Goal: Information Seeking & Learning: Learn about a topic

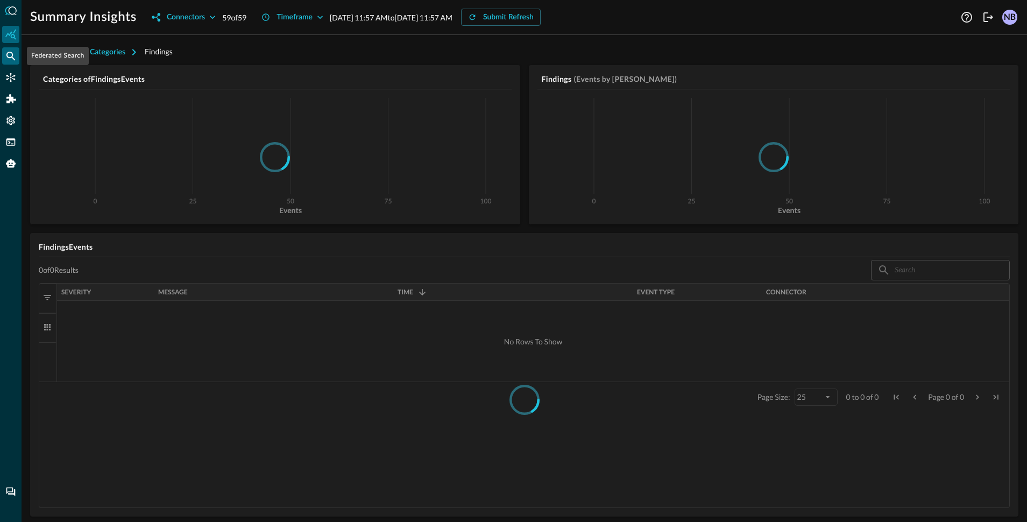
click at [10, 59] on icon "Federated Search" at bounding box center [10, 56] width 11 height 11
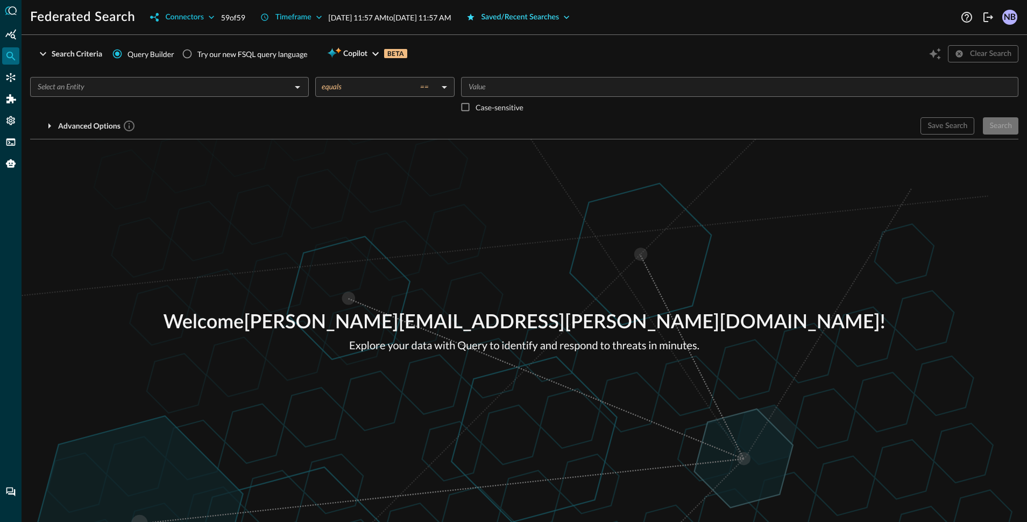
click at [557, 22] on div "Saved/Recent Searches" at bounding box center [520, 17] width 78 height 13
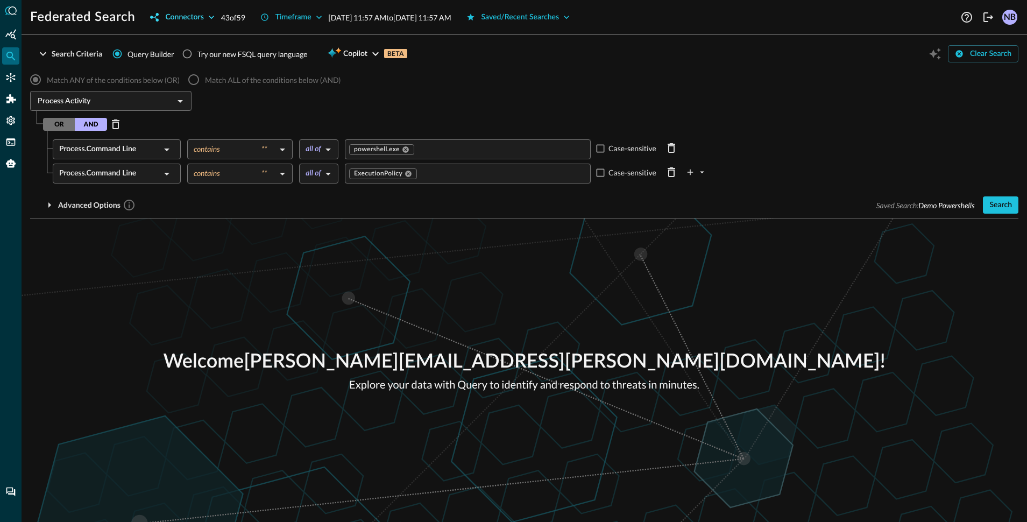
click at [208, 16] on icon "button" at bounding box center [211, 17] width 11 height 11
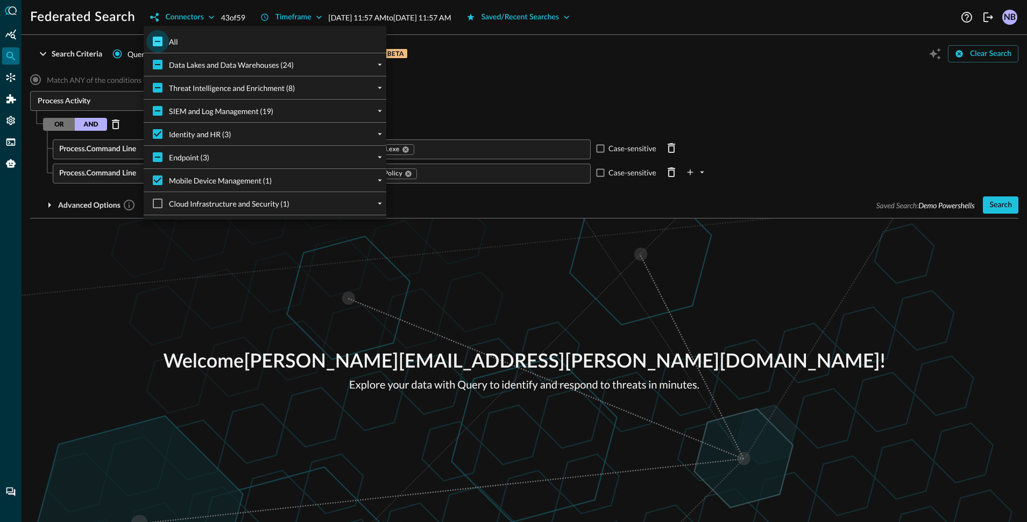
click at [151, 45] on input "All" at bounding box center [157, 41] width 23 height 23
checkbox input "true"
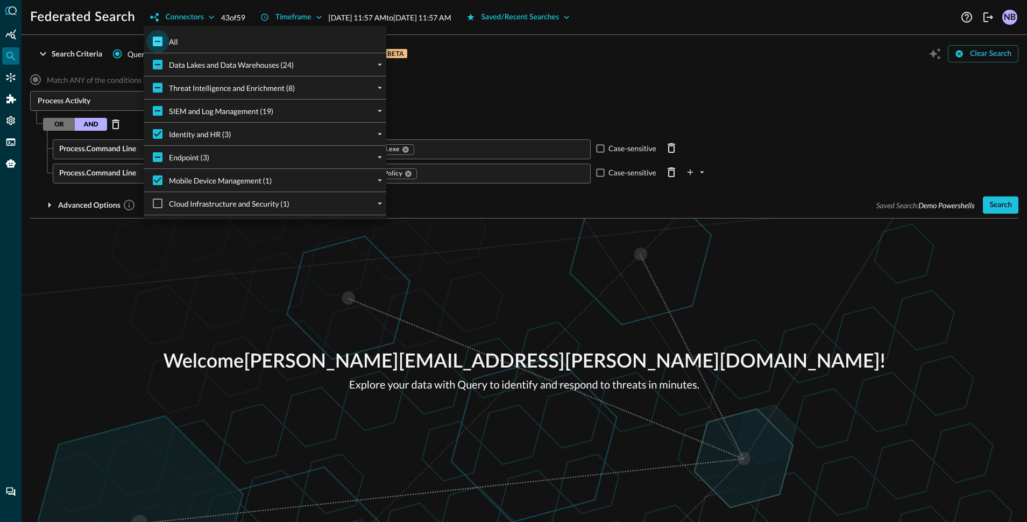
checkbox input "true"
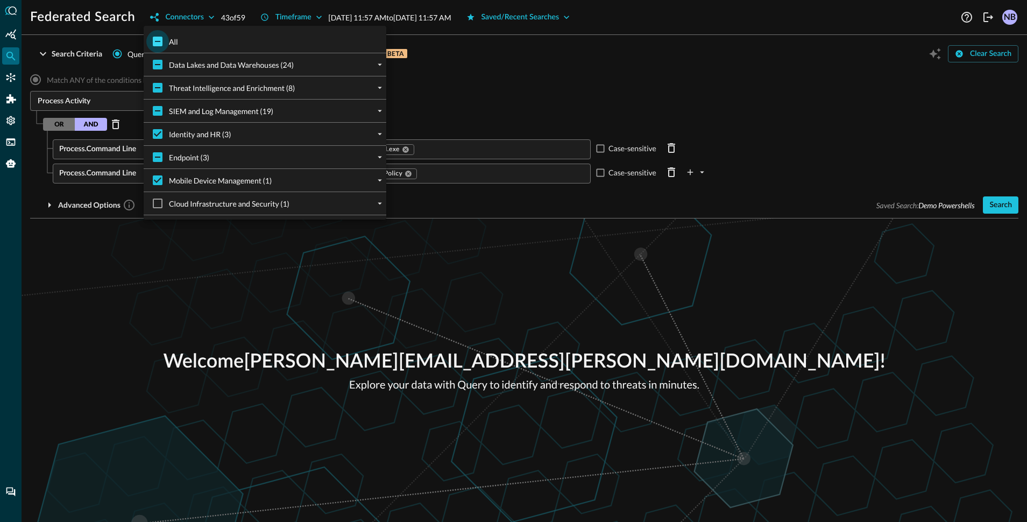
checkbox input "true"
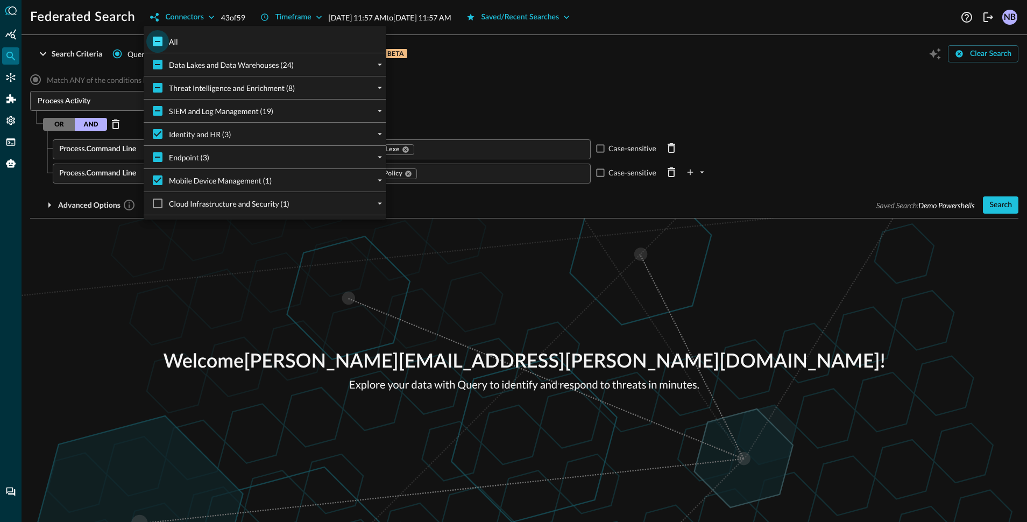
checkbox input "true"
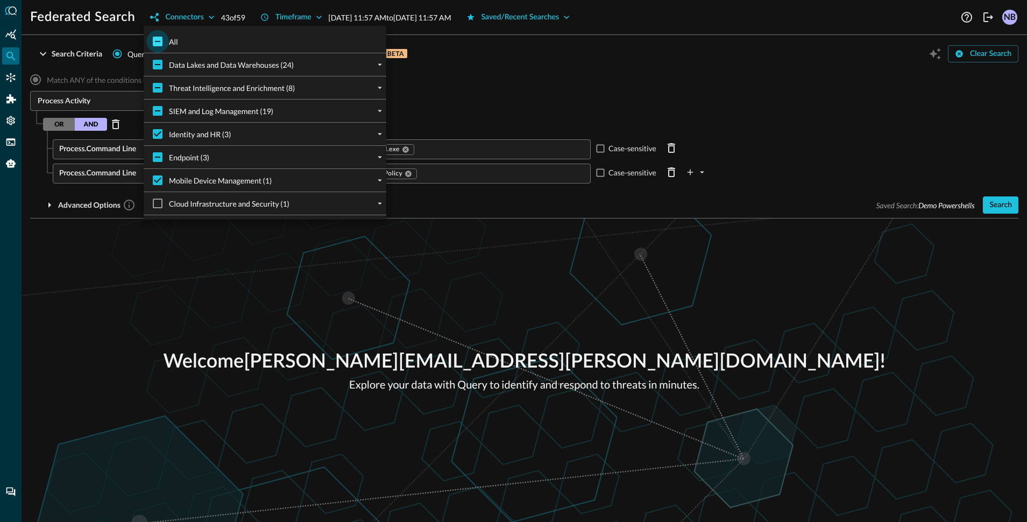
checkbox input "true"
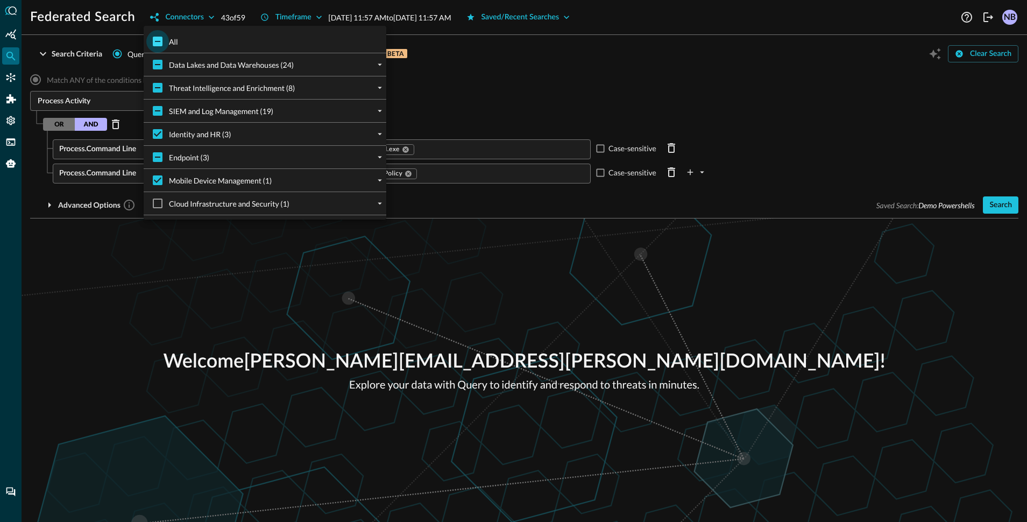
checkbox input "true"
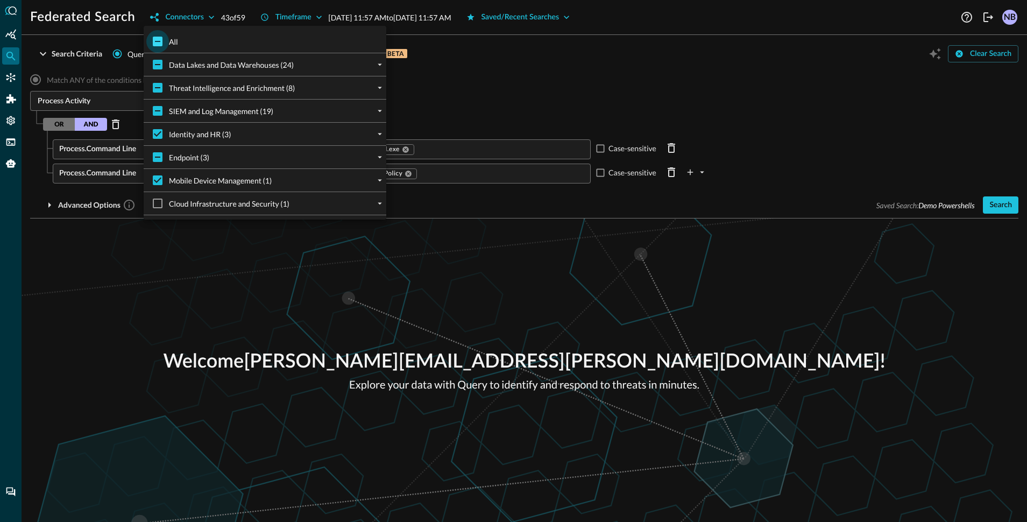
checkbox input "true"
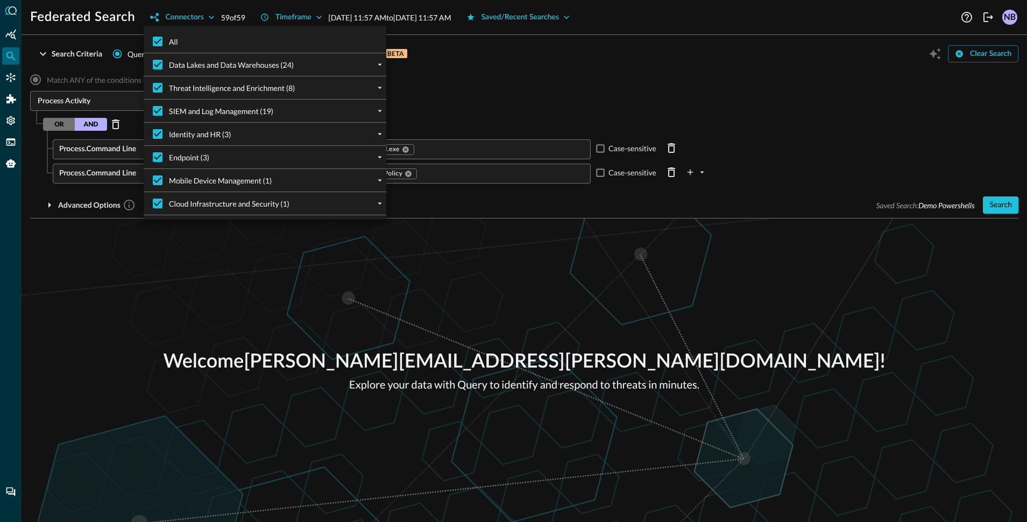
click at [541, 76] on div at bounding box center [513, 261] width 1027 height 522
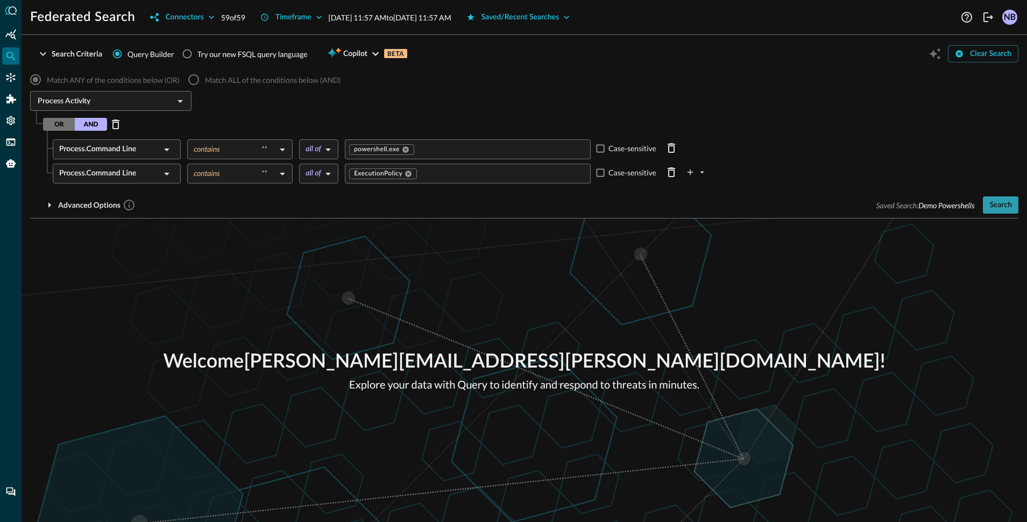
click at [1010, 207] on div "Search" at bounding box center [1000, 204] width 23 height 13
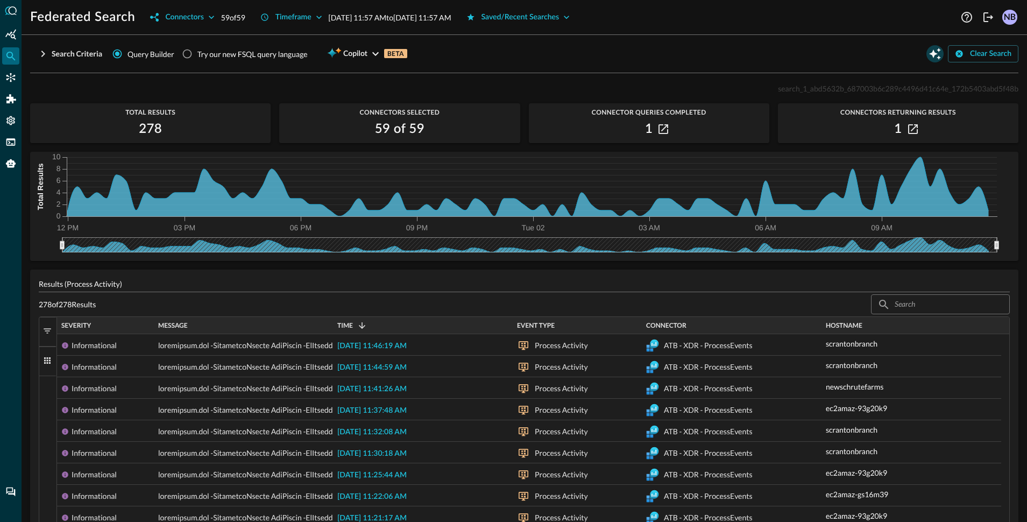
click at [928, 56] on icon "Open Query Copilot" at bounding box center [934, 53] width 13 height 13
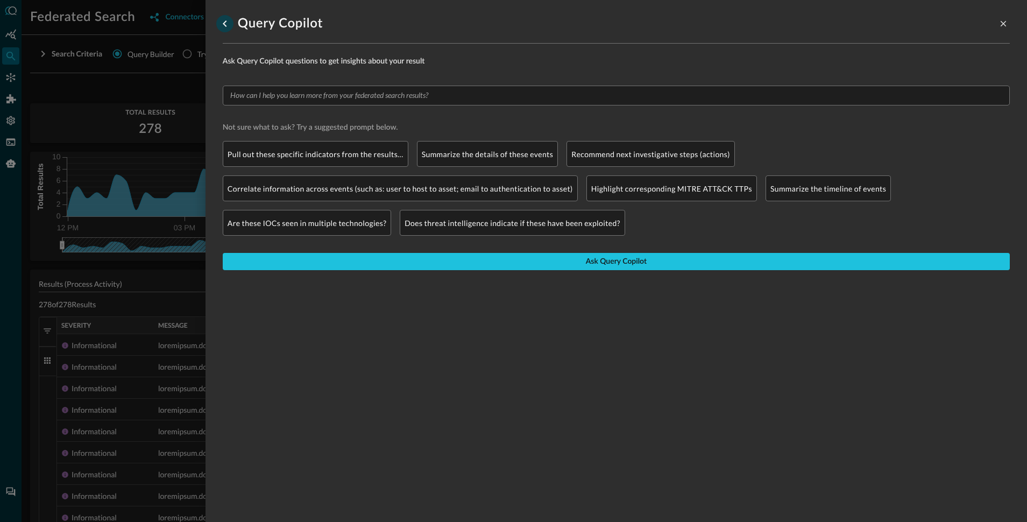
click at [226, 23] on icon "go back" at bounding box center [224, 23] width 13 height 13
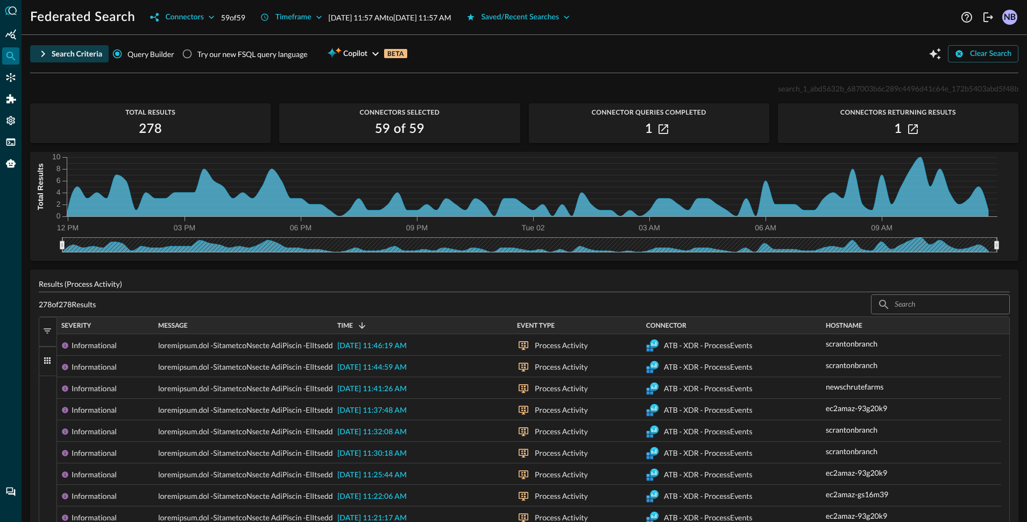
click at [40, 55] on icon "button" at bounding box center [43, 53] width 13 height 13
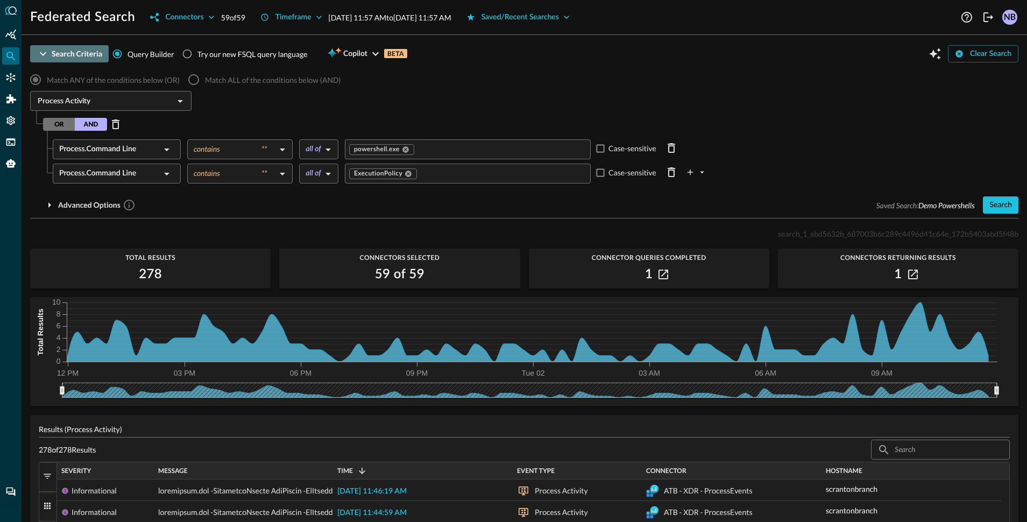
click at [37, 53] on icon "button" at bounding box center [43, 53] width 13 height 13
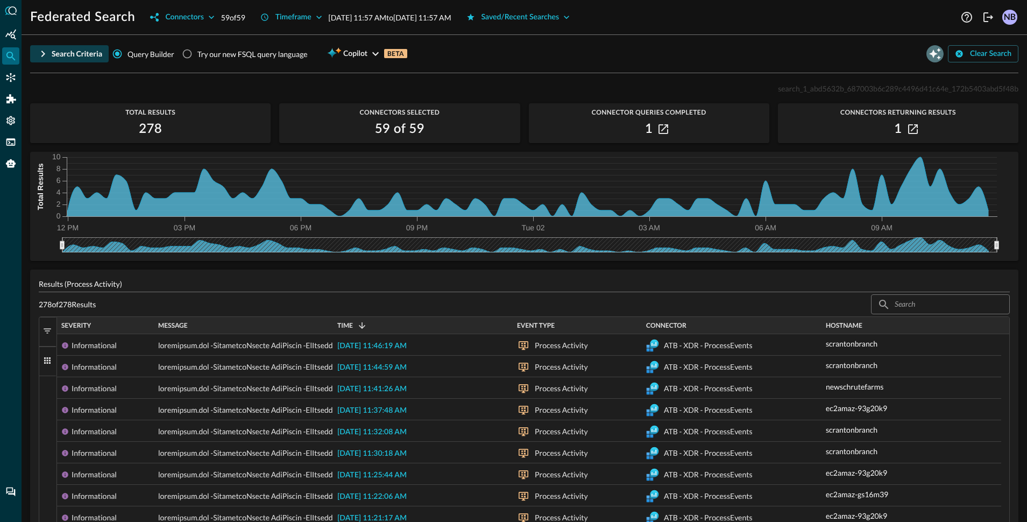
click at [928, 55] on icon "Open Query Copilot" at bounding box center [934, 53] width 13 height 13
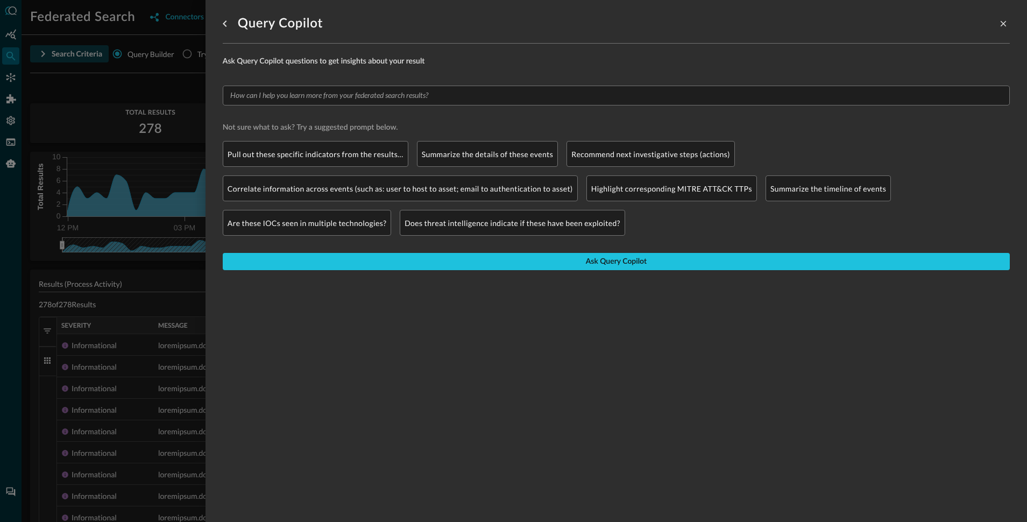
click at [130, 89] on div at bounding box center [513, 261] width 1027 height 522
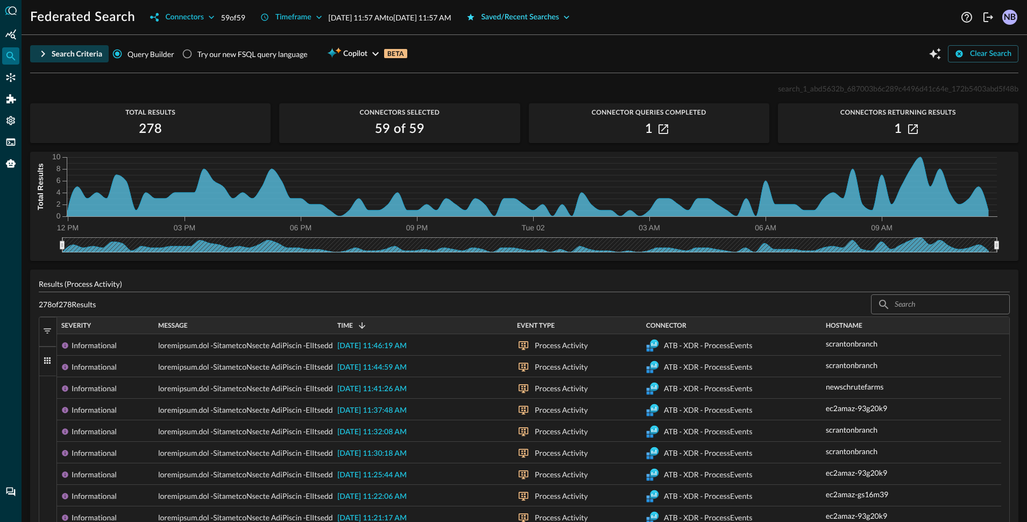
click at [539, 13] on div "Saved/Recent Searches" at bounding box center [520, 17] width 78 height 13
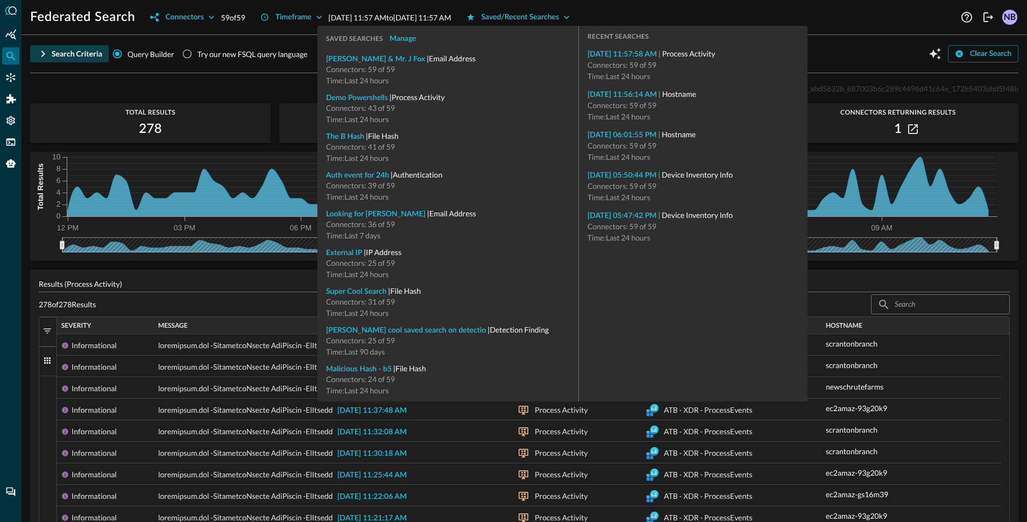
click at [712, 5] on div "Federated Search Connectors 59 of 59 Timeframe Sep 01, 2025 11:57 AM to Sep 02,…" at bounding box center [524, 13] width 1005 height 26
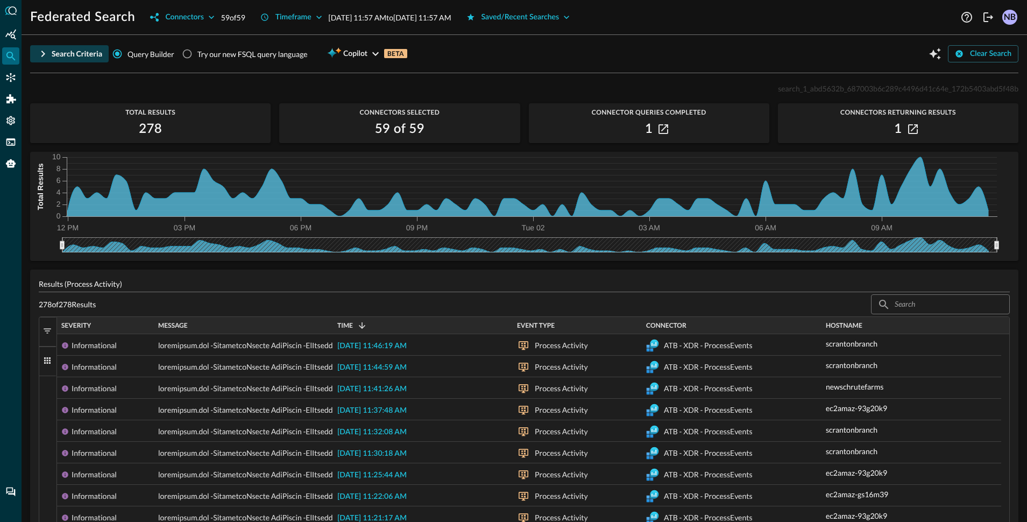
click at [44, 56] on icon "button" at bounding box center [43, 53] width 13 height 13
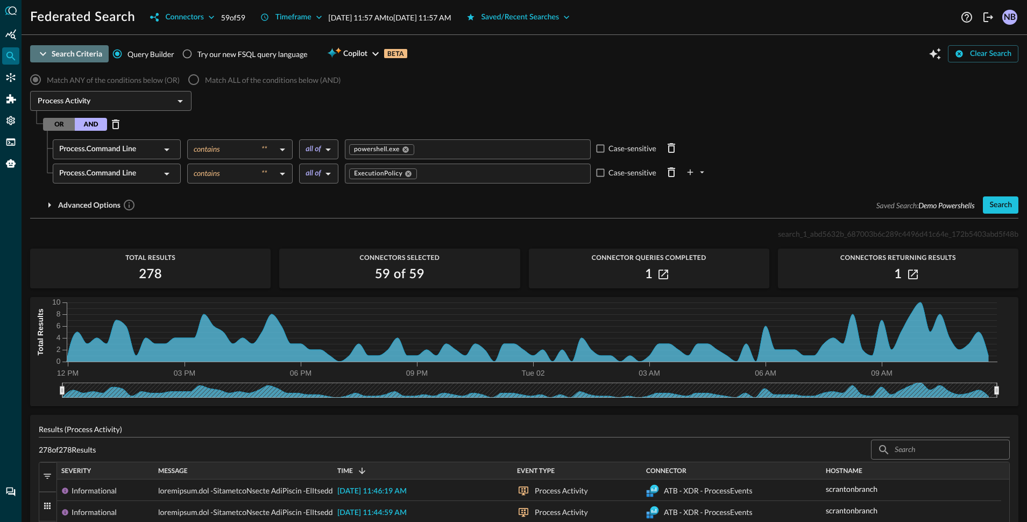
click at [41, 53] on icon "button" at bounding box center [43, 54] width 6 height 4
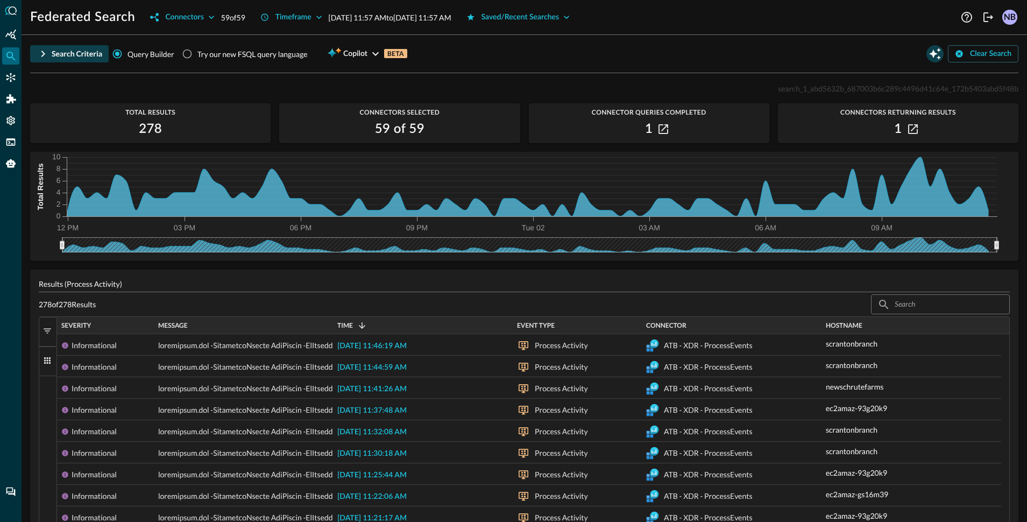
click at [929, 54] on icon "Open Query Copilot" at bounding box center [935, 54] width 12 height 12
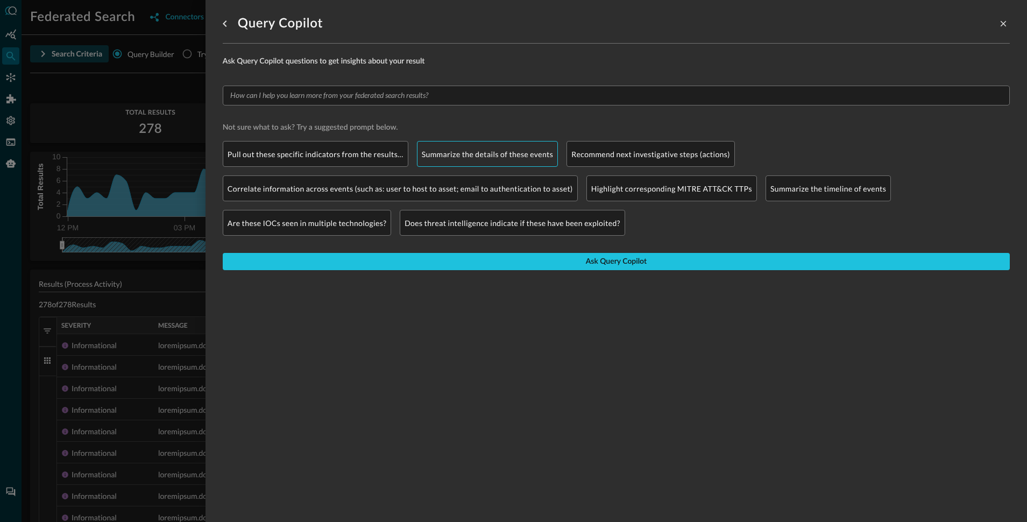
click at [463, 158] on p "Summarize the details of these events" at bounding box center [488, 153] width 132 height 11
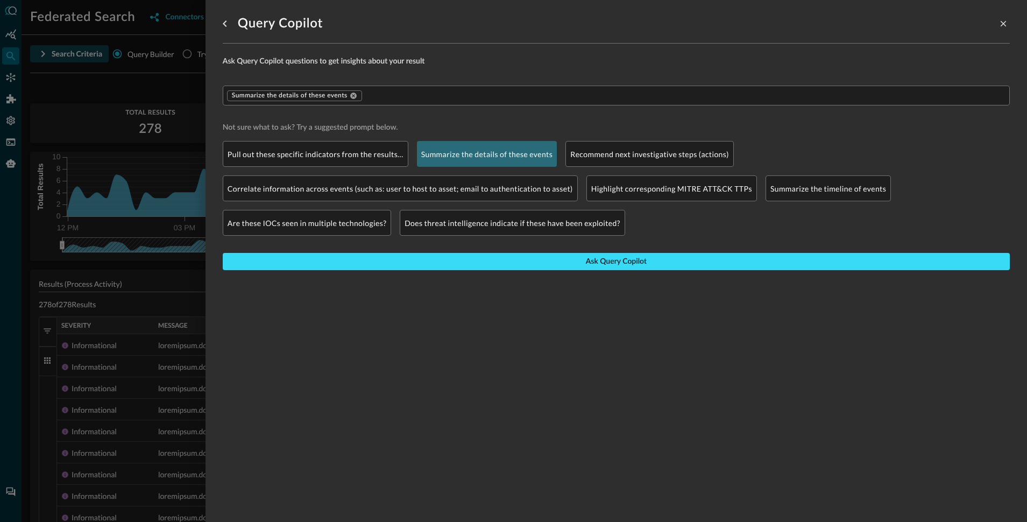
click at [579, 266] on button "Ask Query Copilot" at bounding box center [616, 261] width 787 height 17
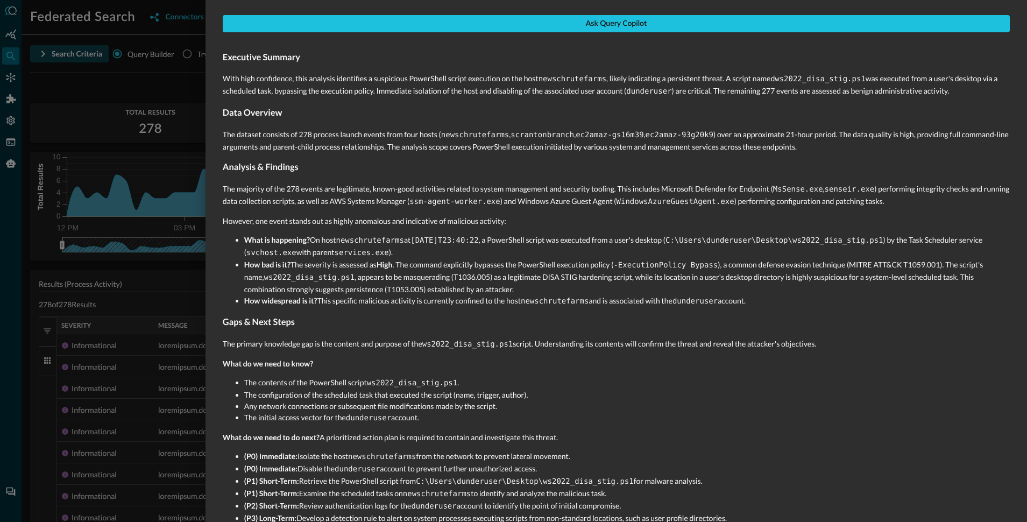
scroll to position [244, 0]
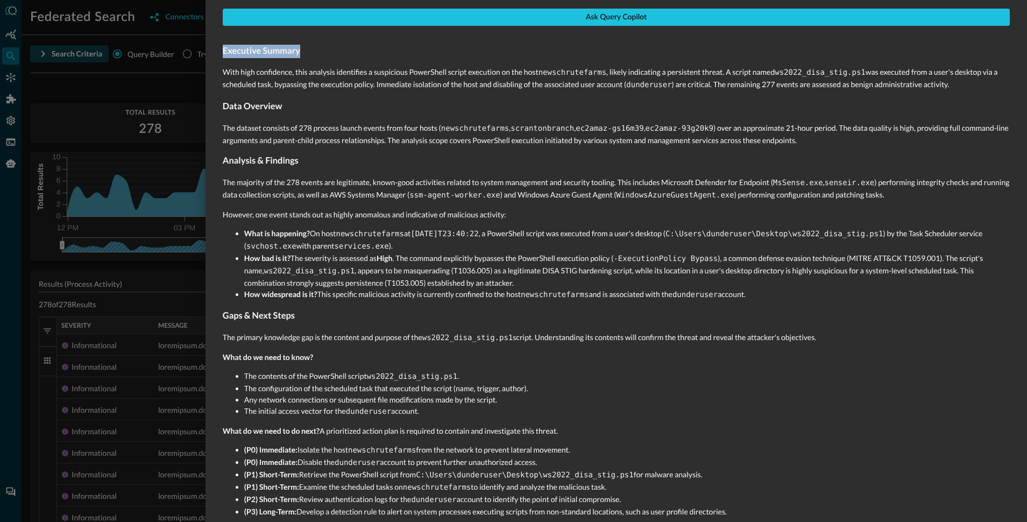
drag, startPoint x: 225, startPoint y: 52, endPoint x: 304, endPoint y: 55, distance: 79.1
click at [304, 55] on h3 "Executive Summary" at bounding box center [616, 51] width 787 height 13
drag, startPoint x: 224, startPoint y: 108, endPoint x: 290, endPoint y: 108, distance: 66.2
click at [290, 108] on h3 "Data Overview" at bounding box center [616, 106] width 787 height 13
drag, startPoint x: 300, startPoint y: 127, endPoint x: 316, endPoint y: 130, distance: 16.8
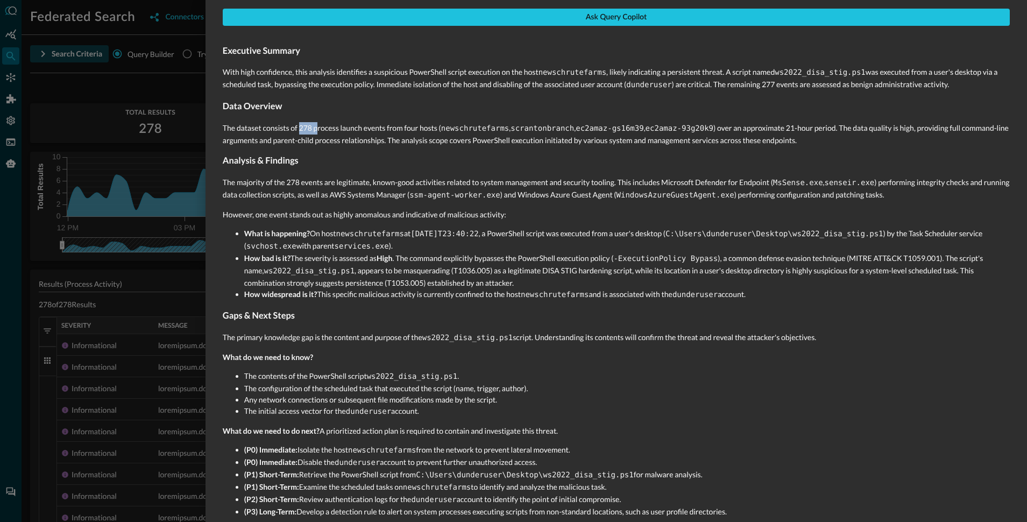
click at [316, 130] on p "The dataset consists of 278 process launch events from four hosts ( newschrutef…" at bounding box center [616, 134] width 787 height 24
click at [278, 131] on p "The dataset consists of 278 process launch events from four hosts ( newschrutef…" at bounding box center [616, 134] width 787 height 24
drag, startPoint x: 258, startPoint y: 129, endPoint x: 365, endPoint y: 129, distance: 107.6
click at [365, 129] on p "The dataset consists of 278 process launch events from four hosts ( newschrutef…" at bounding box center [616, 134] width 787 height 24
click at [339, 130] on p "The dataset consists of 278 process launch events from four hosts ( newschrutef…" at bounding box center [616, 134] width 787 height 24
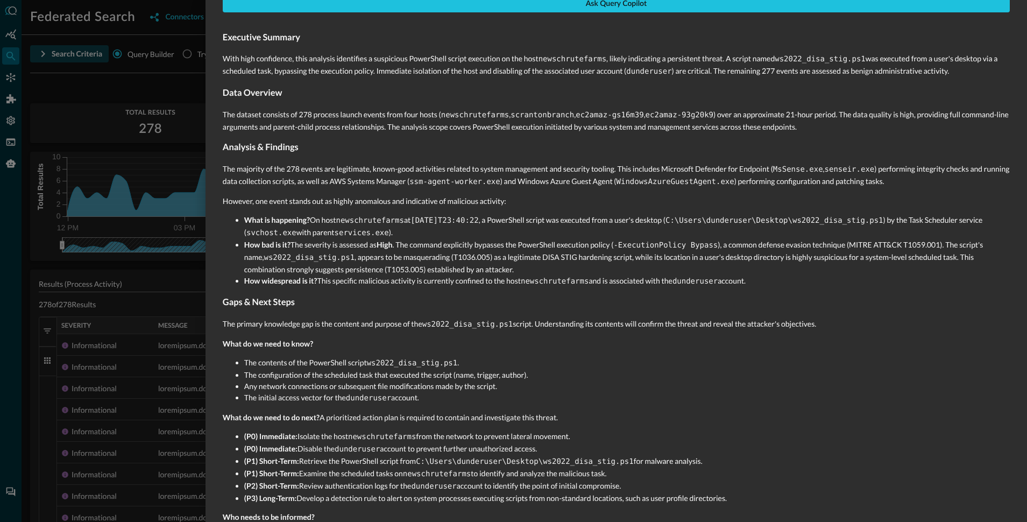
scroll to position [275, 0]
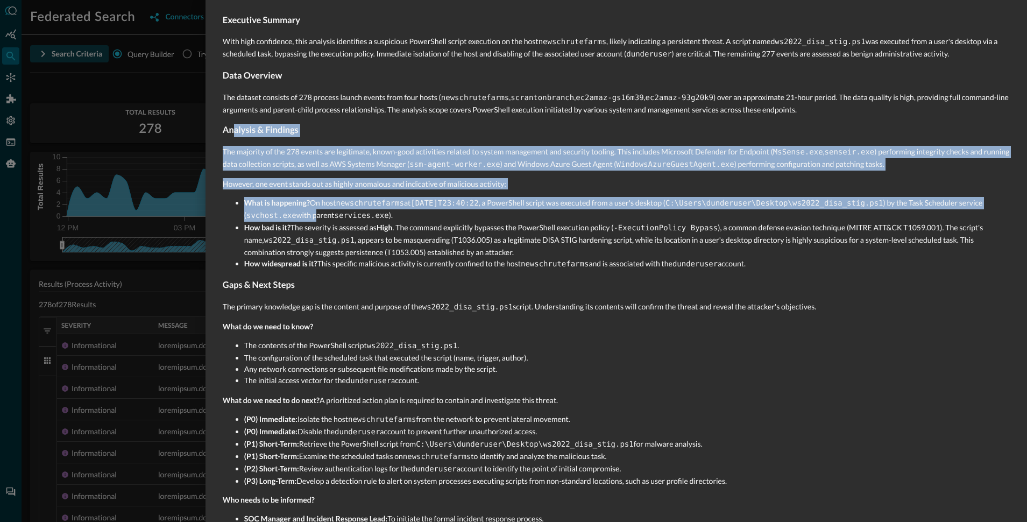
drag, startPoint x: 246, startPoint y: 130, endPoint x: 338, endPoint y: 214, distance: 124.1
click at [338, 214] on div "Executive Summary With high confidence, this analysis identifies a suspicious P…" at bounding box center [616, 274] width 787 height 539
click at [305, 205] on li "What is happening? On host newschrutefarms at 2025-09-01T23:40:22 , a PowerShel…" at bounding box center [626, 209] width 765 height 25
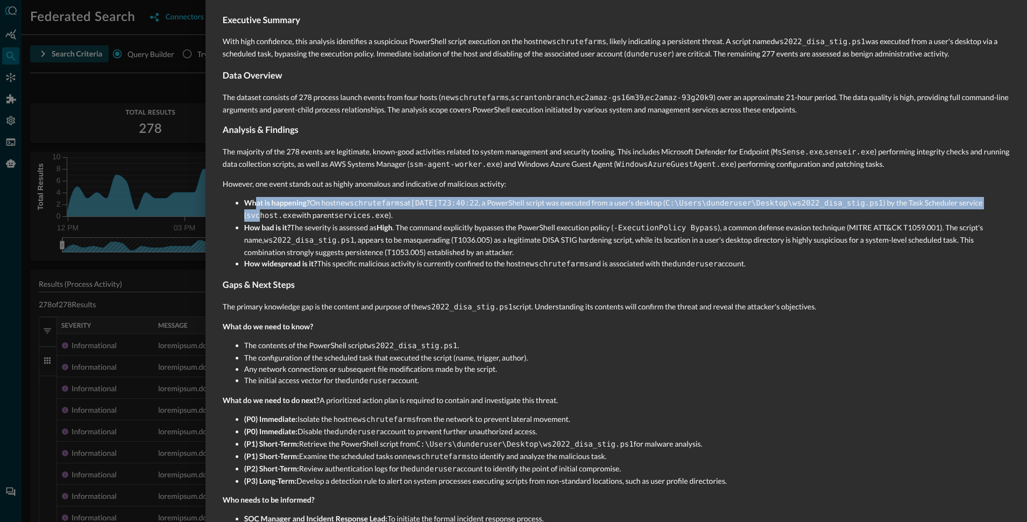
drag, startPoint x: 254, startPoint y: 196, endPoint x: 286, endPoint y: 207, distance: 33.5
click at [286, 207] on li "What is happening? On host newschrutefarms at 2025-09-01T23:40:22 , a PowerShel…" at bounding box center [626, 209] width 765 height 25
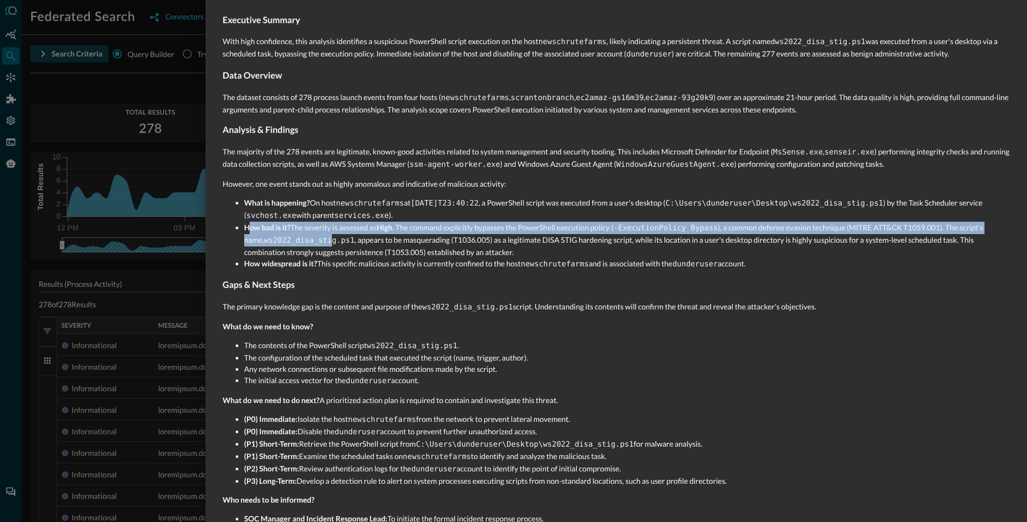
drag, startPoint x: 253, startPoint y: 225, endPoint x: 335, endPoint y: 239, distance: 82.9
click at [333, 238] on li "How bad is it? The severity is assessed as High . The command explicitly bypass…" at bounding box center [626, 240] width 765 height 36
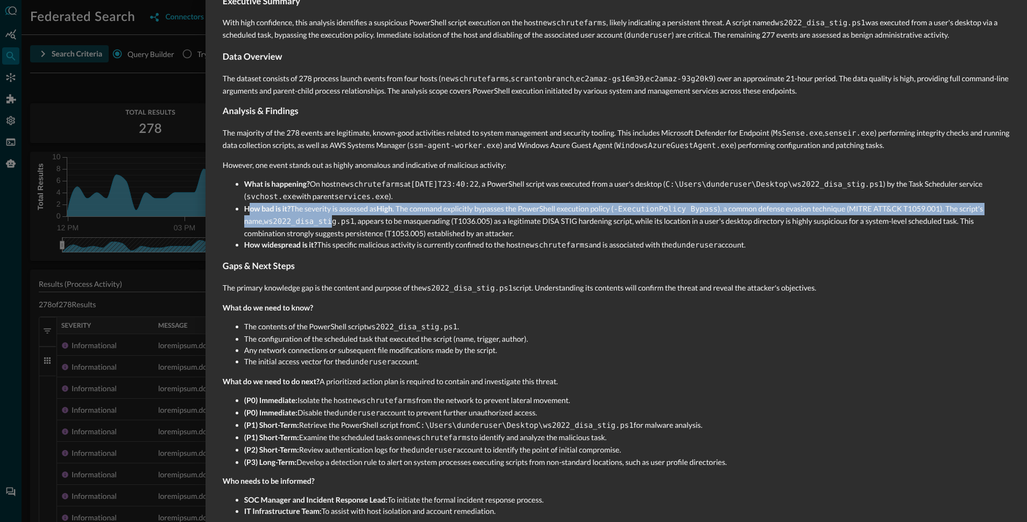
scroll to position [300, 0]
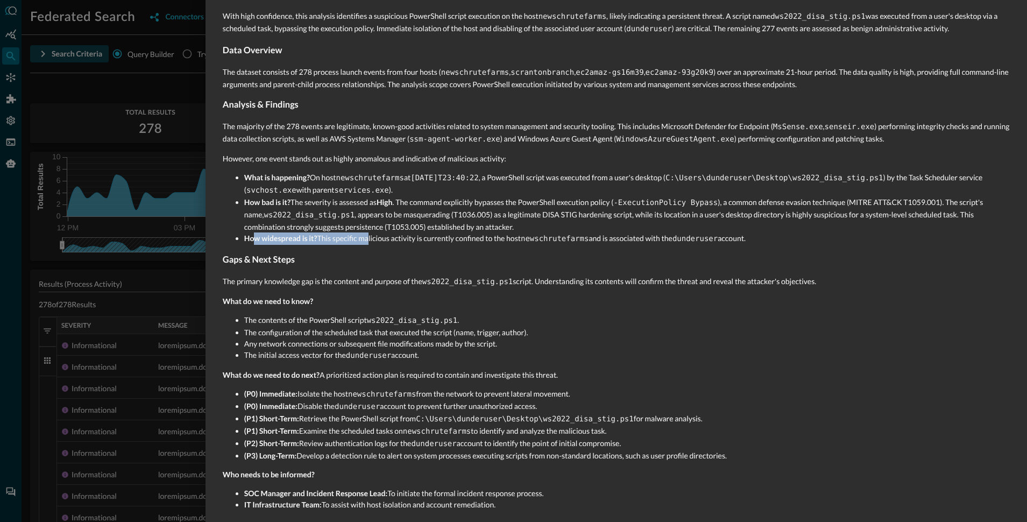
drag, startPoint x: 257, startPoint y: 233, endPoint x: 379, endPoint y: 232, distance: 122.6
click at [376, 232] on li "How widespread is it? This specific malicious activity is currently confined to…" at bounding box center [626, 238] width 765 height 12
drag, startPoint x: 224, startPoint y: 255, endPoint x: 303, endPoint y: 258, distance: 79.1
click at [303, 258] on h3 "Gaps & Next Steps" at bounding box center [616, 259] width 787 height 13
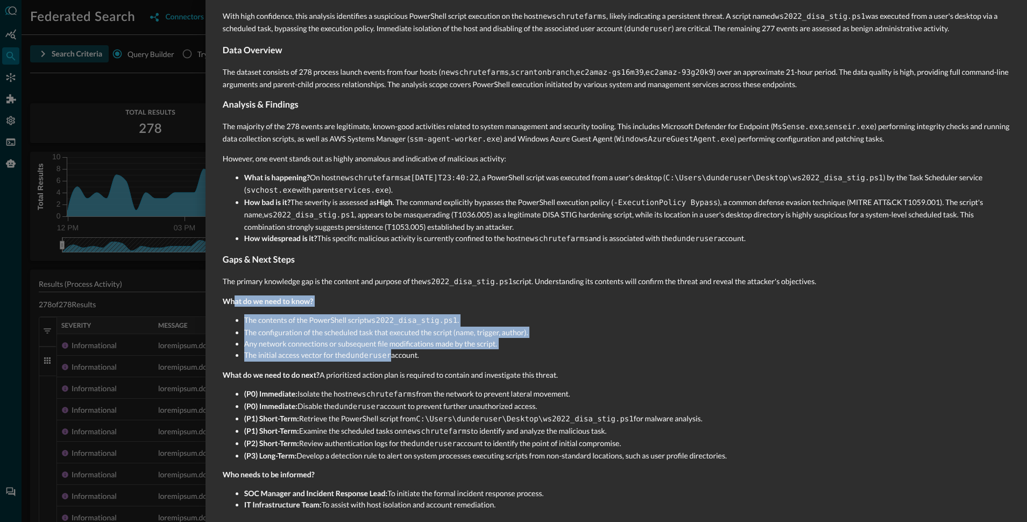
drag, startPoint x: 318, startPoint y: 317, endPoint x: 406, endPoint y: 351, distance: 94.0
click at [396, 351] on div "Executive Summary With high confidence, this analysis identifies a suspicious P…" at bounding box center [616, 249] width 787 height 539
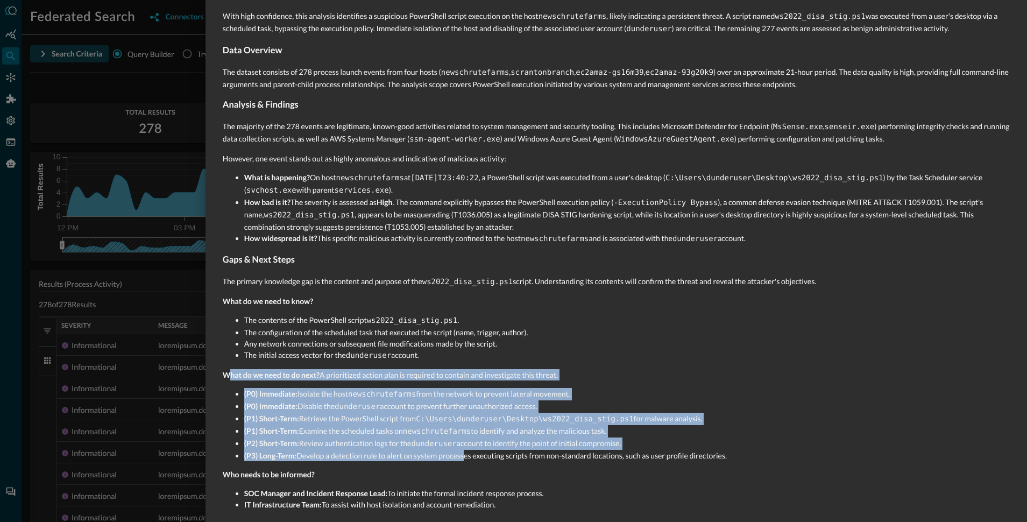
drag, startPoint x: 294, startPoint y: 376, endPoint x: 469, endPoint y: 442, distance: 186.5
click at [465, 442] on div "Executive Summary With high confidence, this analysis identifies a suspicious P…" at bounding box center [616, 249] width 787 height 539
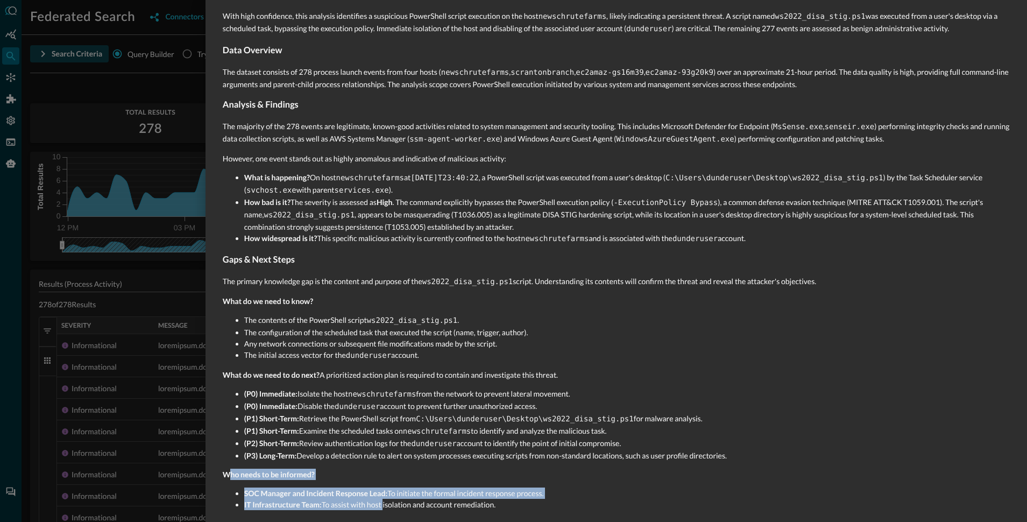
drag, startPoint x: 233, startPoint y: 464, endPoint x: 443, endPoint y: 498, distance: 213.1
click at [414, 498] on div "Executive Summary With high confidence, this analysis identifies a suspicious P…" at bounding box center [616, 249] width 787 height 539
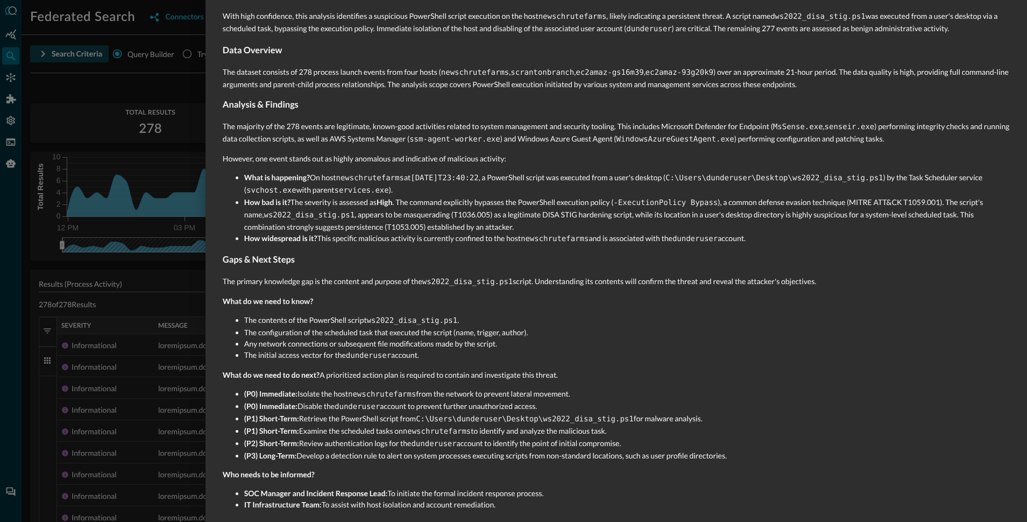
click at [259, 370] on strong "What do we need to do next?" at bounding box center [271, 374] width 97 height 9
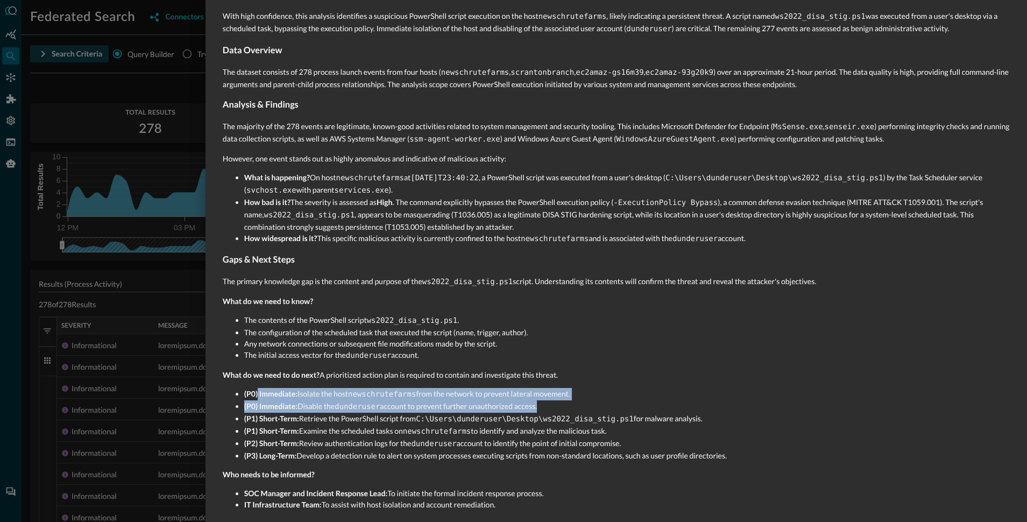
drag, startPoint x: 259, startPoint y: 388, endPoint x: 296, endPoint y: 404, distance: 40.7
click at [296, 404] on ul "(P0) Immediate: Isolate the host newschrutefarms from the network to prevent la…" at bounding box center [616, 424] width 787 height 73
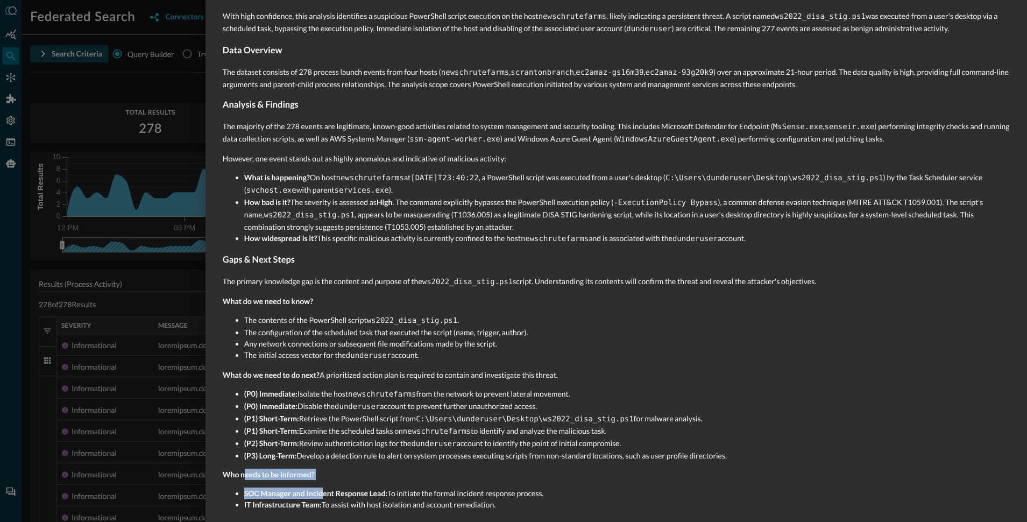
drag, startPoint x: 244, startPoint y: 465, endPoint x: 351, endPoint y: 491, distance: 110.8
click at [331, 489] on div "Executive Summary With high confidence, this analysis identifies a suspicious P…" at bounding box center [616, 249] width 787 height 539
click at [358, 499] on li "IT Infrastructure Team: To assist with host isolation and account remediation." at bounding box center [626, 504] width 765 height 11
click at [91, 83] on div at bounding box center [513, 261] width 1027 height 522
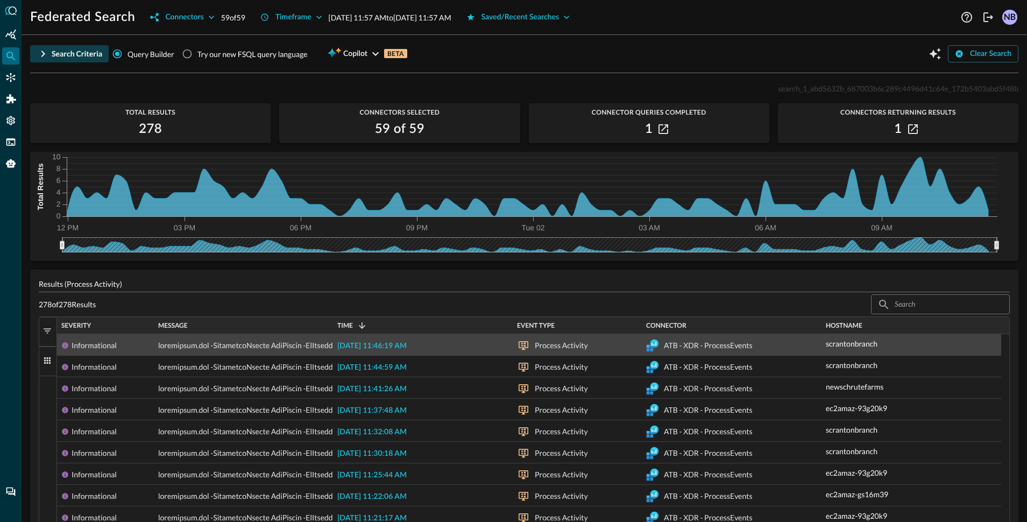
click at [392, 343] on span "2025-09-02 11:46:19 AM" at bounding box center [371, 346] width 69 height 8
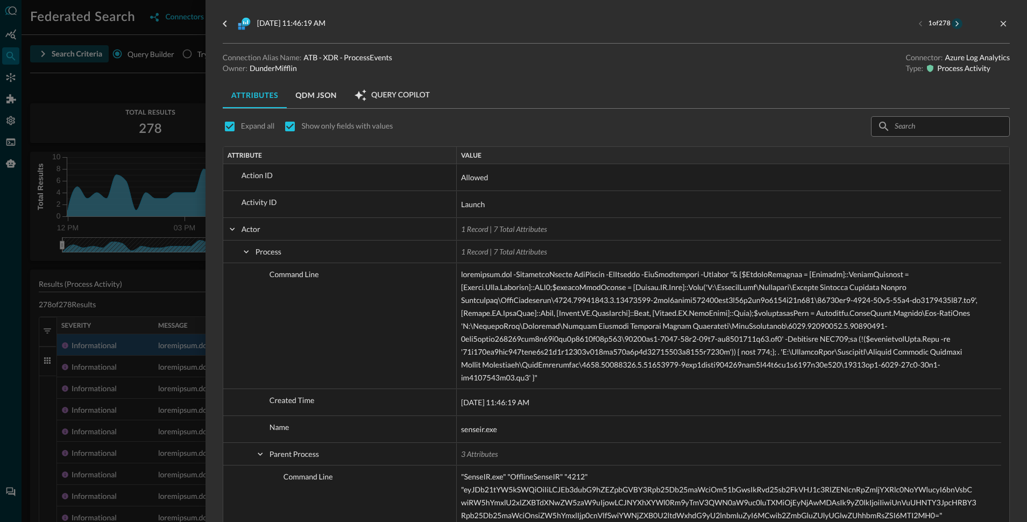
click at [953, 25] on button "next result" at bounding box center [956, 23] width 11 height 11
click at [952, 24] on button "next result" at bounding box center [956, 23] width 11 height 11
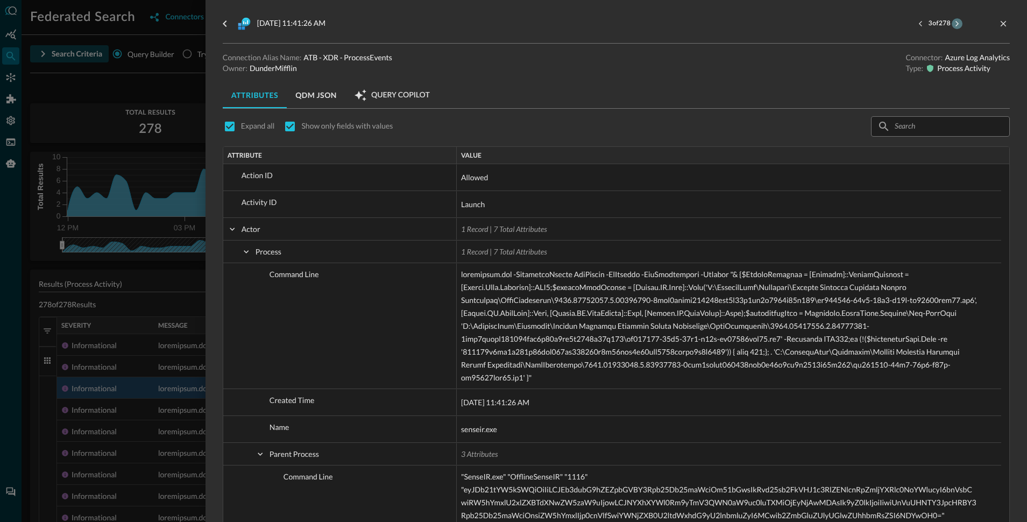
click at [952, 24] on button "next result" at bounding box center [956, 23] width 11 height 11
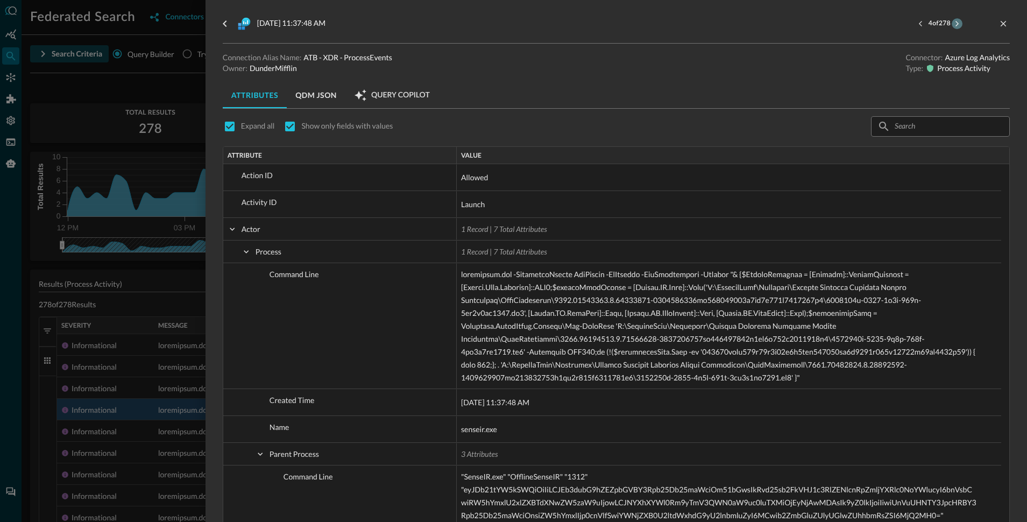
click at [952, 24] on button "next result" at bounding box center [956, 23] width 11 height 11
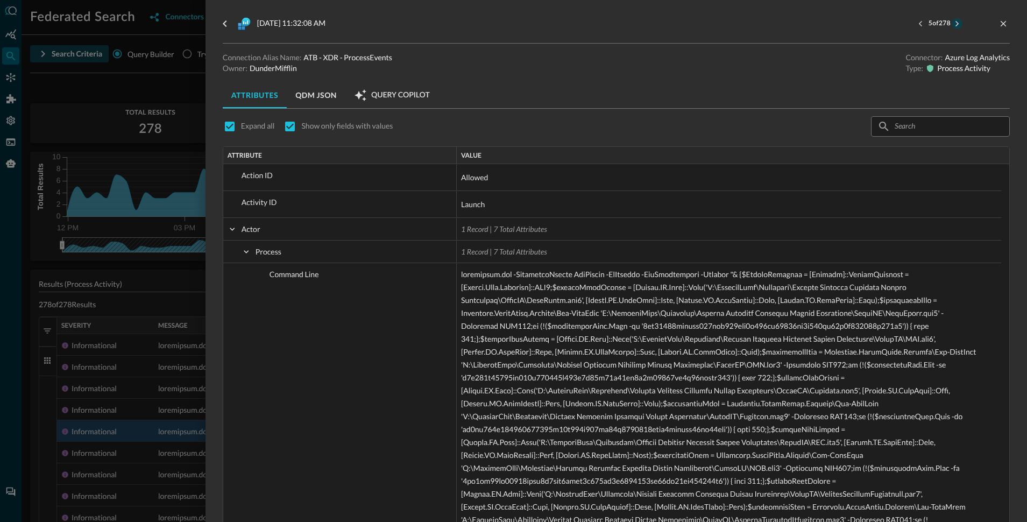
click at [952, 24] on button "next result" at bounding box center [956, 23] width 11 height 11
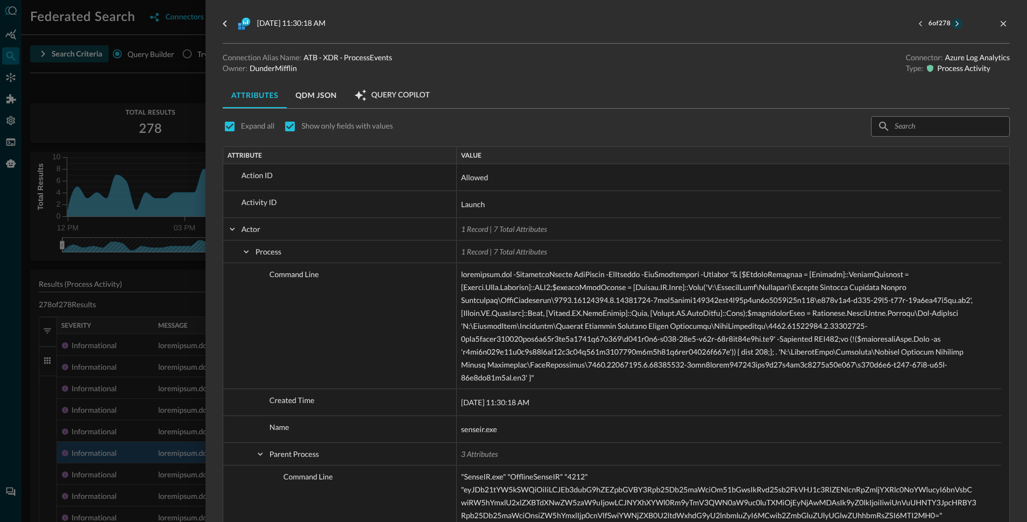
click at [952, 24] on button "next result" at bounding box center [956, 23] width 11 height 11
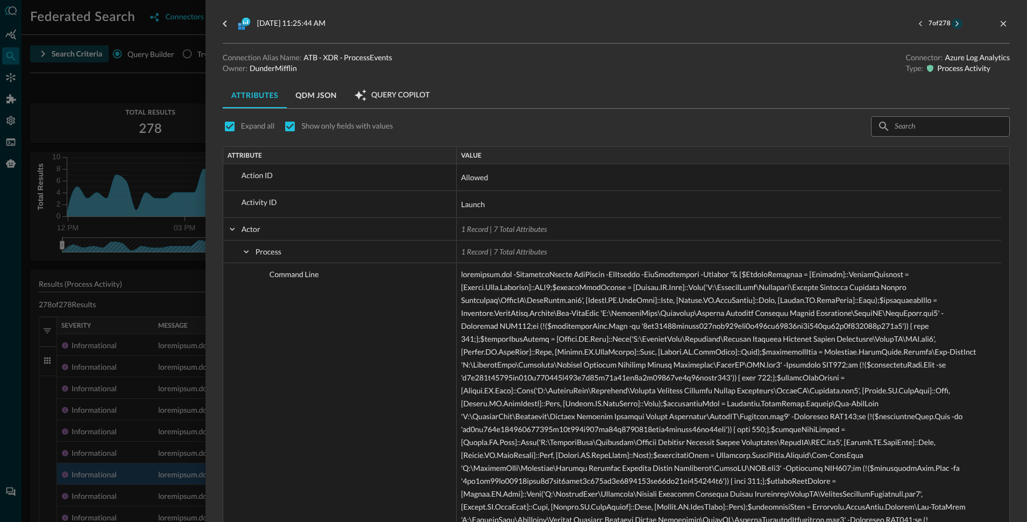
click at [952, 24] on button "next result" at bounding box center [956, 23] width 11 height 11
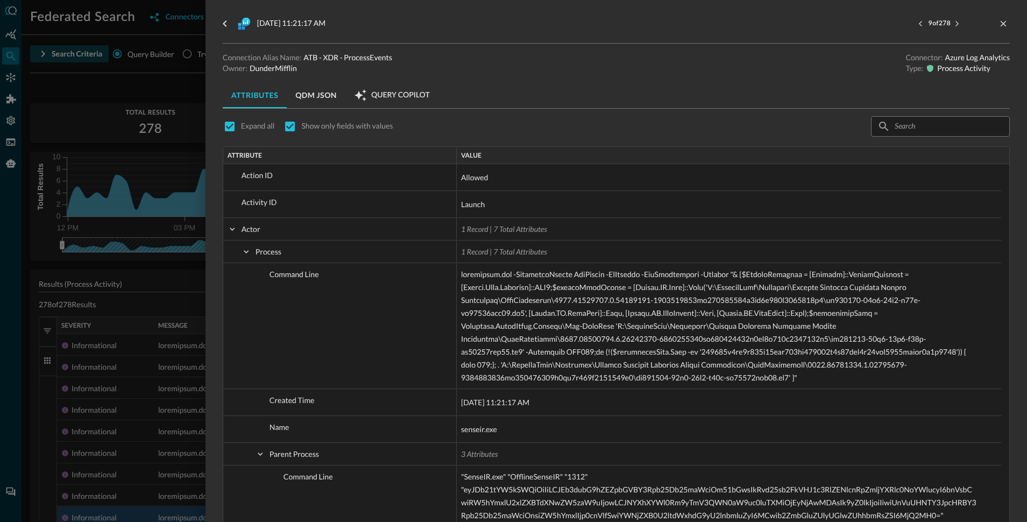
click at [117, 87] on div at bounding box center [513, 261] width 1027 height 522
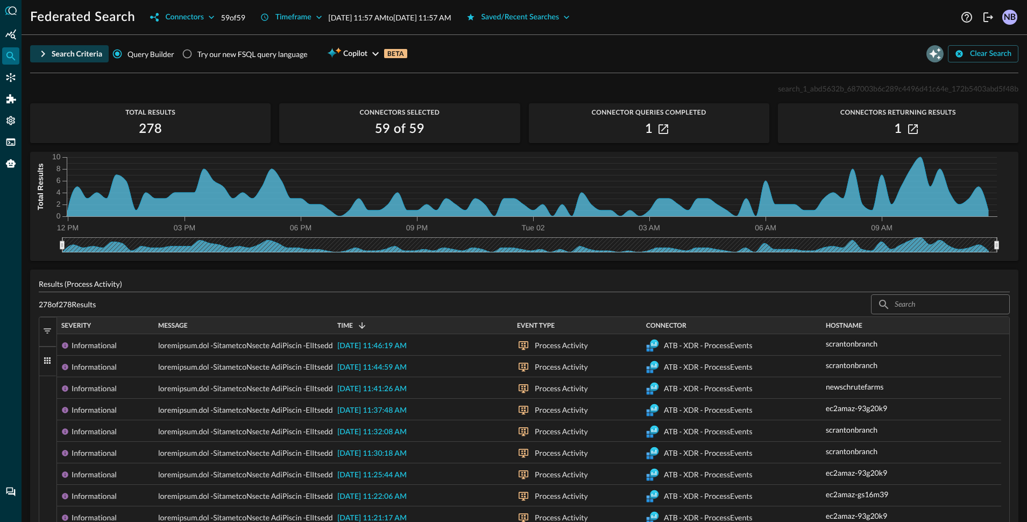
click at [928, 56] on icon "Open Query Copilot" at bounding box center [934, 53] width 13 height 13
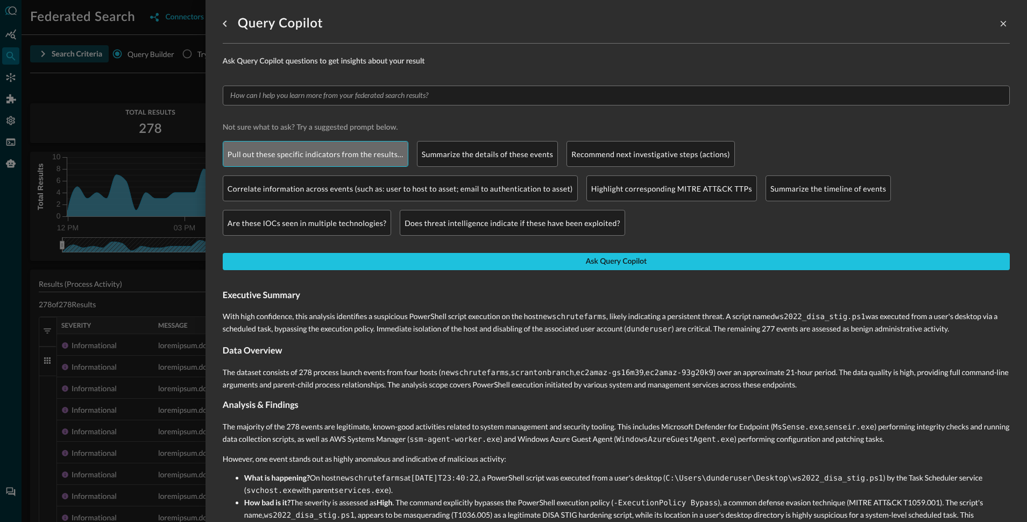
click at [281, 157] on p "Pull out these specific indicators from the results…" at bounding box center [316, 153] width 176 height 11
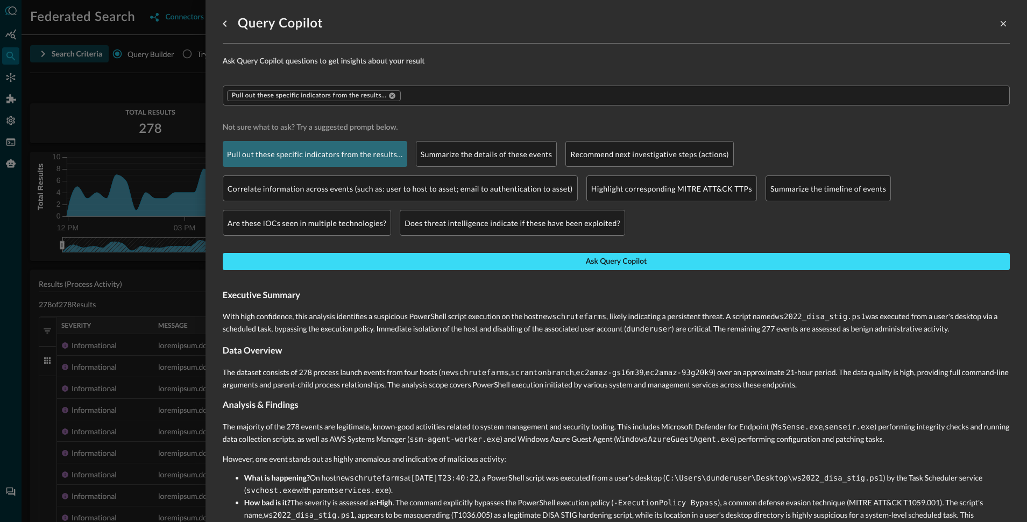
click at [454, 258] on button "Ask Query Copilot" at bounding box center [616, 261] width 787 height 17
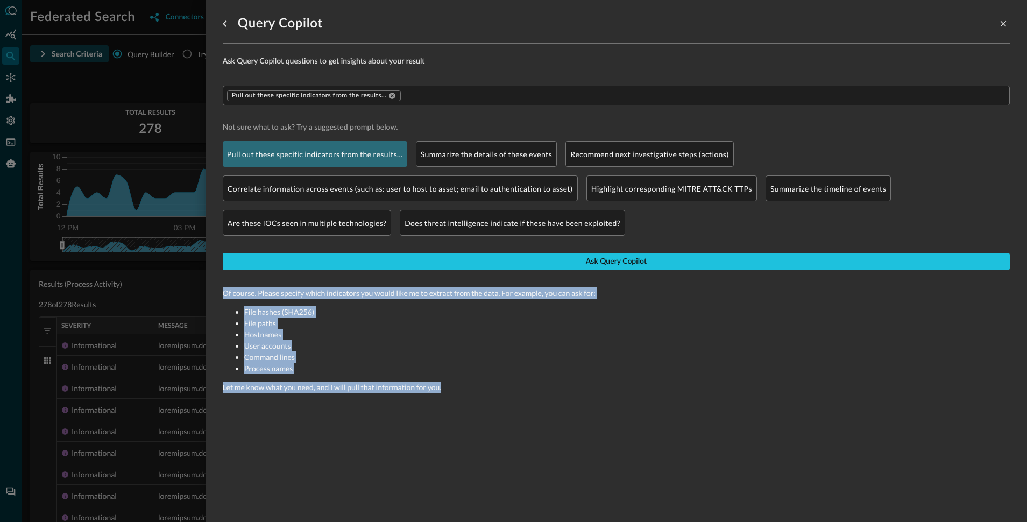
drag, startPoint x: 223, startPoint y: 296, endPoint x: 470, endPoint y: 388, distance: 263.6
click at [470, 388] on div "Of course. Please specify which indicators you would like me to extract from th…" at bounding box center [616, 341] width 787 height 122
click at [285, 388] on p "Let me know what you need, and I will pull that information for you." at bounding box center [616, 386] width 787 height 11
drag, startPoint x: 232, startPoint y: 293, endPoint x: 314, endPoint y: 382, distance: 121.1
click at [314, 382] on div "Of course. Please specify which indicators you would like me to extract from th…" at bounding box center [616, 341] width 787 height 122
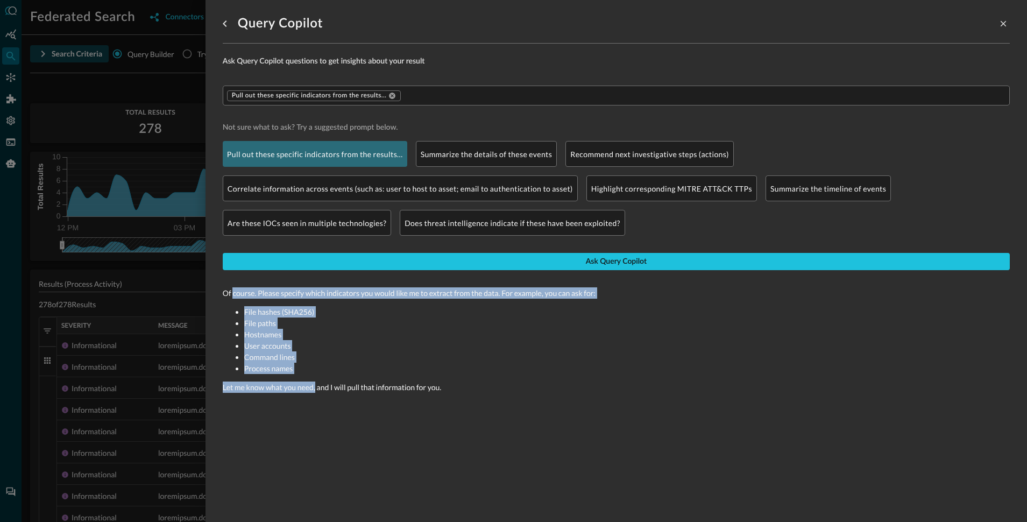
click at [267, 365] on li "Process names" at bounding box center [626, 368] width 765 height 11
drag, startPoint x: 225, startPoint y: 292, endPoint x: 480, endPoint y: 402, distance: 277.8
click at [479, 402] on div "Ask Query Copilot questions to get insights about your result Pull out these sp…" at bounding box center [616, 229] width 787 height 371
click at [364, 388] on p "Let me know what you need, and I will pull that information for you." at bounding box center [616, 386] width 787 height 11
drag, startPoint x: 239, startPoint y: 294, endPoint x: 293, endPoint y: 352, distance: 79.6
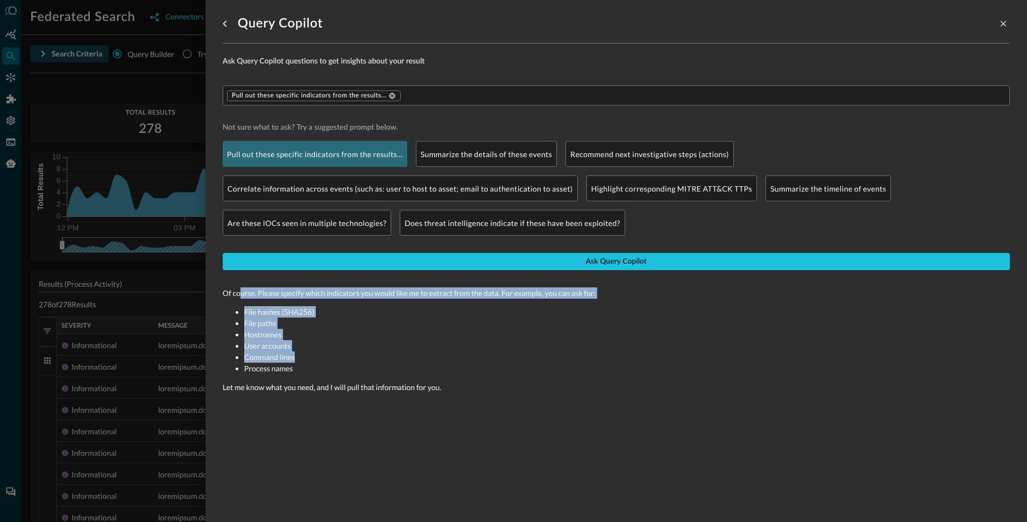
click at [293, 352] on div "Of course. Please specify which indicators you would like me to extract from th…" at bounding box center [616, 341] width 787 height 122
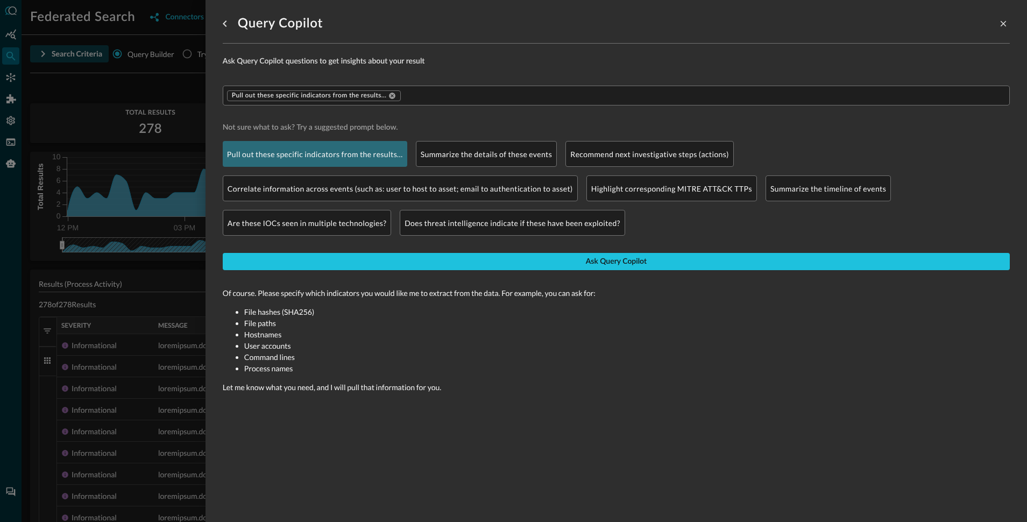
click at [291, 364] on li "Process names" at bounding box center [626, 368] width 765 height 11
drag, startPoint x: 294, startPoint y: 370, endPoint x: 242, endPoint y: 317, distance: 73.4
click at [242, 317] on ul "File hashes (SHA256) File paths Hostnames User accounts Command lines Process n…" at bounding box center [616, 340] width 787 height 68
drag, startPoint x: 247, startPoint y: 310, endPoint x: 297, endPoint y: 378, distance: 83.5
click at [297, 378] on div "Of course. Please specify which indicators you would like me to extract from th…" at bounding box center [616, 341] width 787 height 122
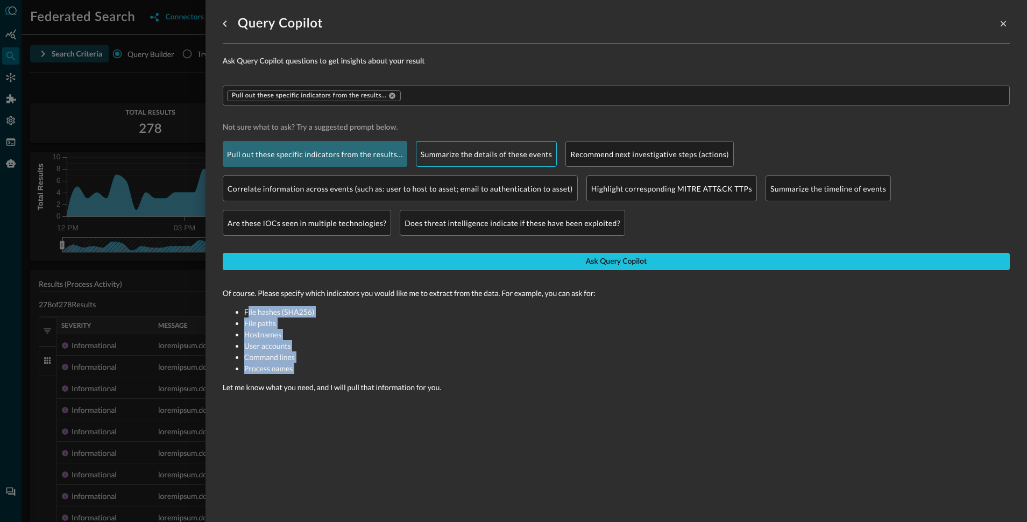
click at [492, 153] on p "Summarize the details of these events" at bounding box center [487, 153] width 132 height 11
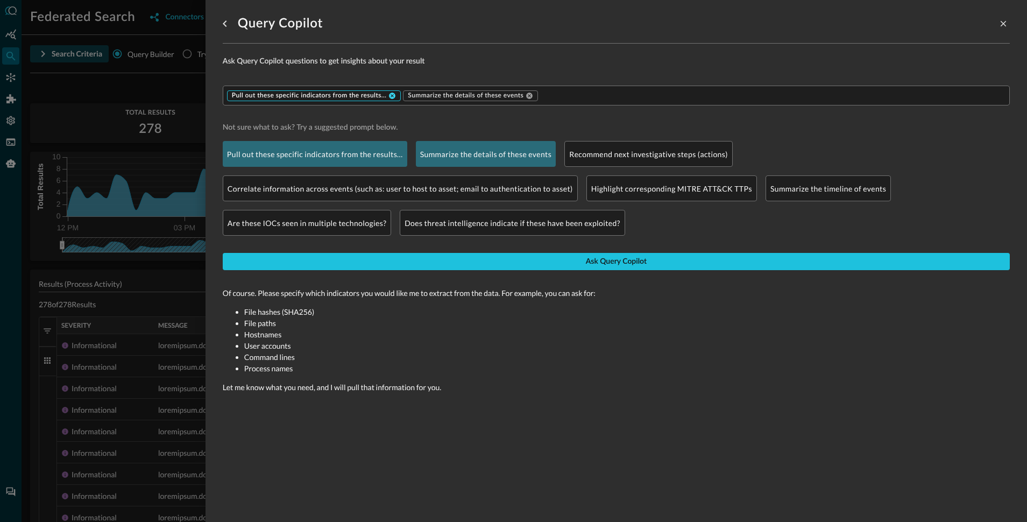
click at [394, 94] on icon at bounding box center [392, 96] width 6 height 6
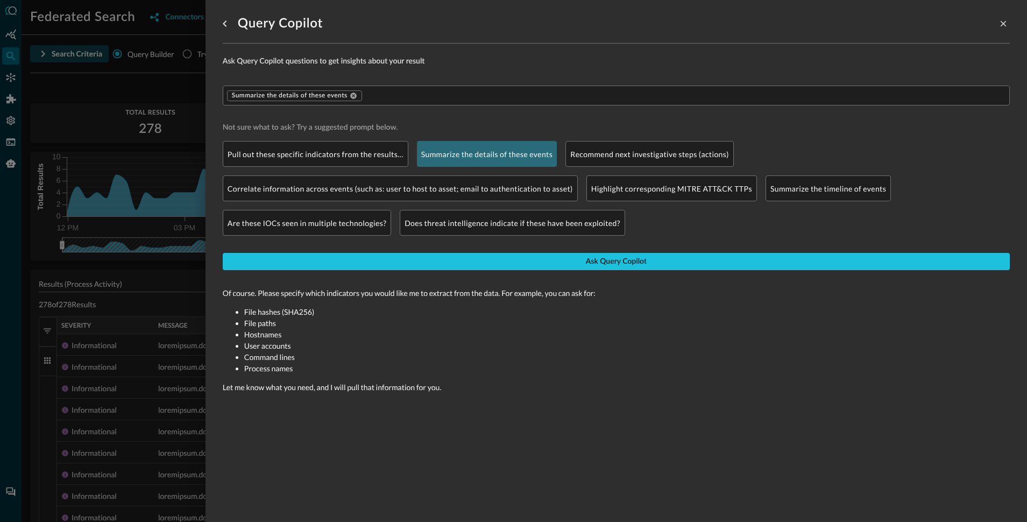
click at [143, 82] on div at bounding box center [513, 261] width 1027 height 522
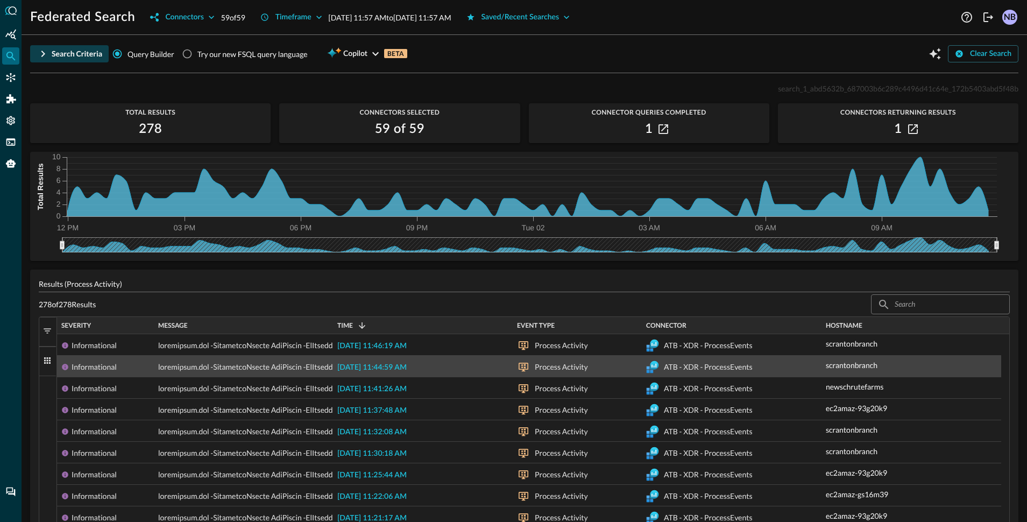
click at [378, 364] on span "2025-09-02 11:44:59 AM" at bounding box center [371, 368] width 69 height 8
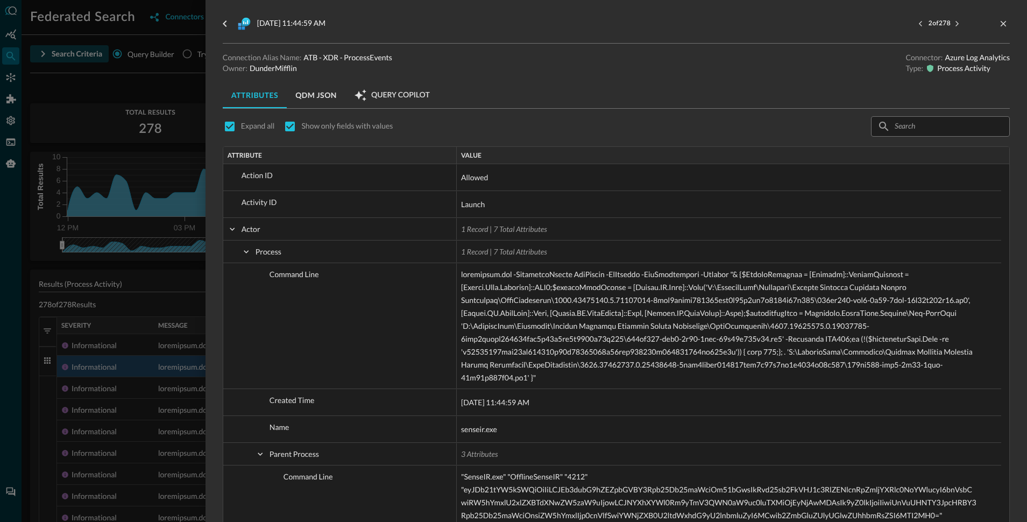
click at [129, 290] on div at bounding box center [513, 261] width 1027 height 522
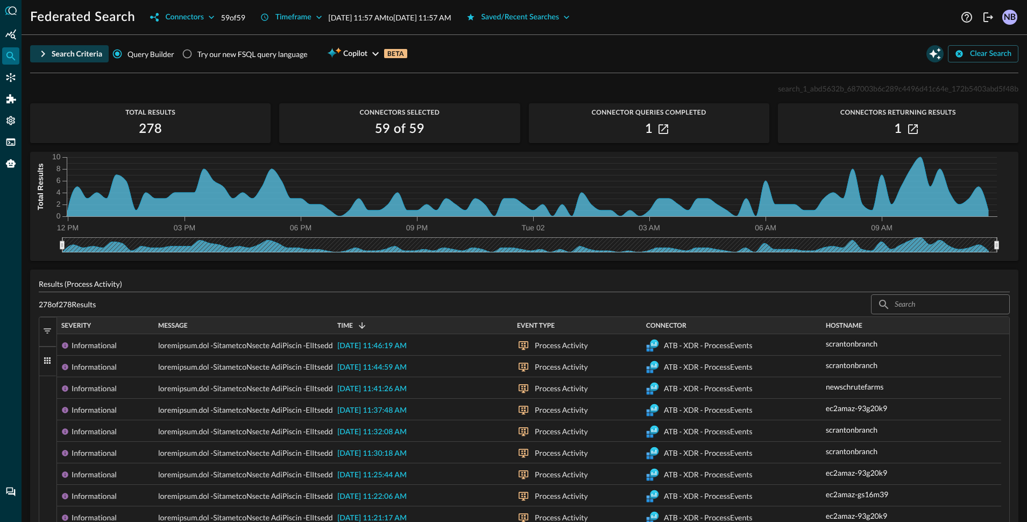
click at [930, 54] on icon "Open Query Copilot" at bounding box center [934, 53] width 13 height 13
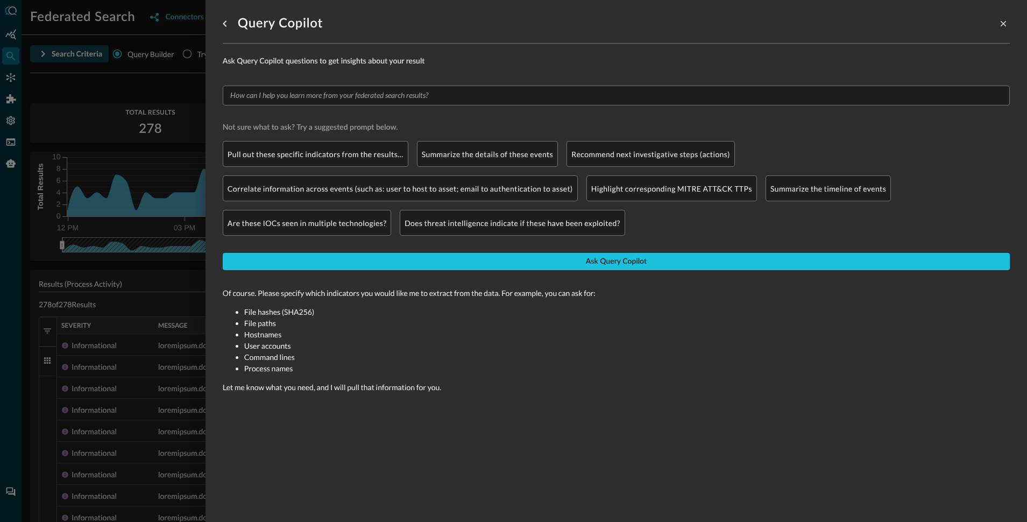
click at [150, 82] on div at bounding box center [513, 261] width 1027 height 522
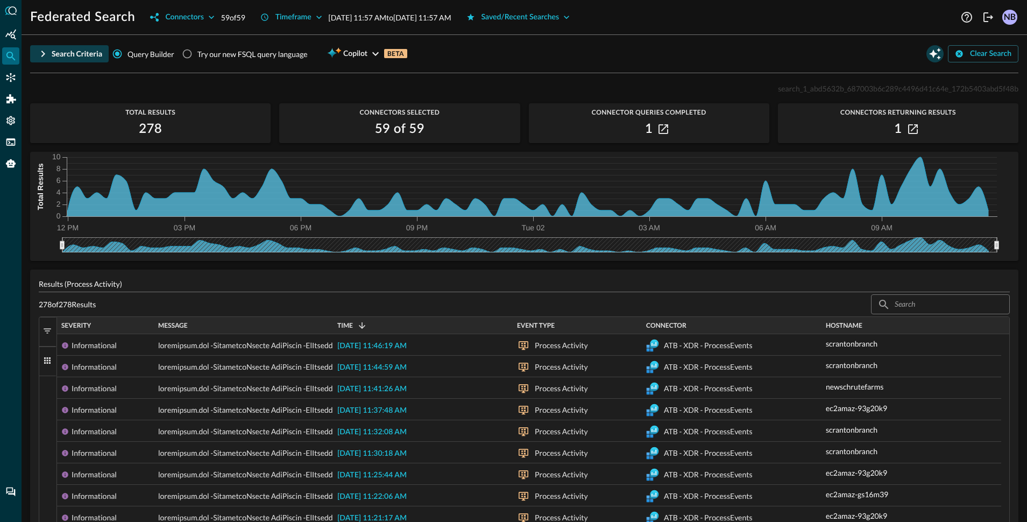
click at [931, 51] on icon "Open Query Copilot" at bounding box center [934, 53] width 13 height 13
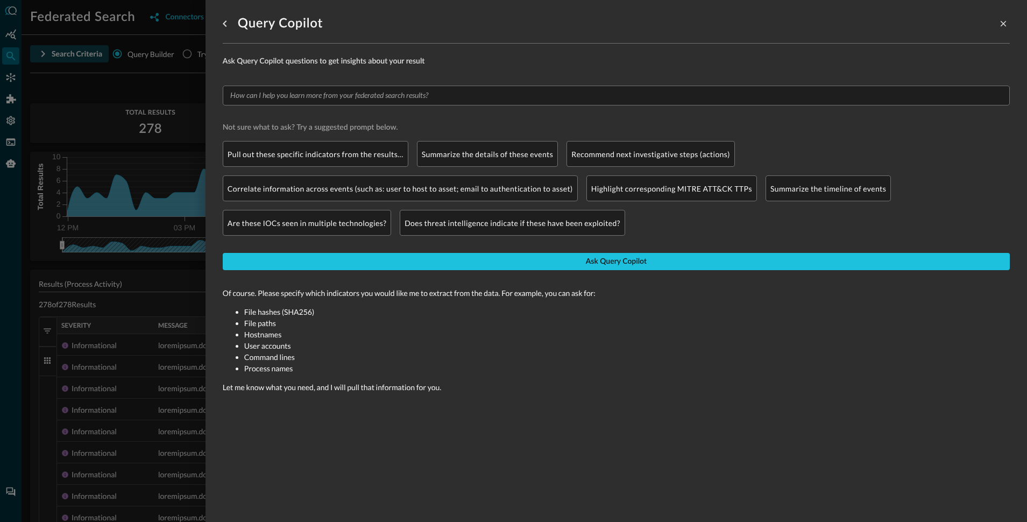
click at [98, 102] on div at bounding box center [513, 261] width 1027 height 522
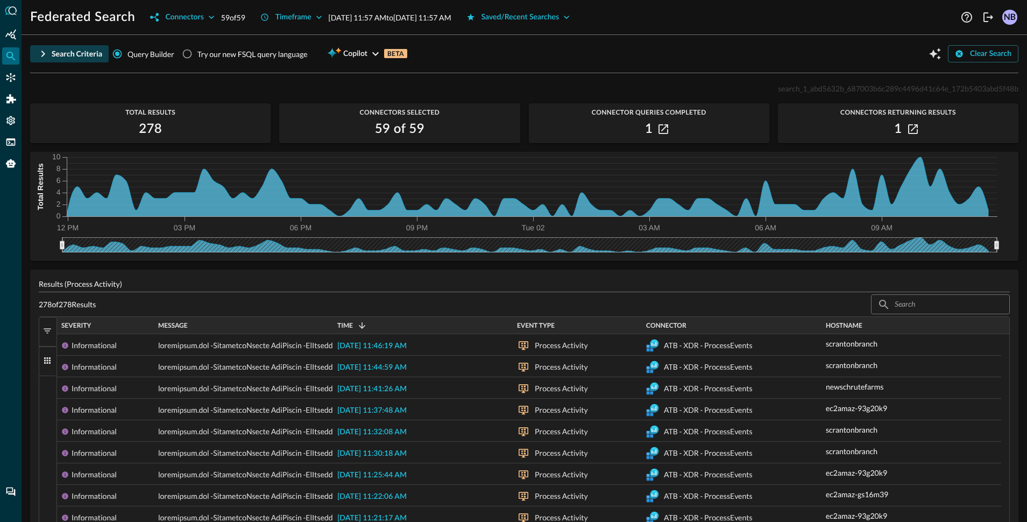
click at [39, 56] on icon "button" at bounding box center [43, 53] width 13 height 13
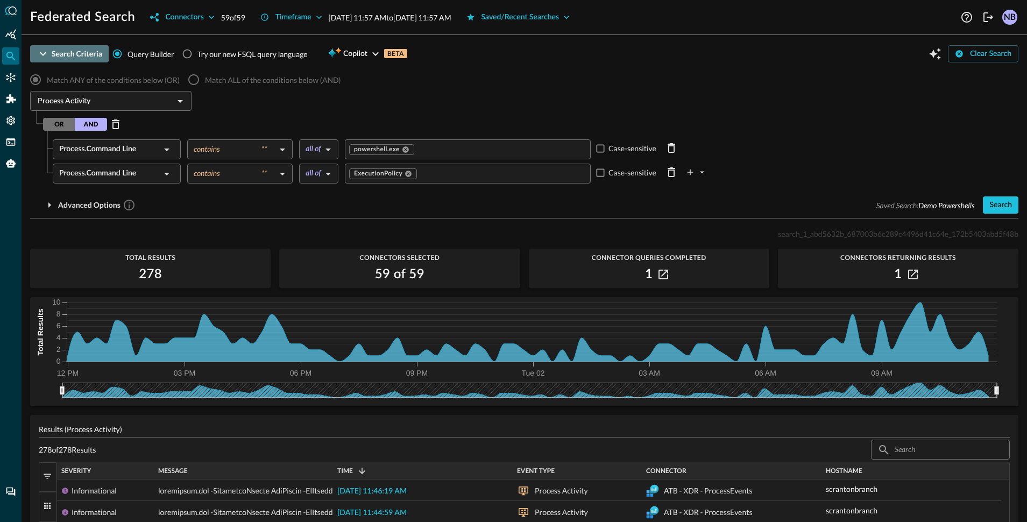
click at [41, 53] on icon "button" at bounding box center [43, 54] width 6 height 4
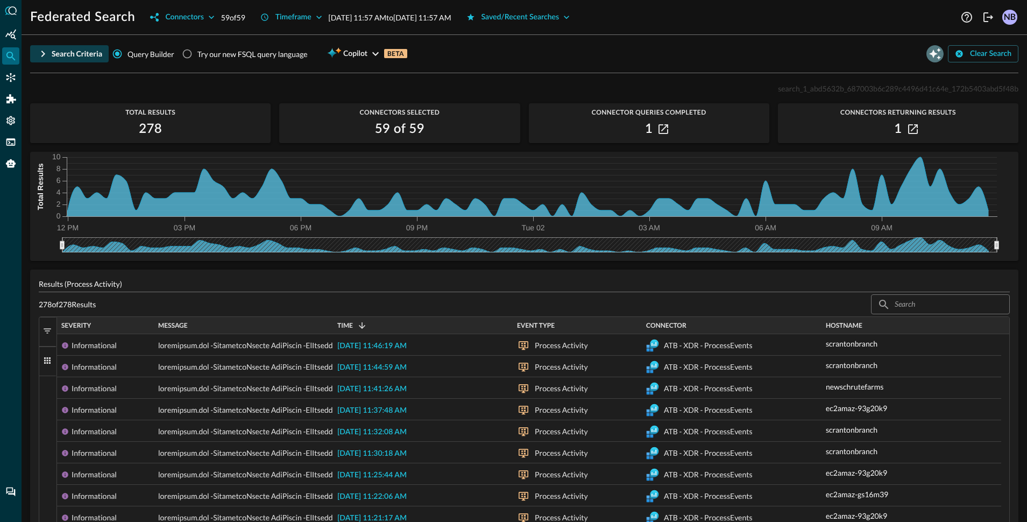
click at [933, 54] on button "Open Query Copilot" at bounding box center [934, 53] width 17 height 17
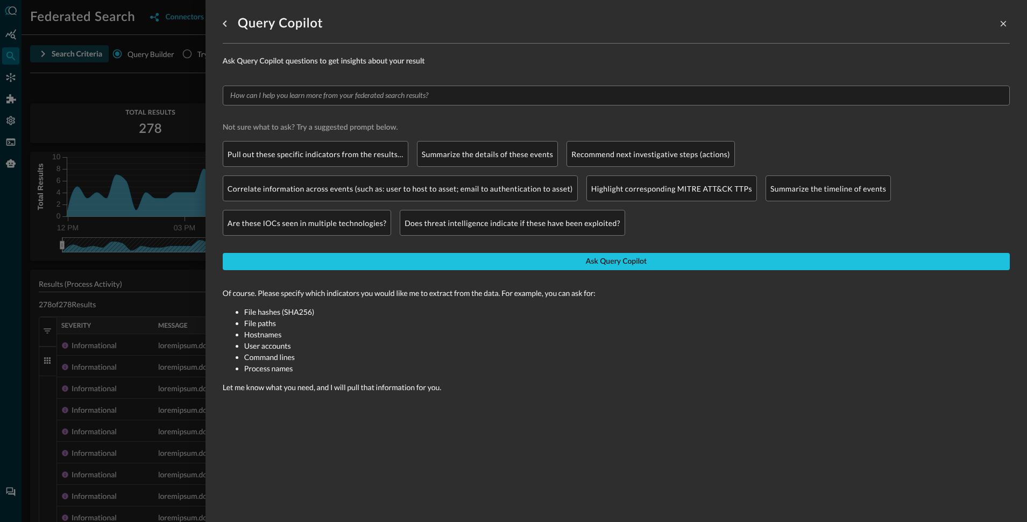
click at [135, 108] on div at bounding box center [513, 261] width 1027 height 522
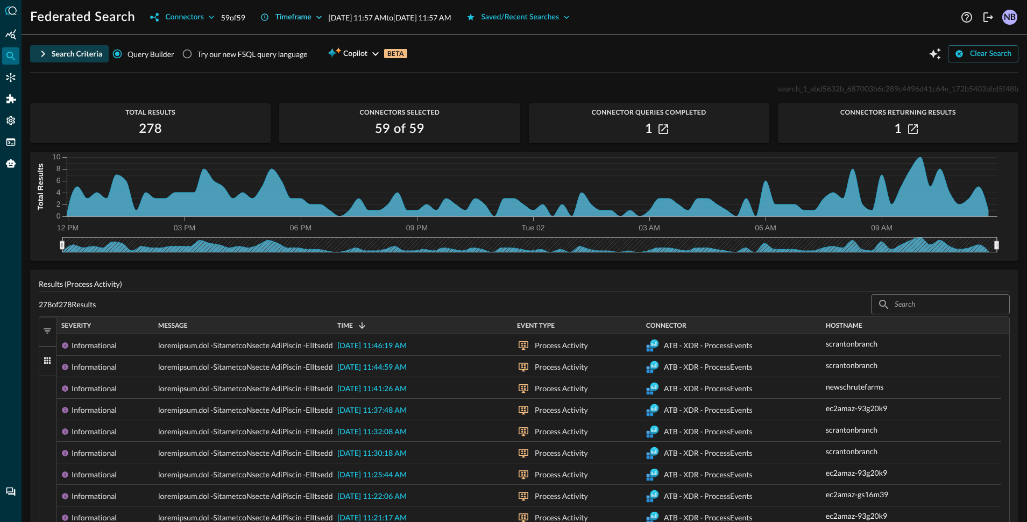
click at [311, 18] on div "Timeframe" at bounding box center [293, 17] width 36 height 13
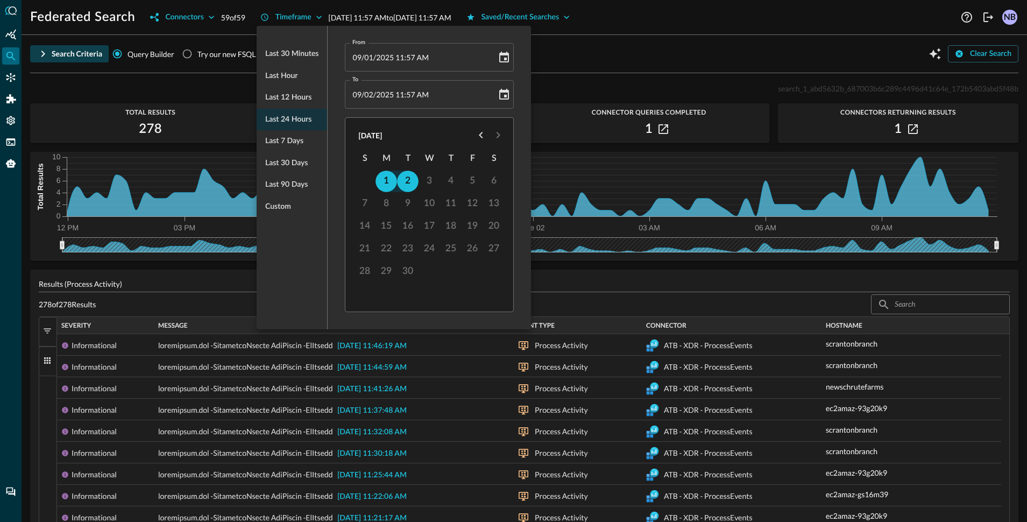
click at [314, 16] on div at bounding box center [513, 261] width 1027 height 522
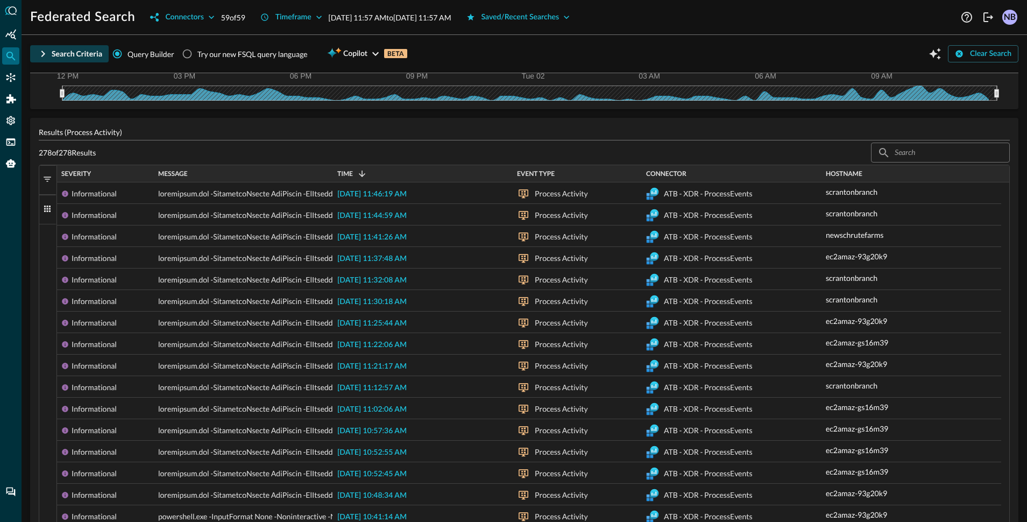
scroll to position [247, 0]
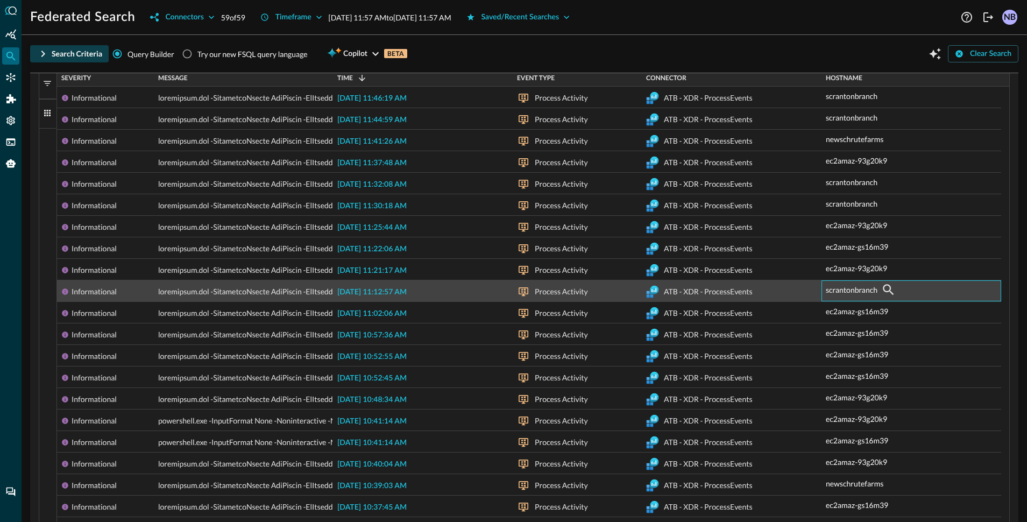
drag, startPoint x: 882, startPoint y: 292, endPoint x: 863, endPoint y: 285, distance: 19.9
click at [846, 290] on div "scrantonbranch" at bounding box center [911, 289] width 171 height 17
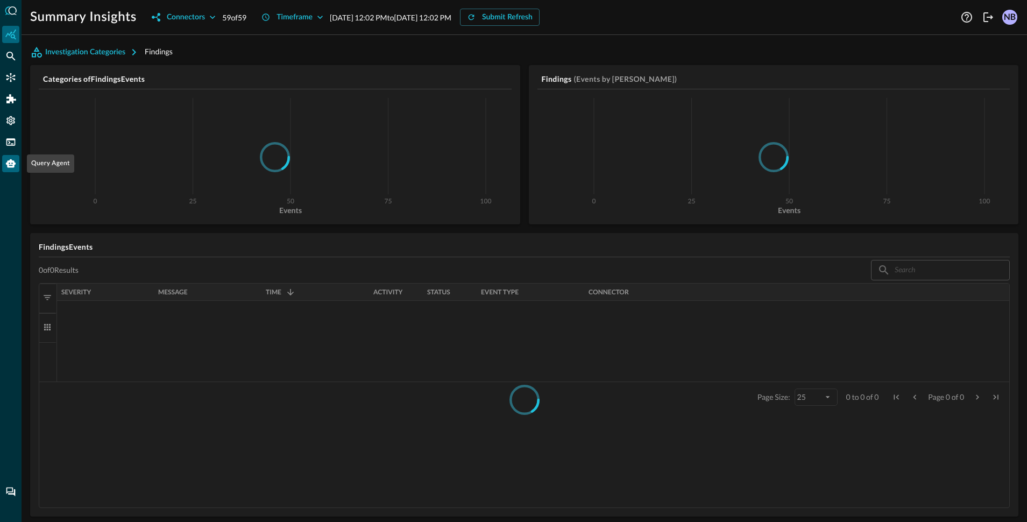
click at [11, 168] on icon "Query Agent" at bounding box center [10, 163] width 11 height 11
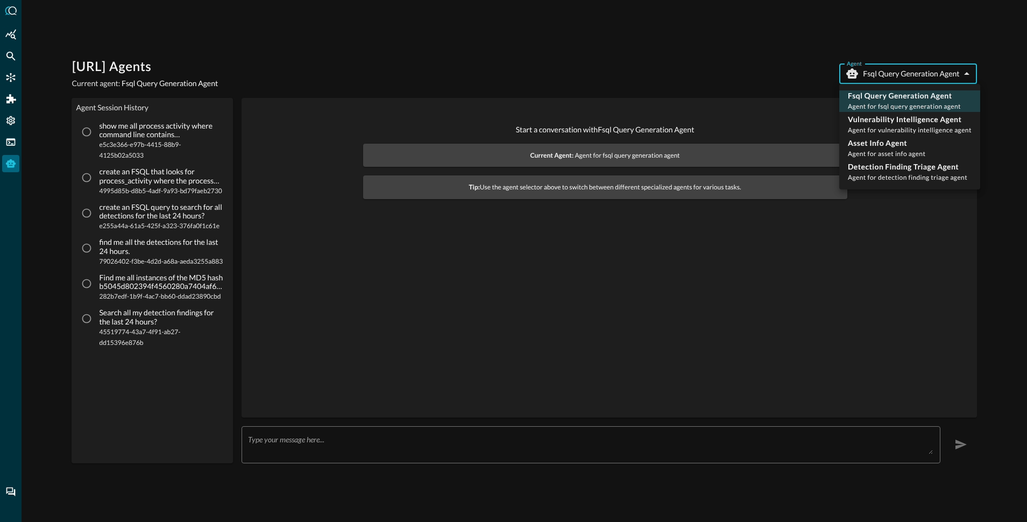
click at [917, 75] on body "Query.AI Agents Current agent: Fsql Query Generation Agent Agent Fsql Query Gen…" at bounding box center [513, 261] width 1027 height 522
click at [867, 56] on div at bounding box center [513, 261] width 1027 height 522
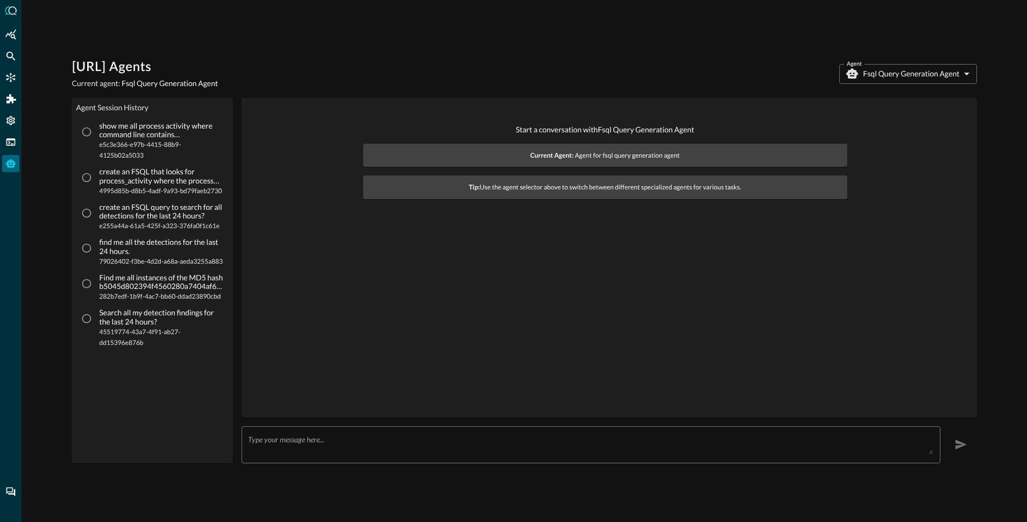
click at [115, 130] on p "show me all process activity where command line contains powershell.exe" at bounding box center [161, 131] width 124 height 18
click at [97, 130] on input "show me all process activity where command line contains powershell.exe e5c3e36…" at bounding box center [86, 132] width 20 height 20
radio input "true"
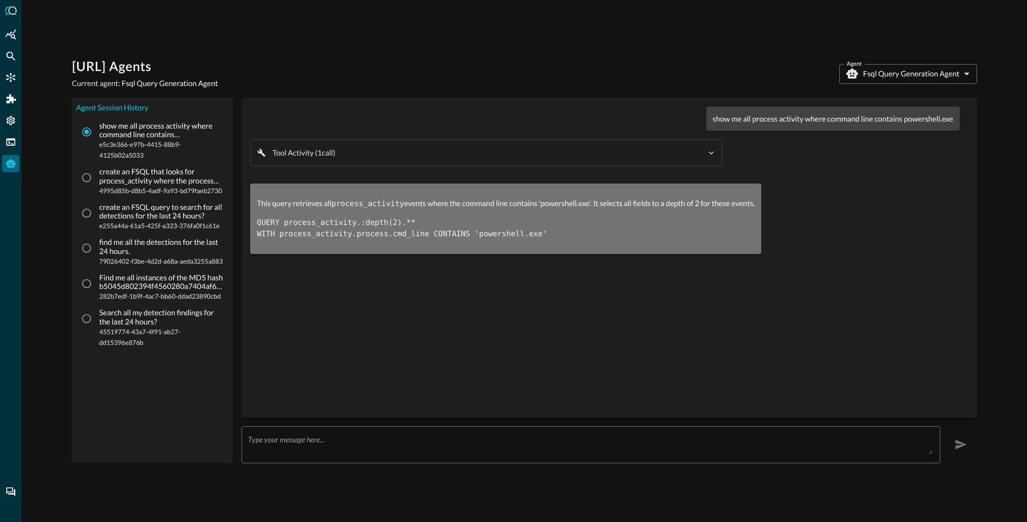
click at [137, 177] on p "create an FSQL that looks for process_activity where the process command line c…" at bounding box center [161, 176] width 124 height 18
click at [97, 177] on input "create an FSQL that looks for process_activity where the process command line c…" at bounding box center [86, 177] width 20 height 20
radio input "true"
radio input "false"
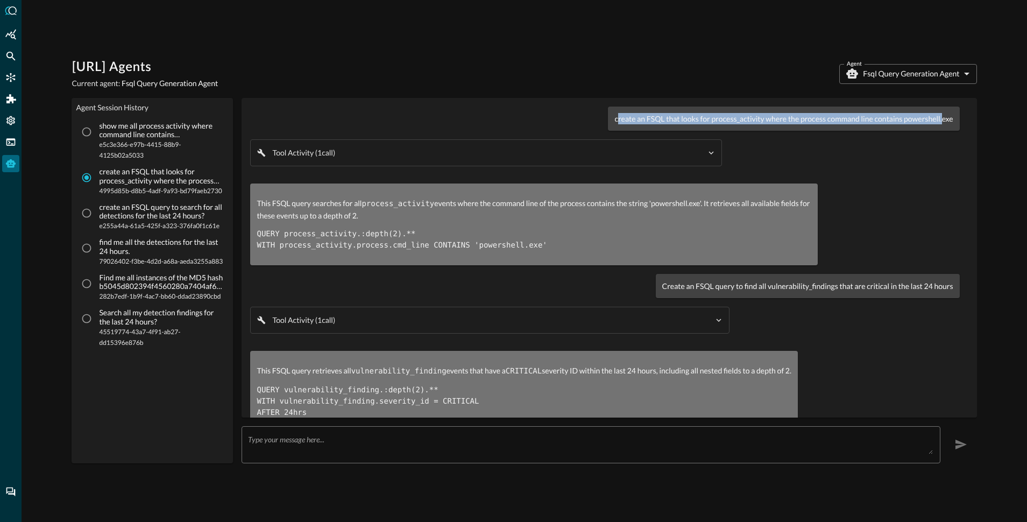
drag, startPoint x: 608, startPoint y: 123, endPoint x: 935, endPoint y: 117, distance: 326.5
click at [935, 117] on p "create an FSQL that looks for process_activity where the process command line c…" at bounding box center [783, 118] width 338 height 11
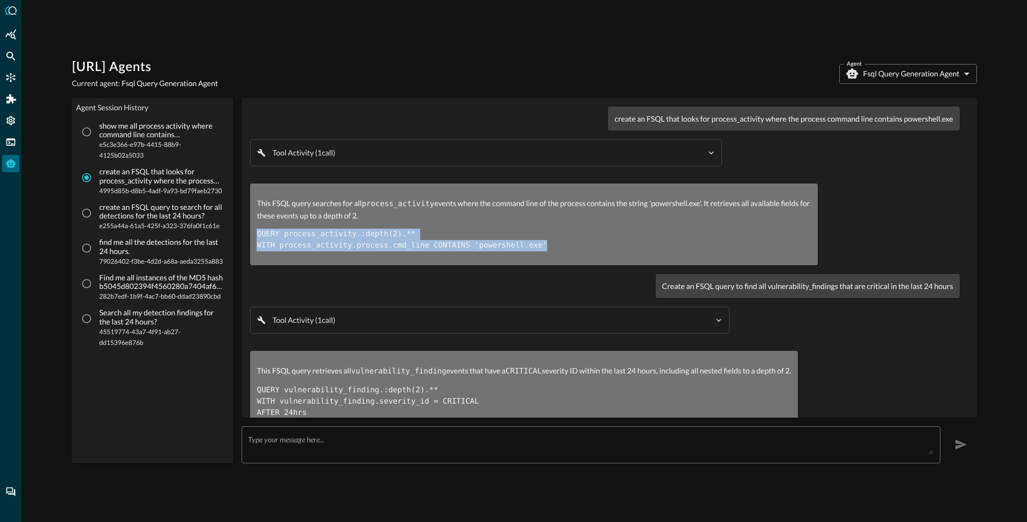
drag, startPoint x: 278, startPoint y: 234, endPoint x: 440, endPoint y: 251, distance: 163.3
click at [439, 251] on div "This FSQL query searches for all process_activity events where the command line…" at bounding box center [533, 224] width 567 height 82
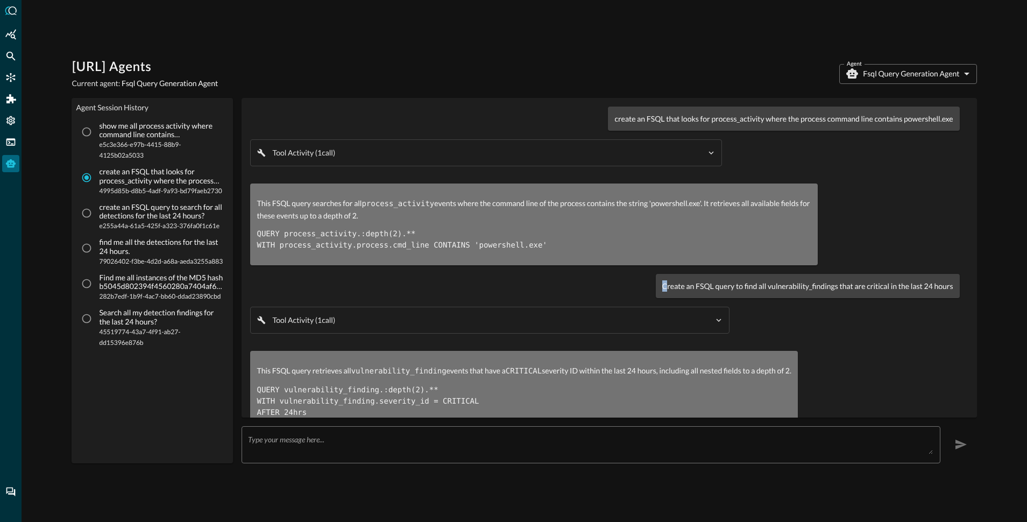
drag, startPoint x: 659, startPoint y: 286, endPoint x: 843, endPoint y: 301, distance: 184.6
click at [910, 279] on div "Create an FSQL query to find all vulnerability_findings that are critical in th…" at bounding box center [808, 286] width 304 height 24
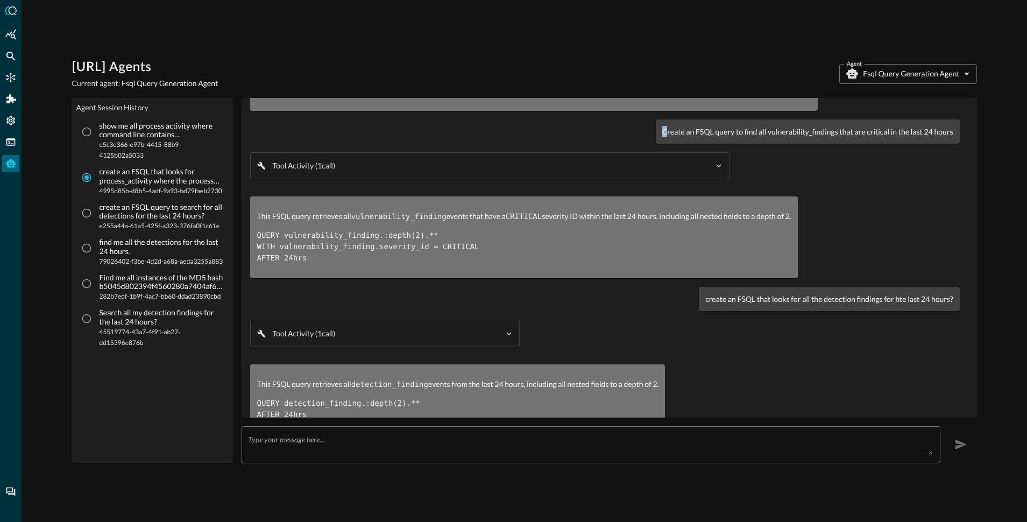
scroll to position [187, 0]
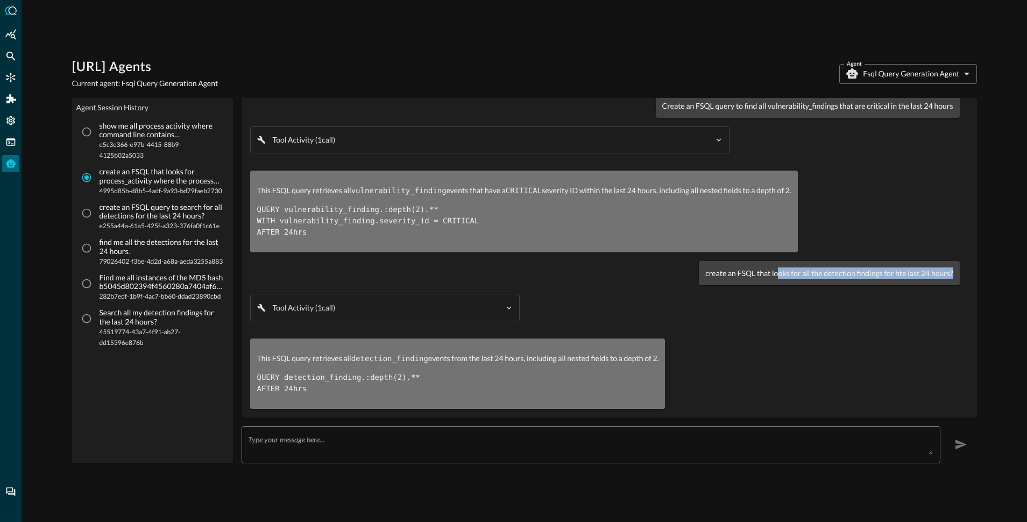
drag, startPoint x: 704, startPoint y: 272, endPoint x: 804, endPoint y: 265, distance: 100.3
click at [802, 265] on div "create an FSQL that looks for all the detection findings for hte last 24 hours?" at bounding box center [829, 273] width 260 height 24
drag, startPoint x: 450, startPoint y: 365, endPoint x: 402, endPoint y: 366, distance: 47.4
click at [403, 372] on pre "QUERY detection_finding.:depth(2).** AFTER 24hrs" at bounding box center [458, 383] width 402 height 23
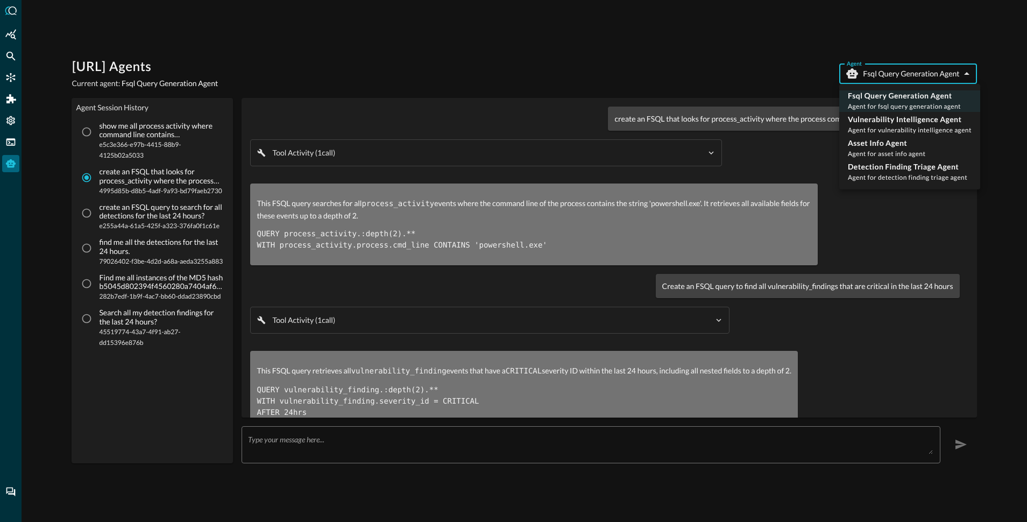
click at [892, 75] on body "Query.AI Agents Current agent: Fsql Query Generation Agent Agent Fsql Query Gen…" at bounding box center [513, 261] width 1027 height 522
click at [869, 150] on span "Agent for asset info agent" at bounding box center [886, 154] width 77 height 8
type input "asset_info_agent"
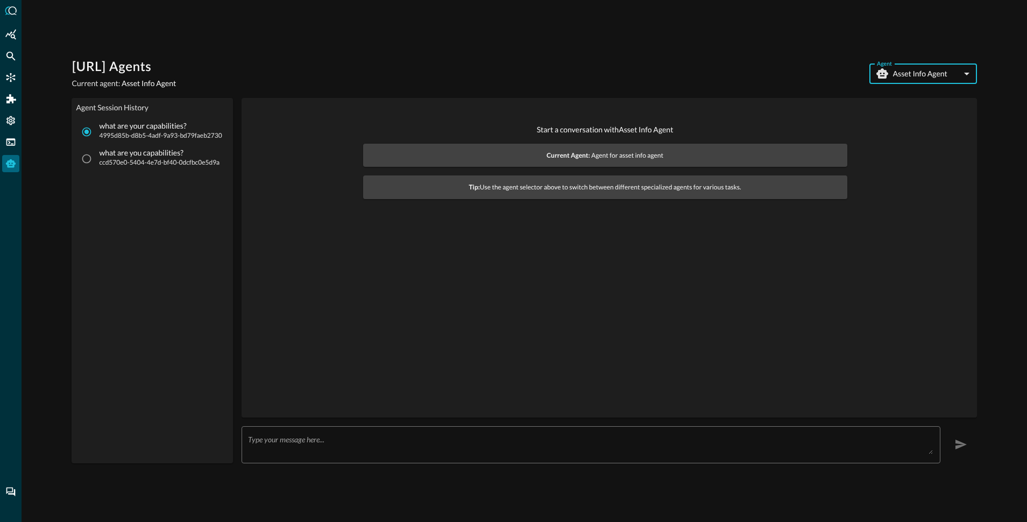
click at [334, 445] on textarea at bounding box center [590, 444] width 684 height 19
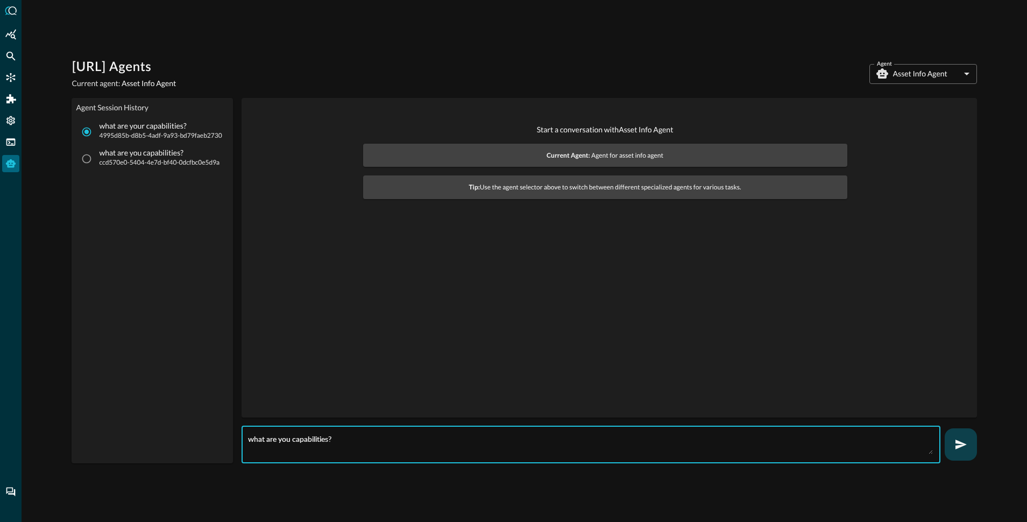
type textarea "what are you capabilities?"
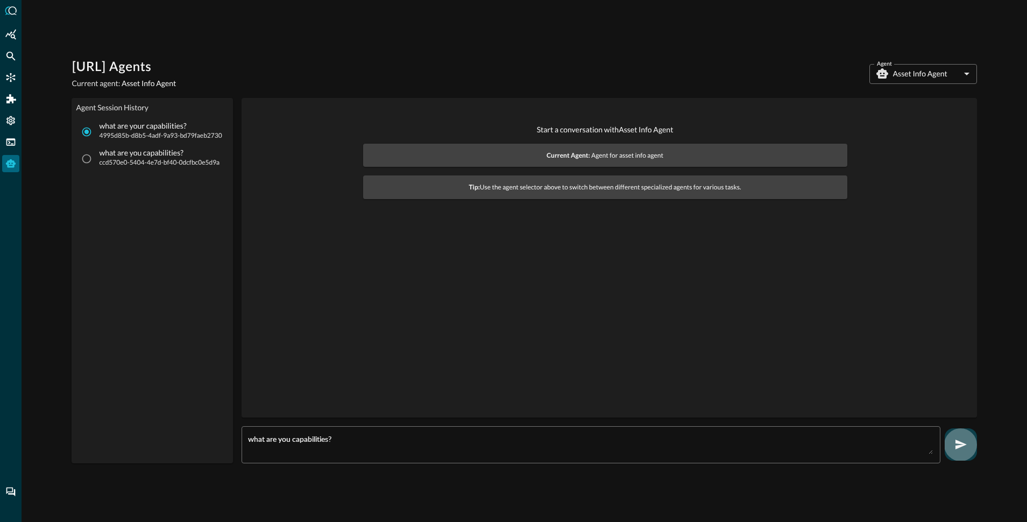
click at [957, 440] on icon "button" at bounding box center [960, 444] width 13 height 13
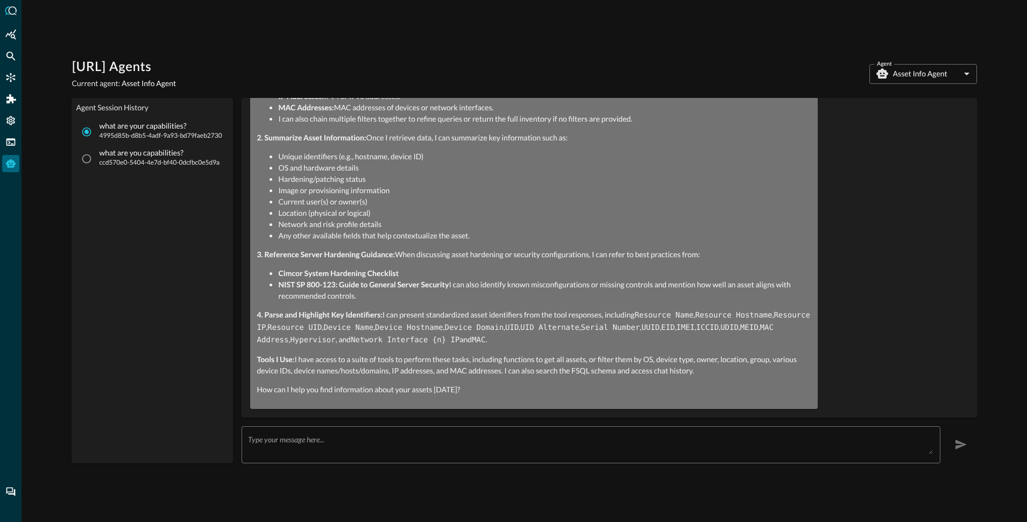
scroll to position [197, 0]
click at [960, 71] on body "Query.AI Agents Current agent: Asset Info Agent Agent Asset Info Agent asset_in…" at bounding box center [513, 261] width 1027 height 522
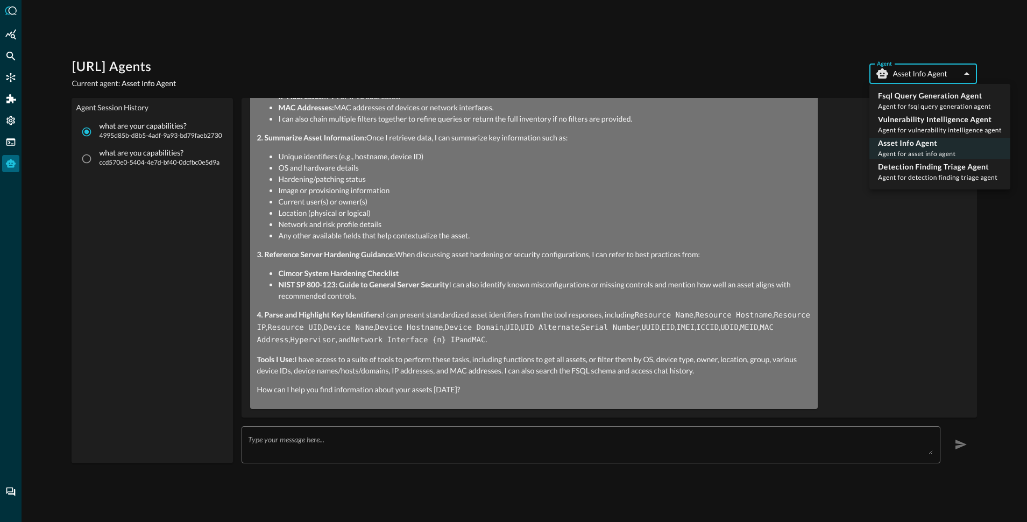
click at [336, 436] on div at bounding box center [513, 261] width 1027 height 522
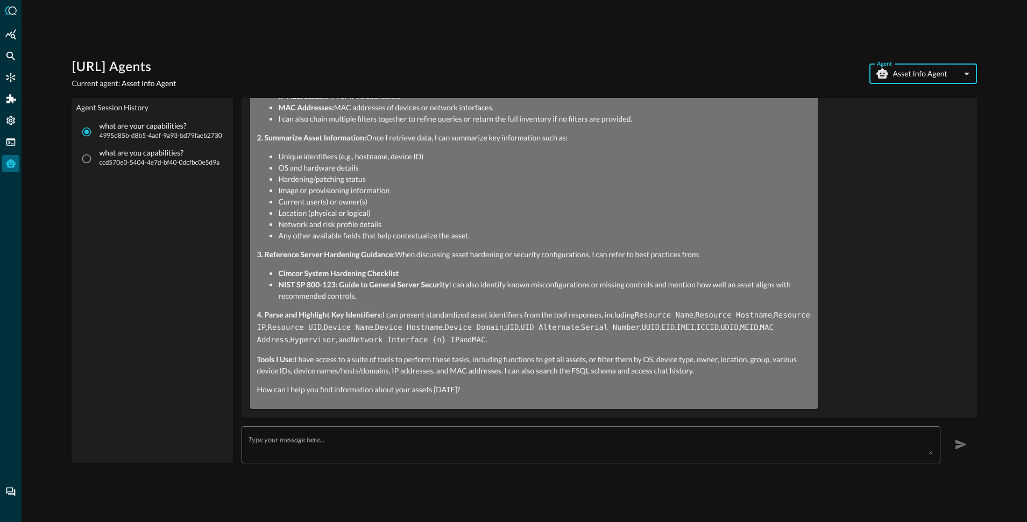
click at [336, 436] on div "Fsql Query Generation Agent Agent for fsql query generation agent Vulnerability…" at bounding box center [513, 261] width 1027 height 522
click at [317, 436] on textarea at bounding box center [590, 444] width 684 height 19
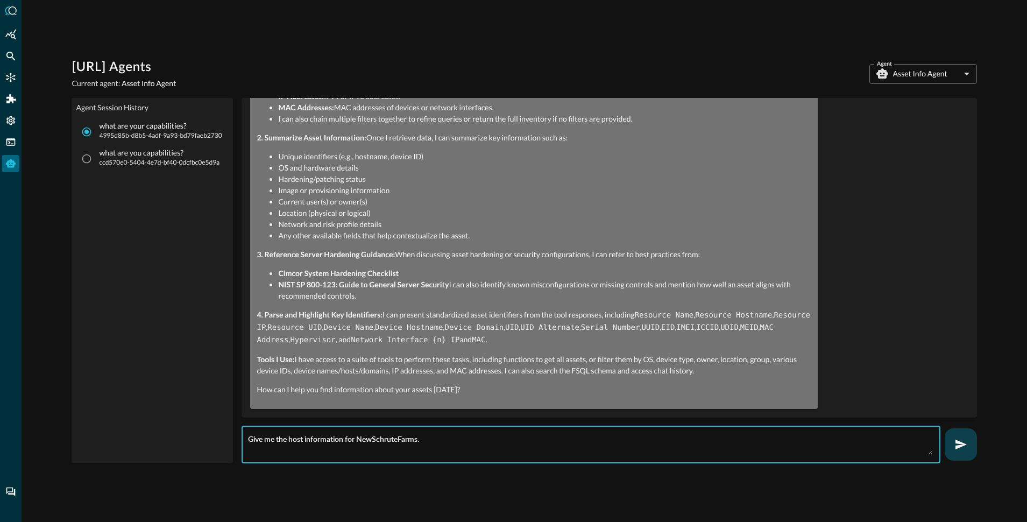
type textarea "Give me the host information for NewSchruteFarms."
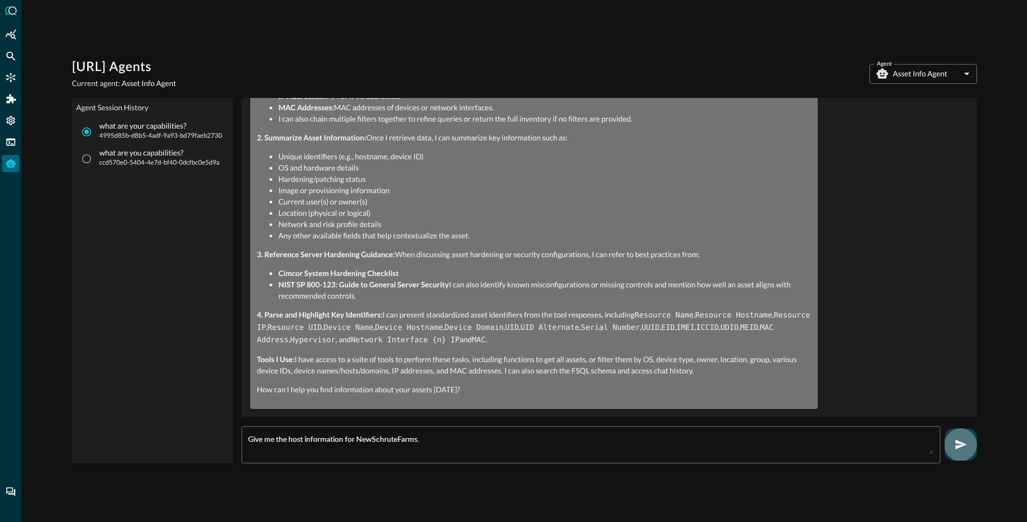
click at [957, 428] on button "button" at bounding box center [960, 444] width 32 height 32
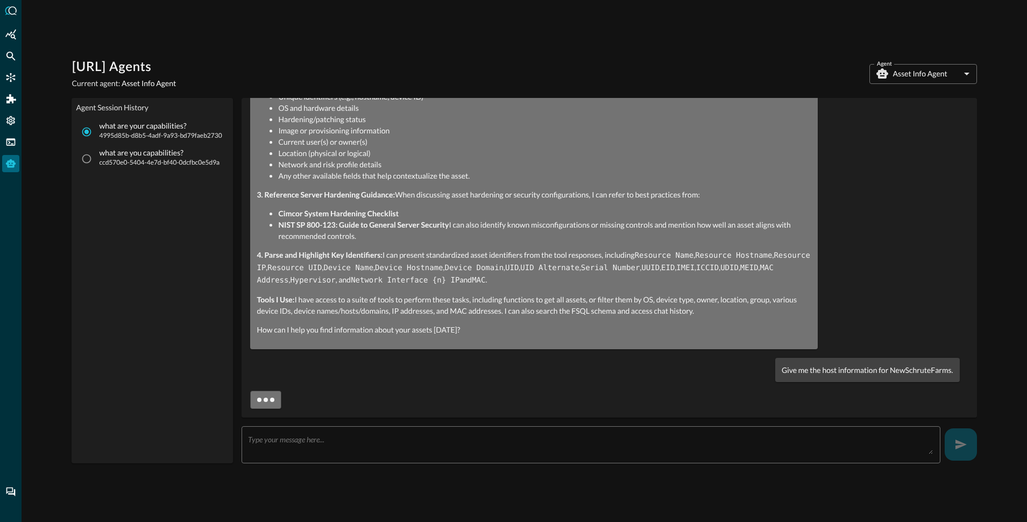
scroll to position [257, 0]
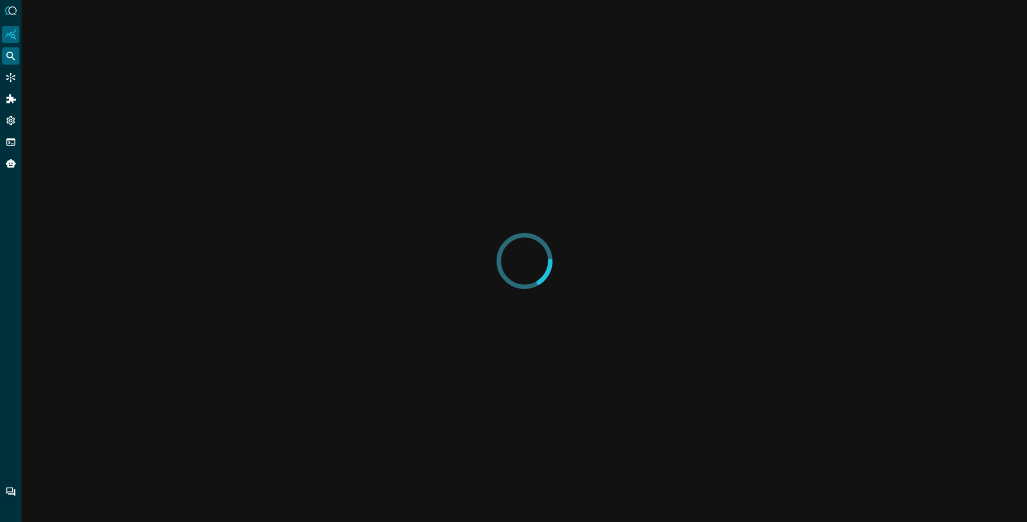
click at [12, 60] on icon "Federated Search" at bounding box center [10, 56] width 11 height 11
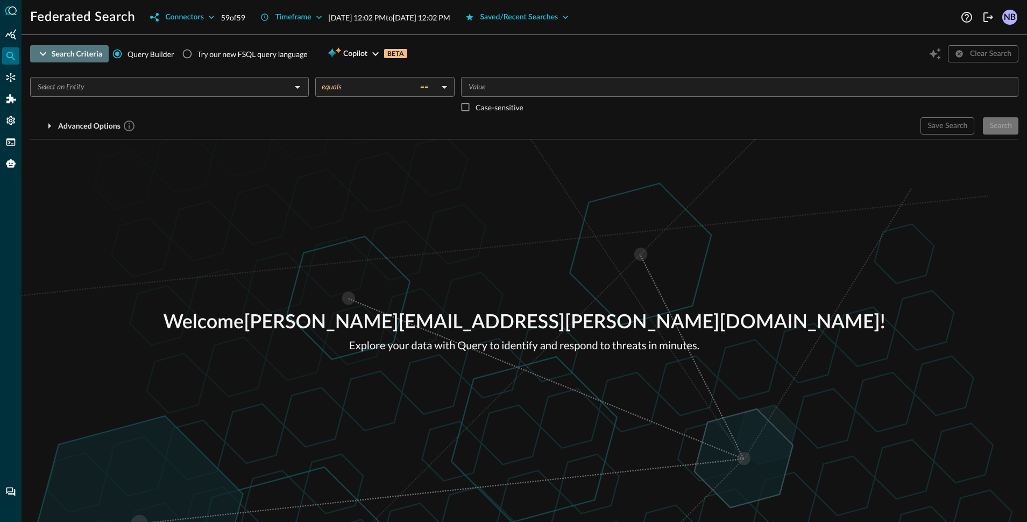
click at [40, 56] on icon "button" at bounding box center [43, 53] width 13 height 13
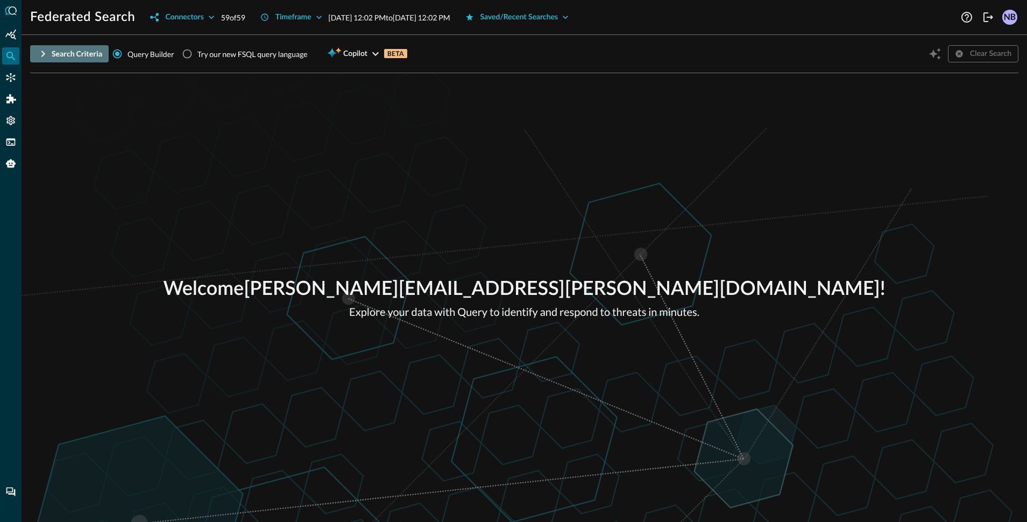
click at [40, 56] on icon "button" at bounding box center [43, 53] width 13 height 13
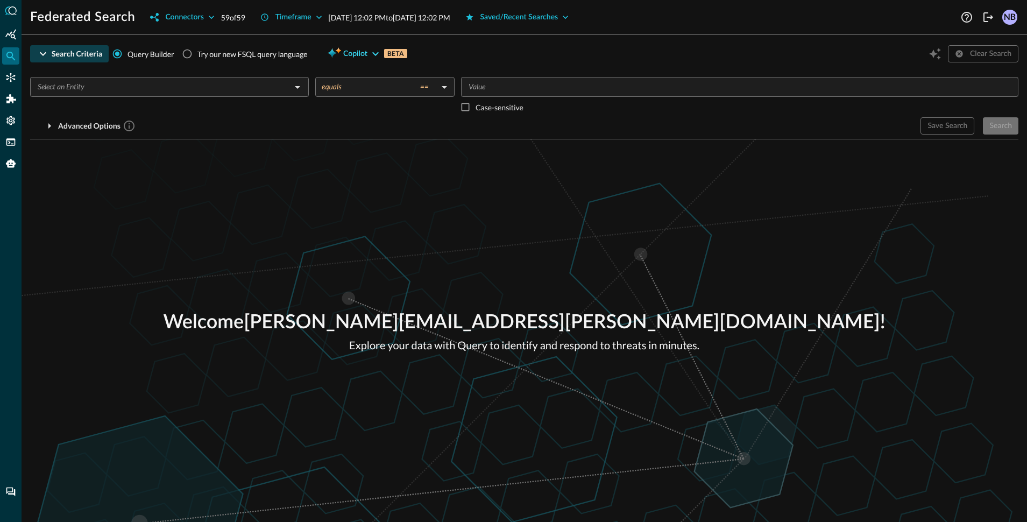
click at [364, 51] on span "Copilot" at bounding box center [355, 53] width 24 height 13
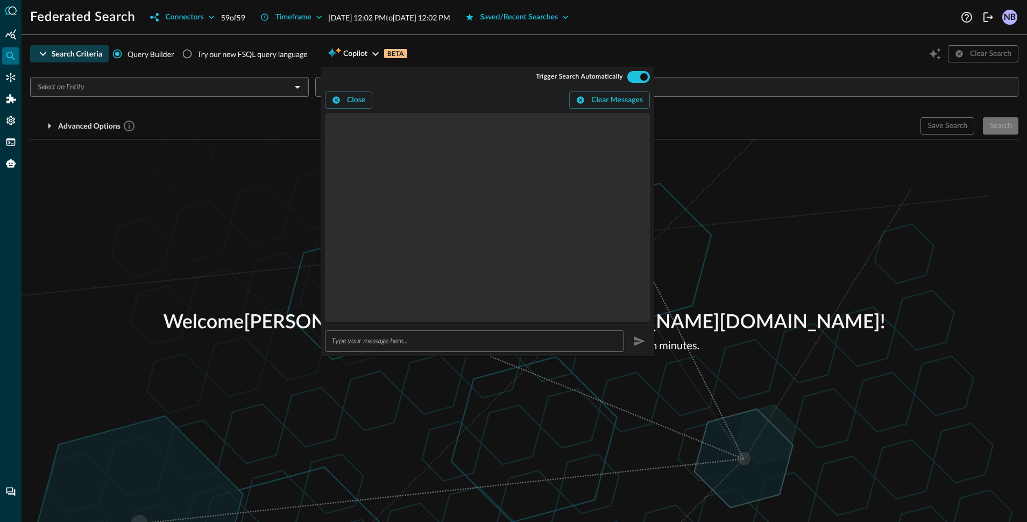
click at [380, 338] on input "text" at bounding box center [477, 341] width 293 height 20
click at [373, 56] on icon "button" at bounding box center [375, 53] width 13 height 13
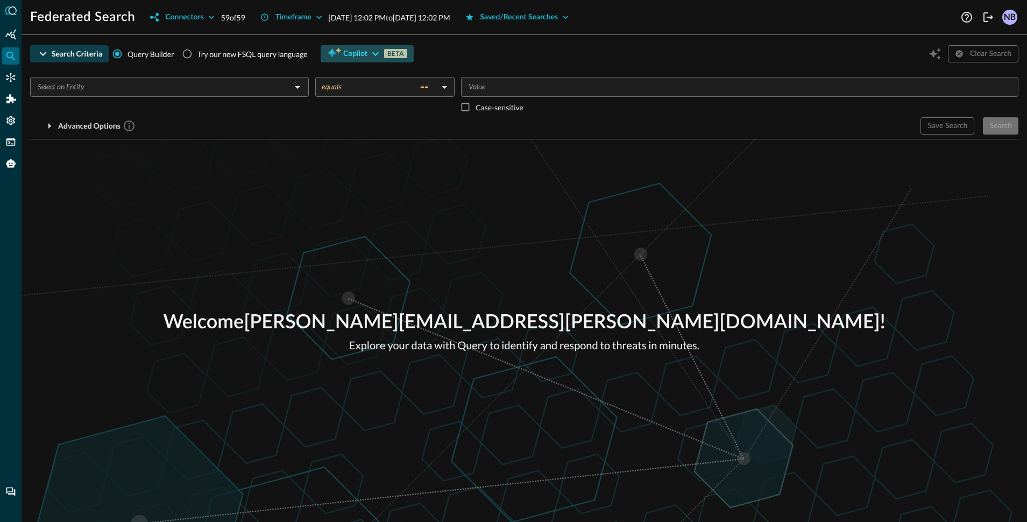
click at [373, 56] on icon "button" at bounding box center [375, 53] width 13 height 13
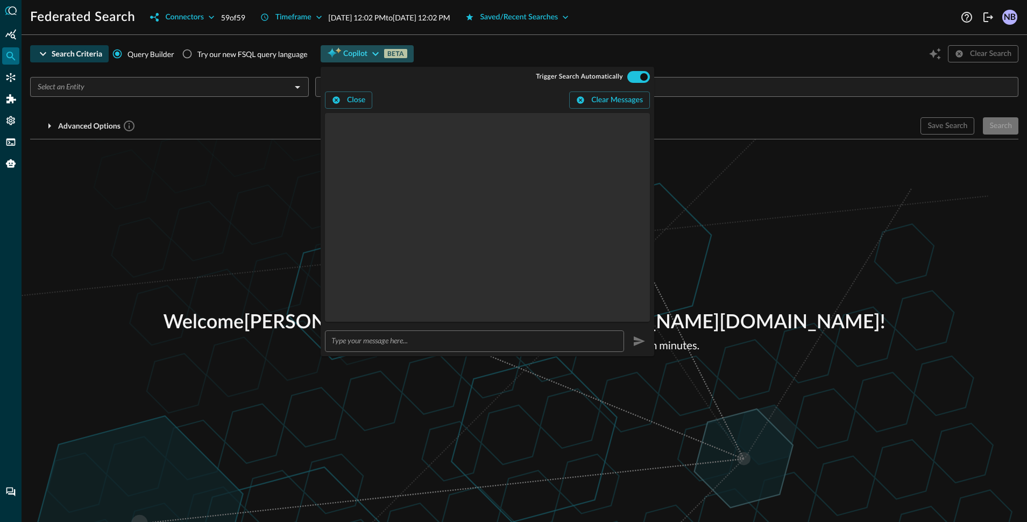
click at [353, 48] on span "Copilot" at bounding box center [355, 53] width 24 height 13
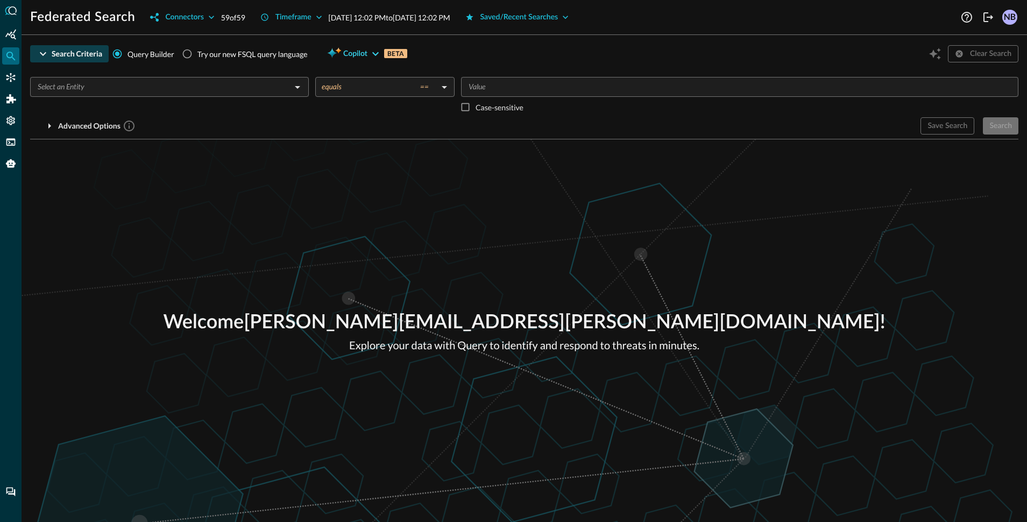
click at [366, 53] on span "Copilot" at bounding box center [355, 53] width 24 height 13
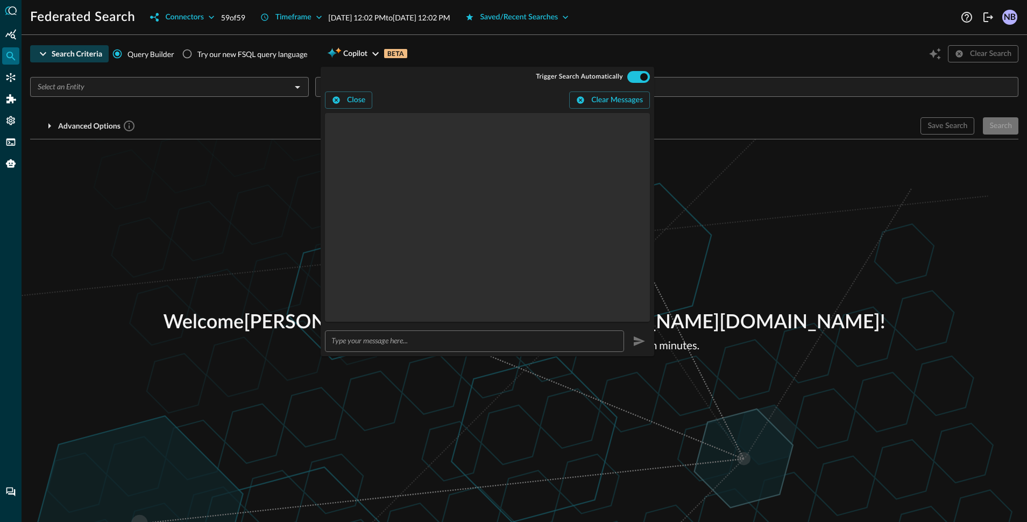
click at [403, 338] on input "text" at bounding box center [477, 341] width 293 height 20
type input "w"
type input "show me my detections for the last 24 hours?"
radio input "true"
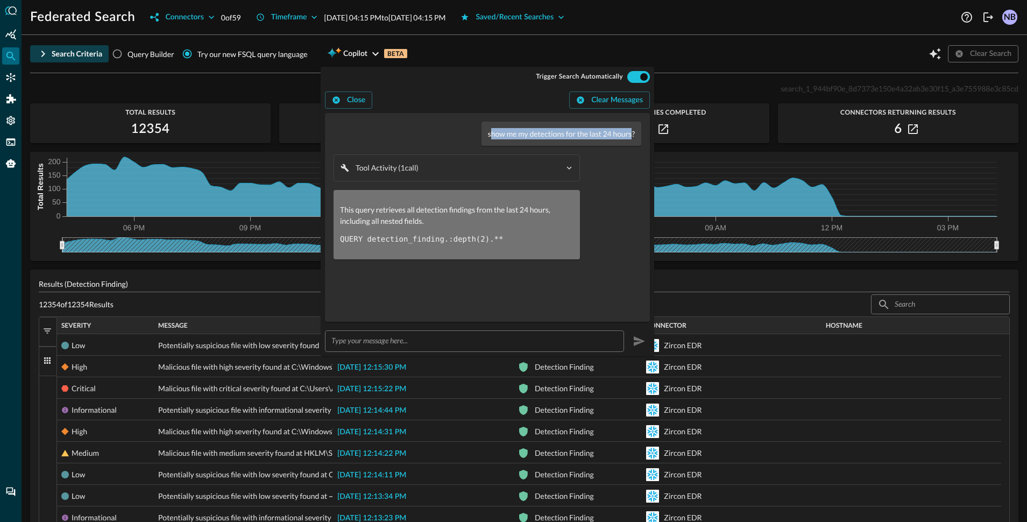
drag, startPoint x: 492, startPoint y: 133, endPoint x: 632, endPoint y: 132, distance: 140.4
click at [632, 132] on p "show me my detections for the last 24 hours?" at bounding box center [561, 133] width 147 height 11
click at [399, 344] on input "text" at bounding box center [477, 341] width 293 height 20
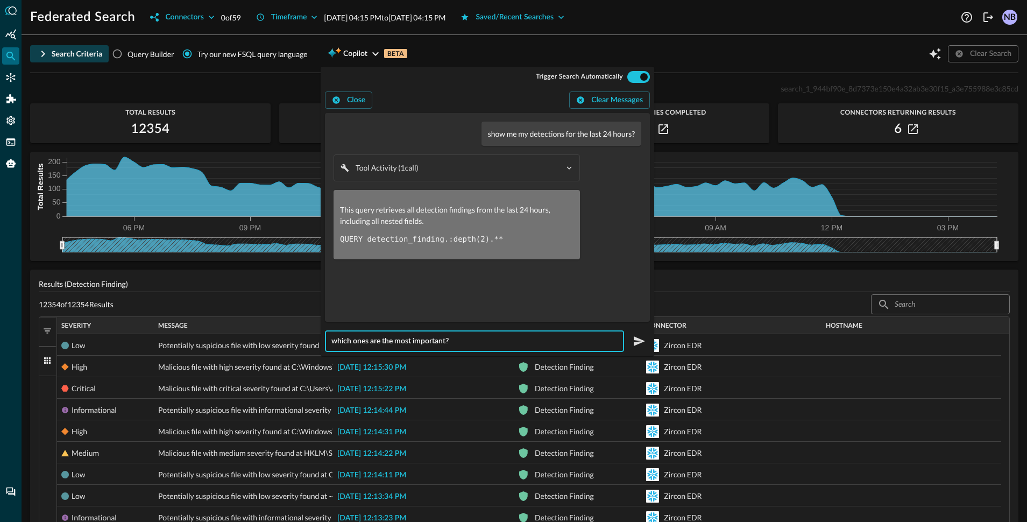
type input "which ones are the most important?"
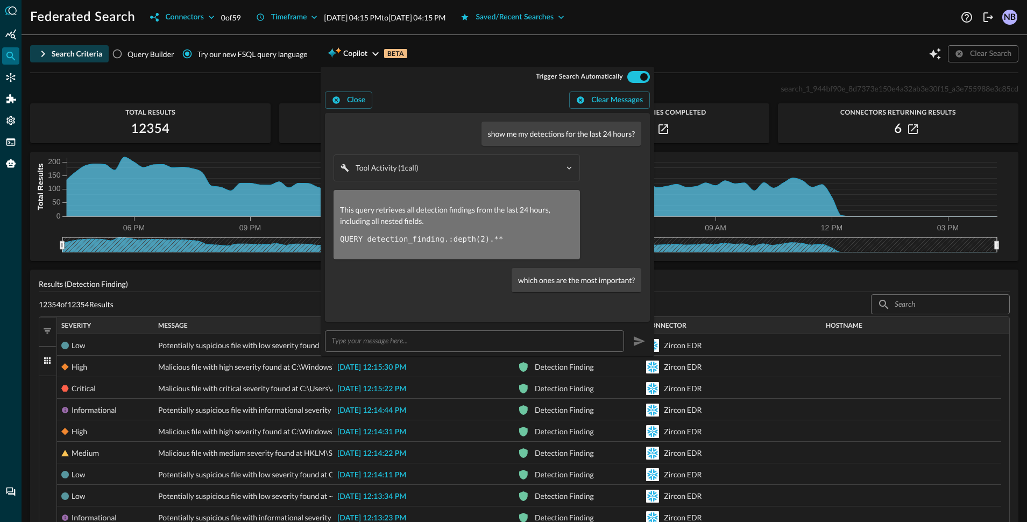
type input "QUERY detection_finding.:depth(2).** WITH detection_finding.severity_id IN HIGH…"
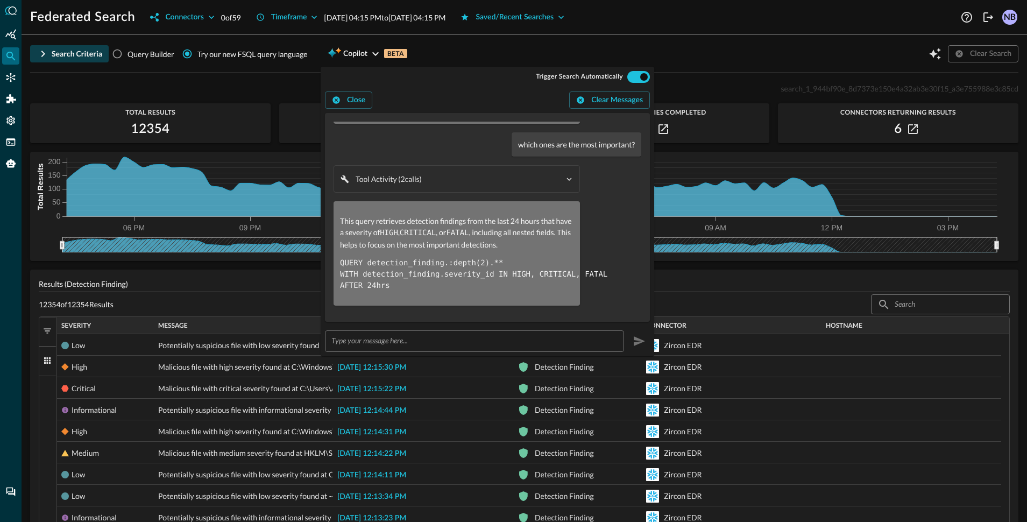
scroll to position [136, 0]
click at [207, 16] on icon "button" at bounding box center [211, 17] width 11 height 11
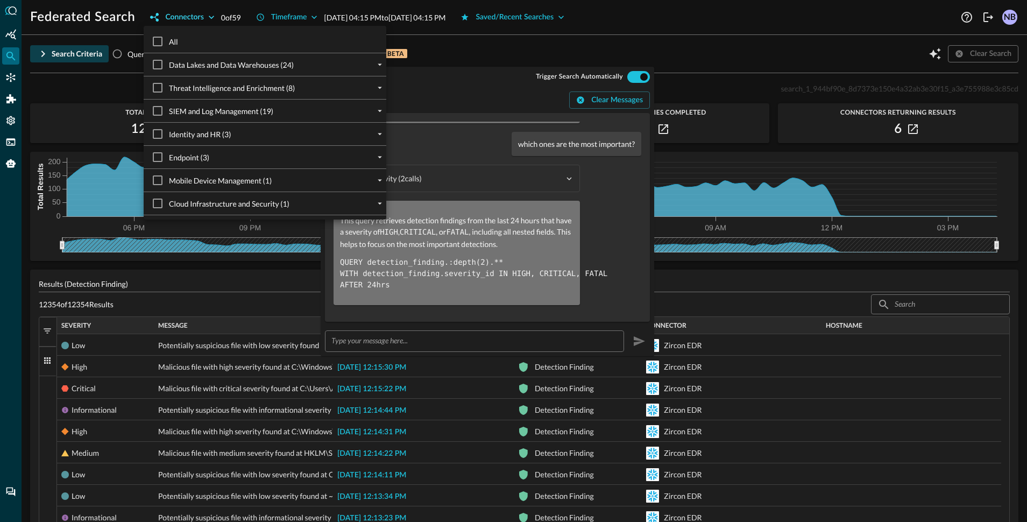
click at [207, 16] on div at bounding box center [513, 261] width 1027 height 522
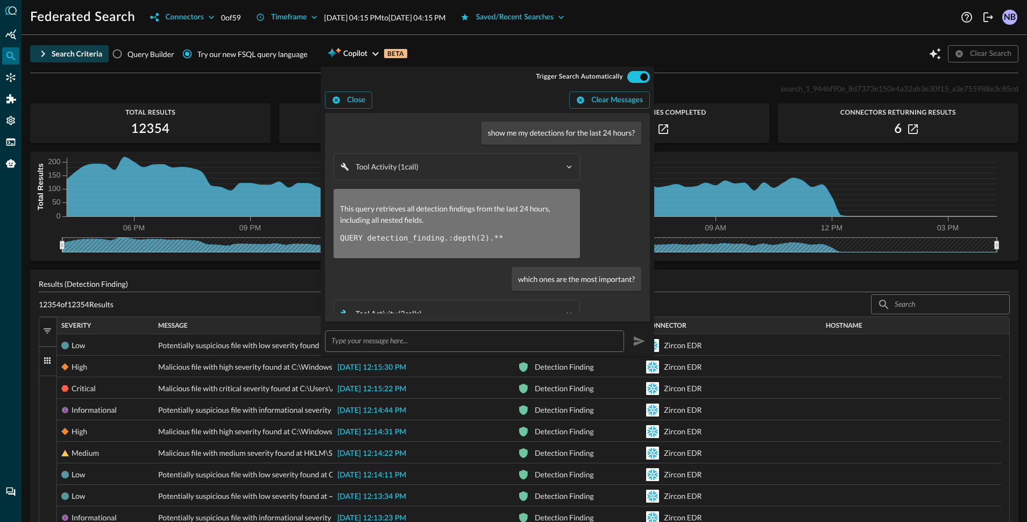
scroll to position [0, 0]
click at [375, 50] on icon "button" at bounding box center [375, 53] width 13 height 13
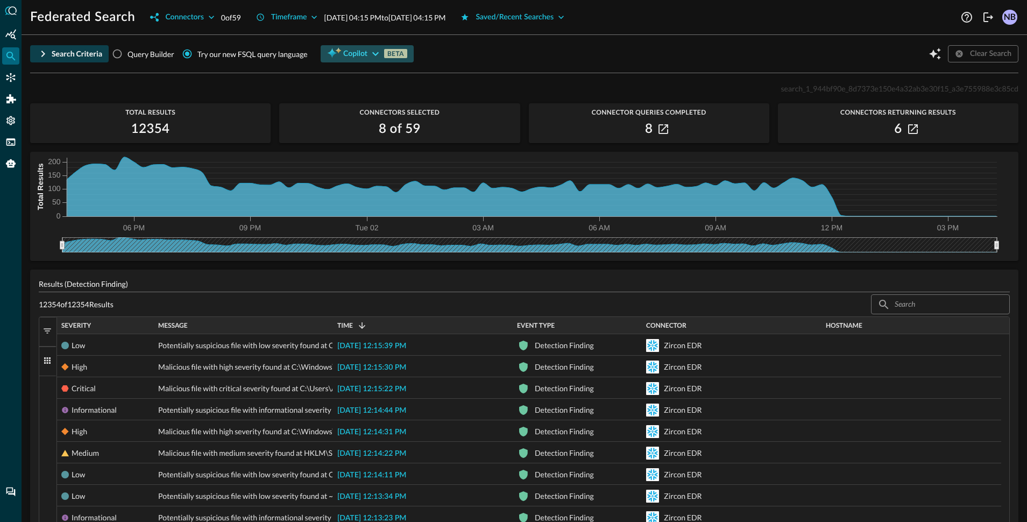
click at [374, 52] on icon "button" at bounding box center [375, 53] width 13 height 13
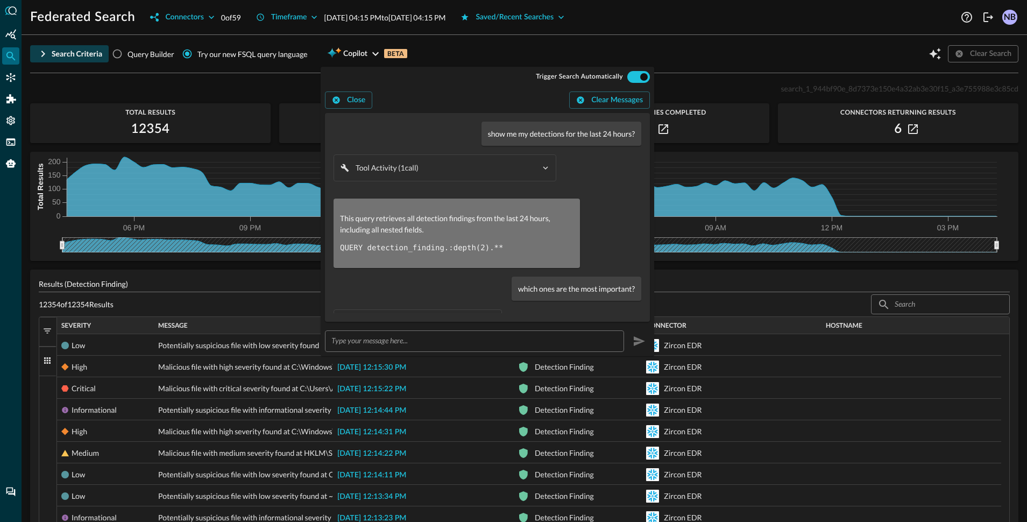
click at [457, 48] on div "Search Criteria Query Builder Try our new FSQL query language Copilot BETA Clea…" at bounding box center [524, 54] width 988 height 20
click at [375, 53] on icon "button" at bounding box center [375, 53] width 13 height 13
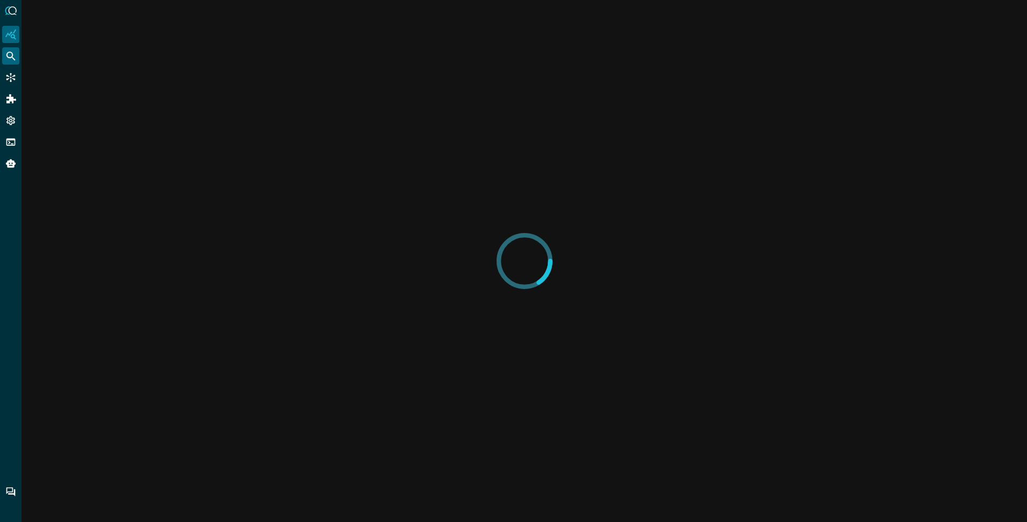
click at [12, 59] on icon "Federated Search" at bounding box center [10, 56] width 11 height 11
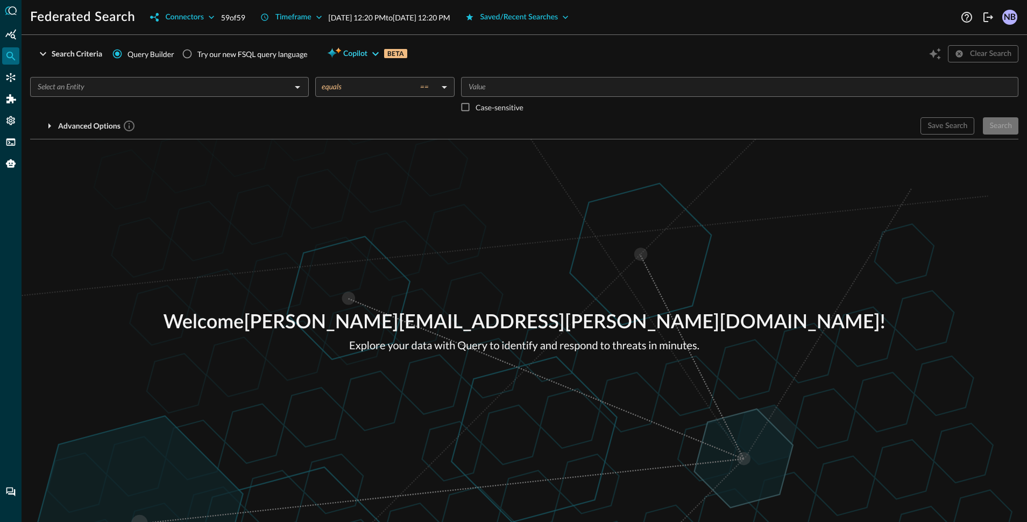
click at [379, 54] on icon "button" at bounding box center [375, 53] width 13 height 13
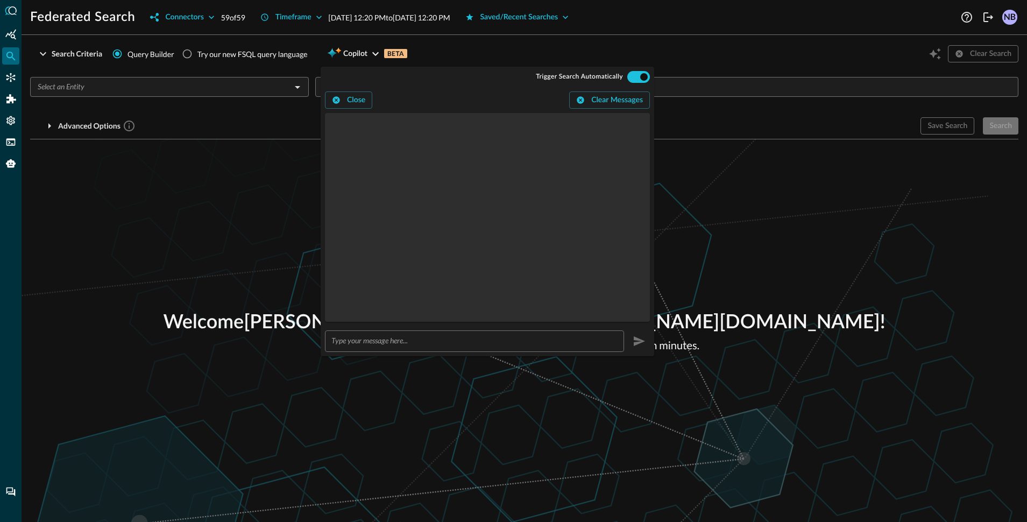
click at [374, 337] on input "text" at bounding box center [477, 341] width 293 height 20
type input "Show me all the device information for NewSchruteFarms"
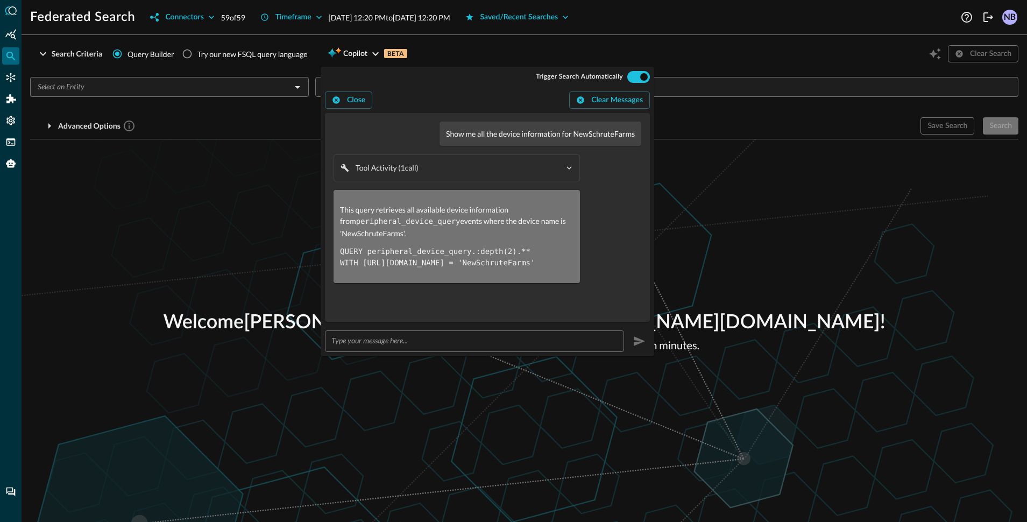
radio input "true"
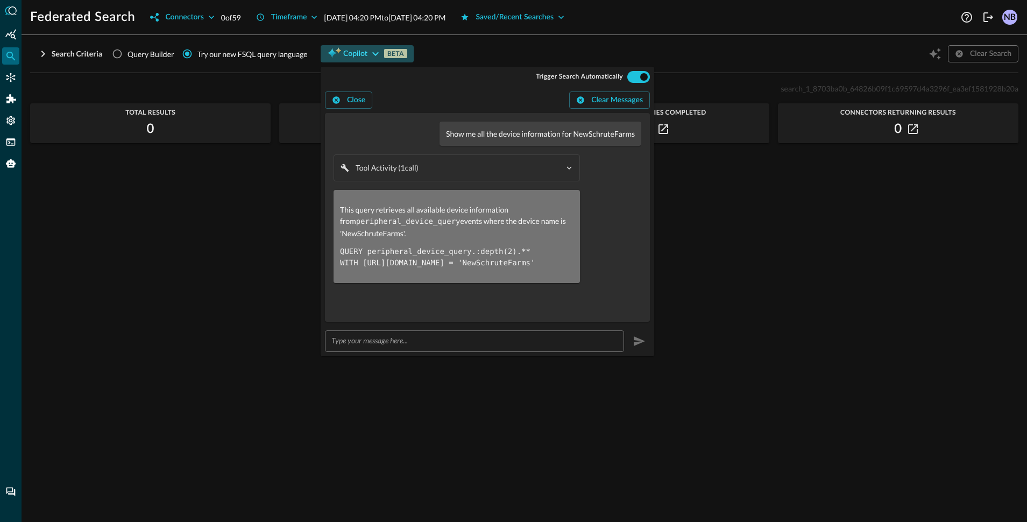
click at [375, 58] on icon "button" at bounding box center [375, 53] width 13 height 13
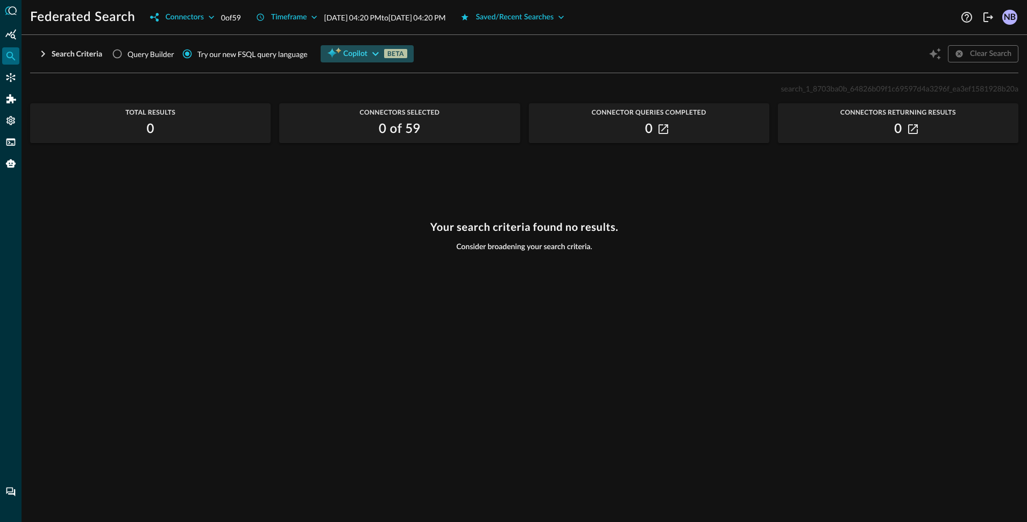
click at [373, 55] on icon "button" at bounding box center [375, 53] width 13 height 13
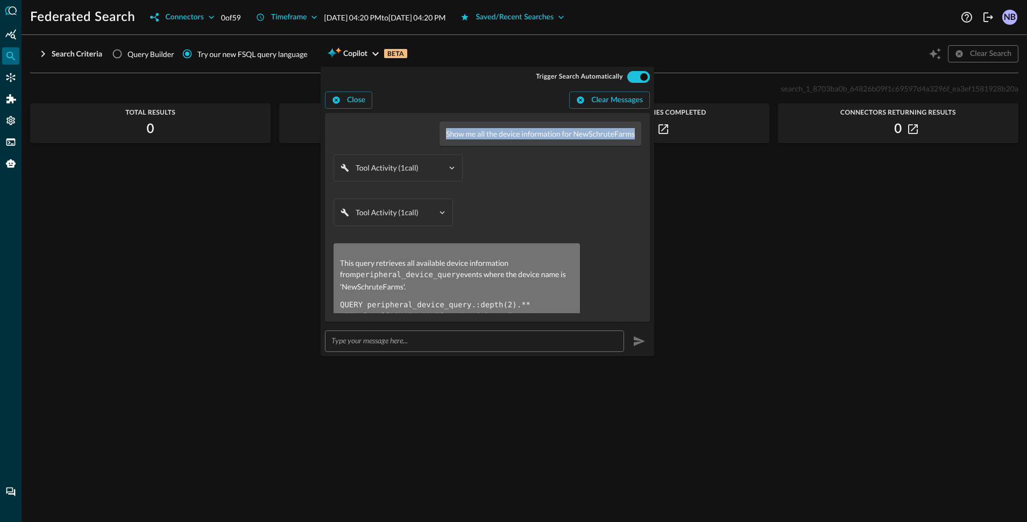
drag, startPoint x: 438, startPoint y: 134, endPoint x: 628, endPoint y: 137, distance: 189.3
click at [628, 137] on div "Show me all the device information for NewSchruteFarms" at bounding box center [540, 134] width 202 height 24
click at [38, 53] on icon "button" at bounding box center [43, 53] width 13 height 13
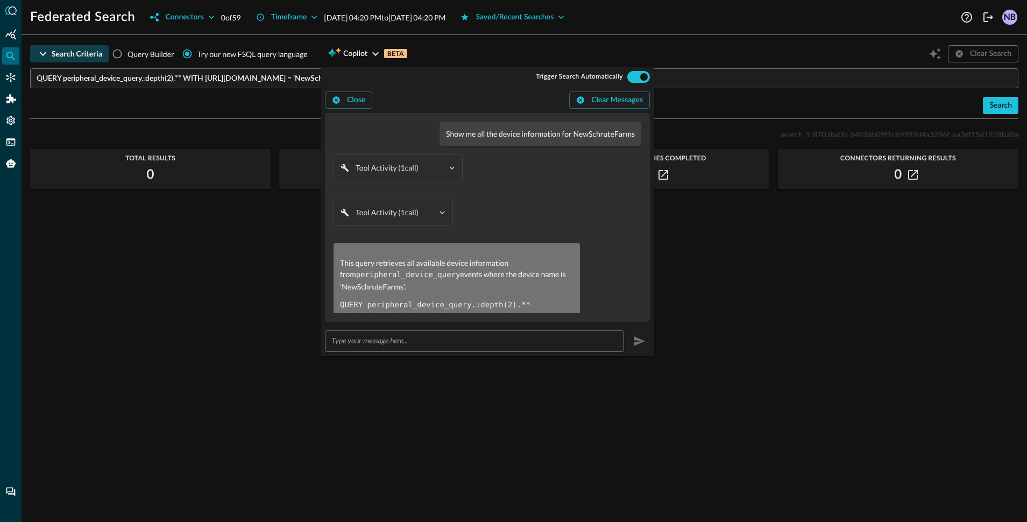
click at [113, 87] on input "QUERY peripheral_device_query.:depth(2).** WITH [URL][DOMAIN_NAME] = 'NewSchrut…" at bounding box center [528, 78] width 982 height 20
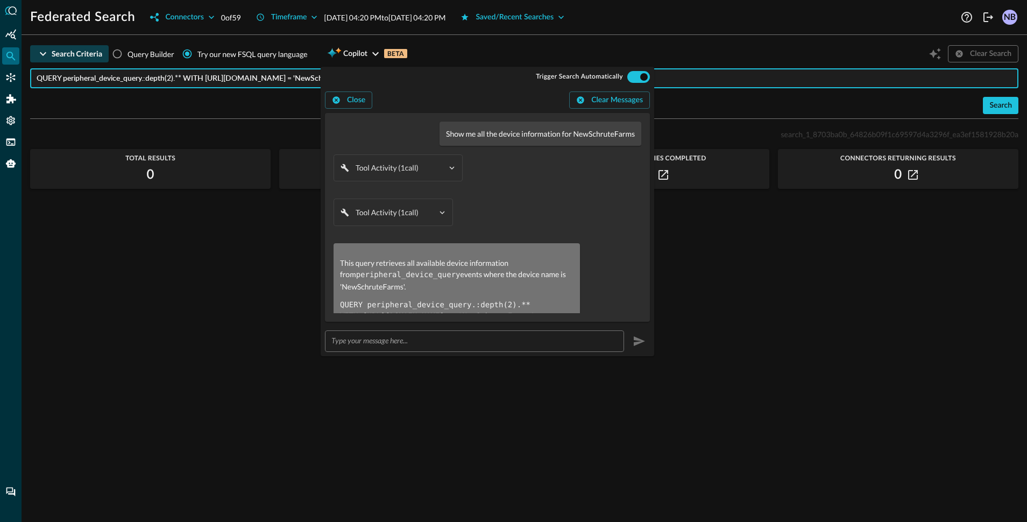
click at [110, 82] on input "QUERY peripheral_device_query.:depth(2).** WITH [URL][DOMAIN_NAME] = 'NewSchrut…" at bounding box center [528, 78] width 982 height 20
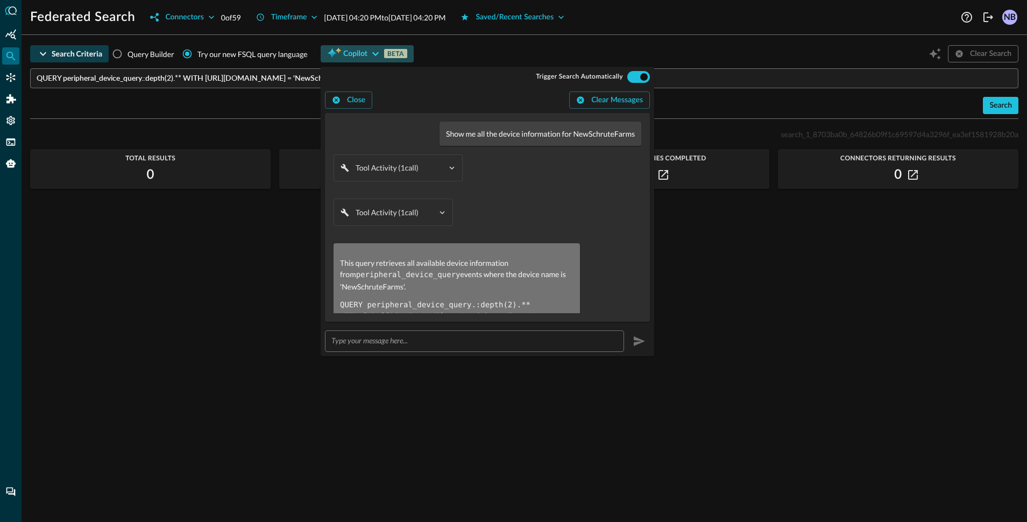
drag, startPoint x: 374, startPoint y: 55, endPoint x: 392, endPoint y: 53, distance: 17.9
click at [374, 54] on icon "button" at bounding box center [375, 53] width 13 height 13
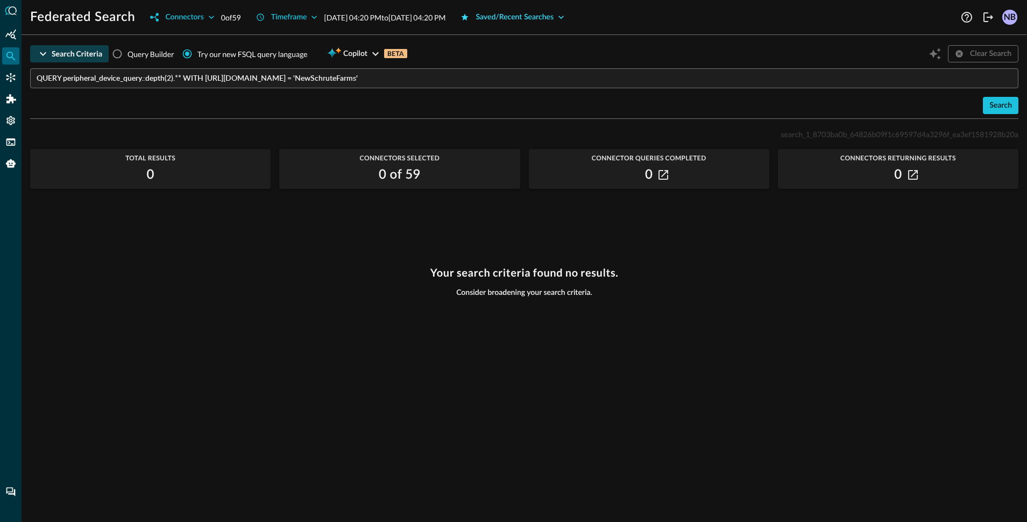
click at [553, 17] on div "Saved/Recent Searches" at bounding box center [514, 17] width 78 height 13
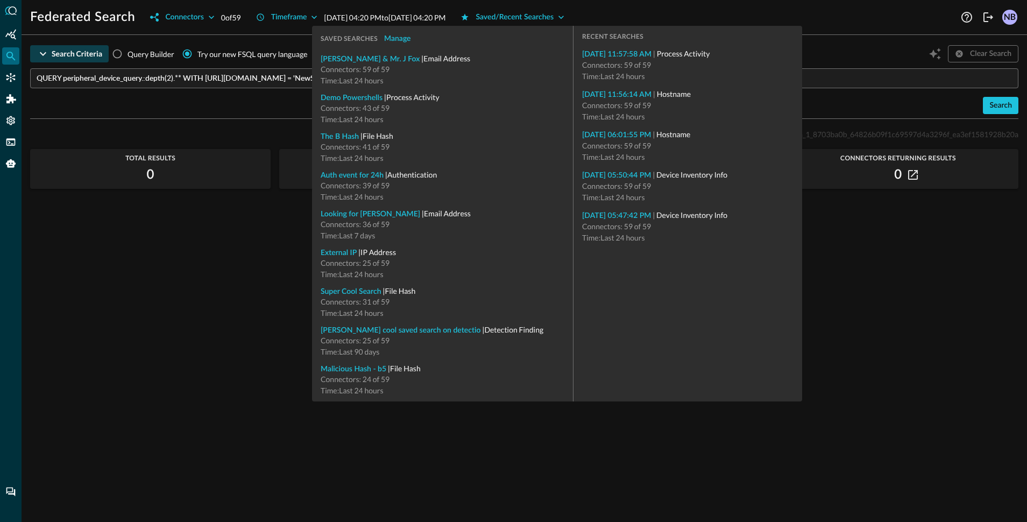
click at [228, 107] on div "Search" at bounding box center [524, 105] width 988 height 17
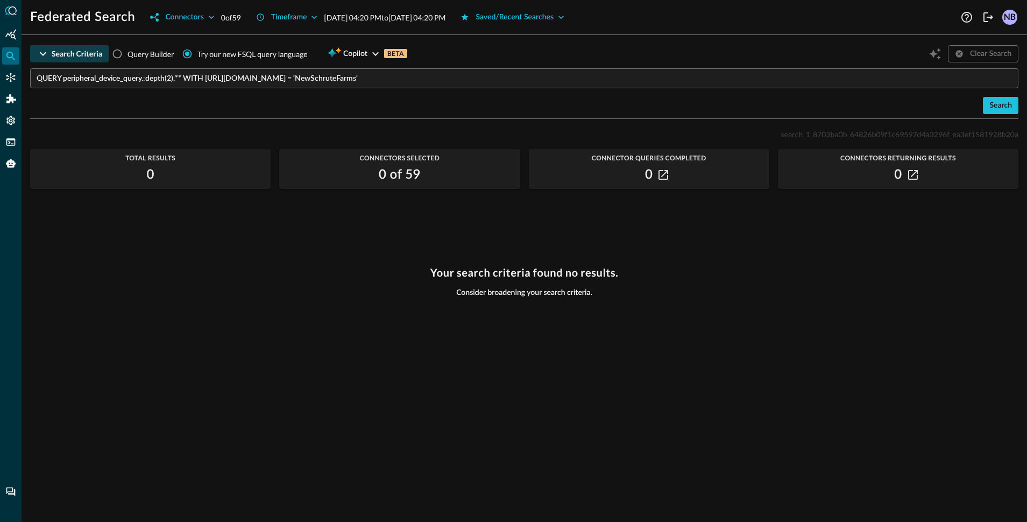
click at [259, 79] on input "QUERY peripheral_device_query.:depth(2).** WITH [URL][DOMAIN_NAME] = 'NewSchrut…" at bounding box center [528, 78] width 982 height 20
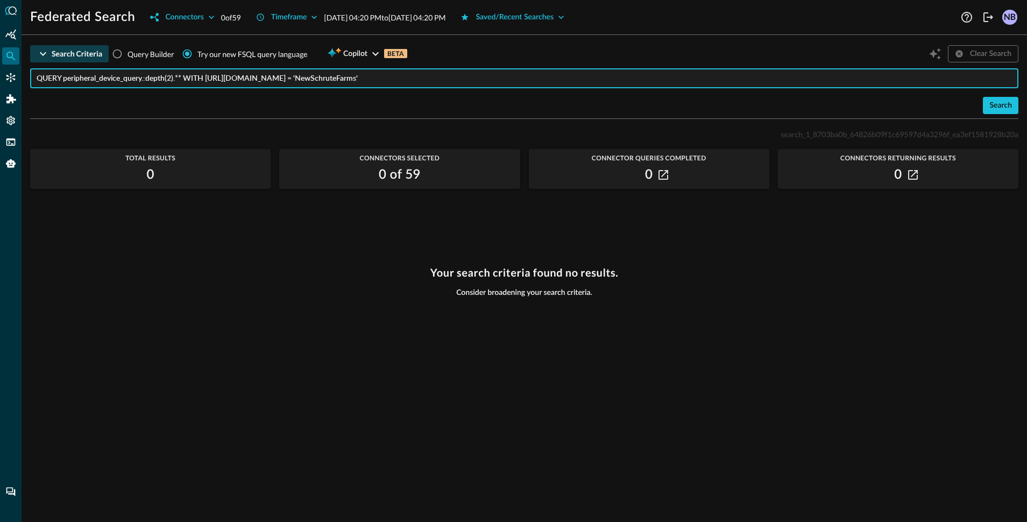
click at [259, 79] on input "QUERY peripheral_device_query.:depth(2).** WITH [URL][DOMAIN_NAME] = 'NewSchrut…" at bounding box center [528, 78] width 982 height 20
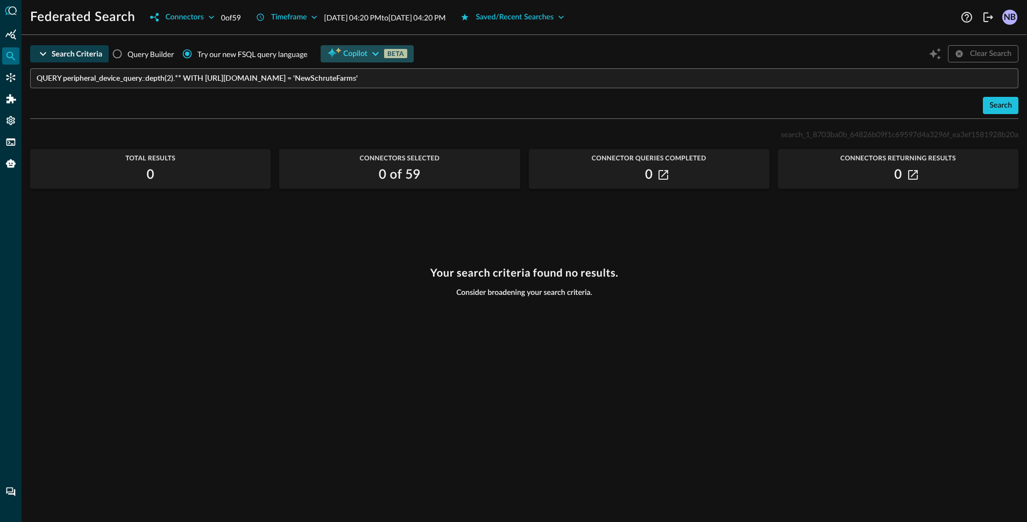
click at [370, 53] on icon "button" at bounding box center [375, 53] width 13 height 13
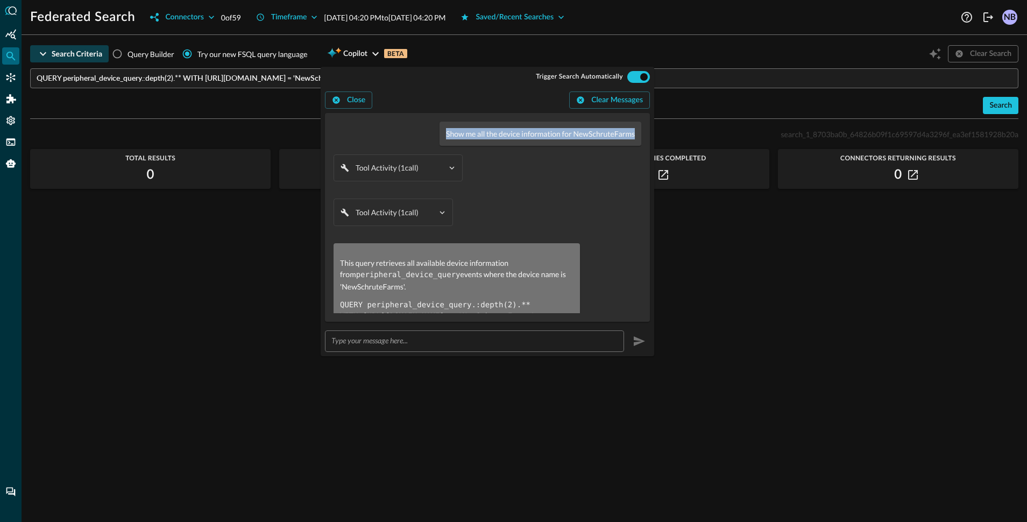
drag, startPoint x: 438, startPoint y: 137, endPoint x: 631, endPoint y: 136, distance: 193.1
click at [631, 136] on div "Show me all the device information for NewSchruteFarms" at bounding box center [540, 134] width 202 height 24
click at [436, 171] on div "Tool Activity ( 1 call )" at bounding box center [400, 167] width 89 height 11
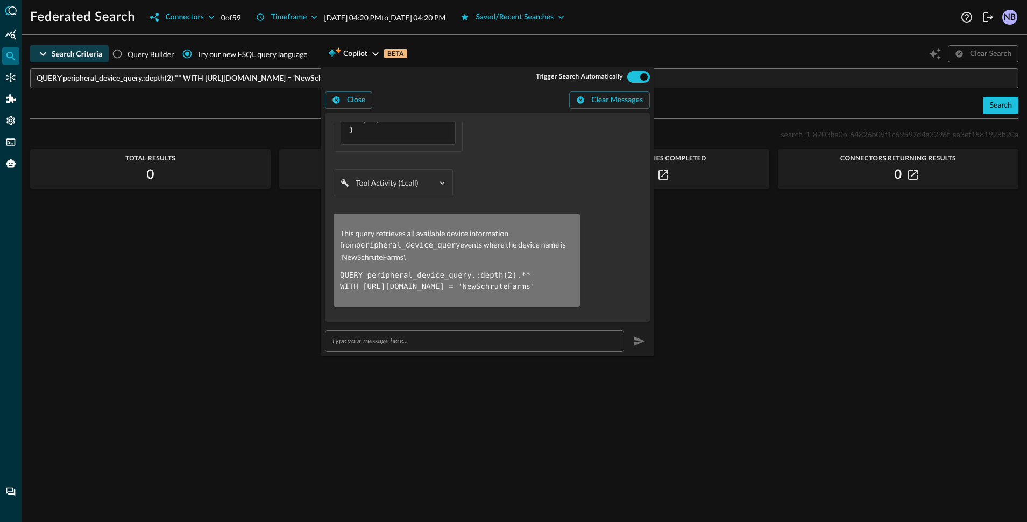
scroll to position [101, 0]
drag, startPoint x: 353, startPoint y: 273, endPoint x: 609, endPoint y: 289, distance: 256.5
click at [609, 289] on div "This query retrieves all available device information from peripheral_device_qu…" at bounding box center [487, 258] width 308 height 93
click at [219, 107] on div "Search" at bounding box center [524, 105] width 988 height 17
drag, startPoint x: 377, startPoint y: 51, endPoint x: 352, endPoint y: 58, distance: 25.6
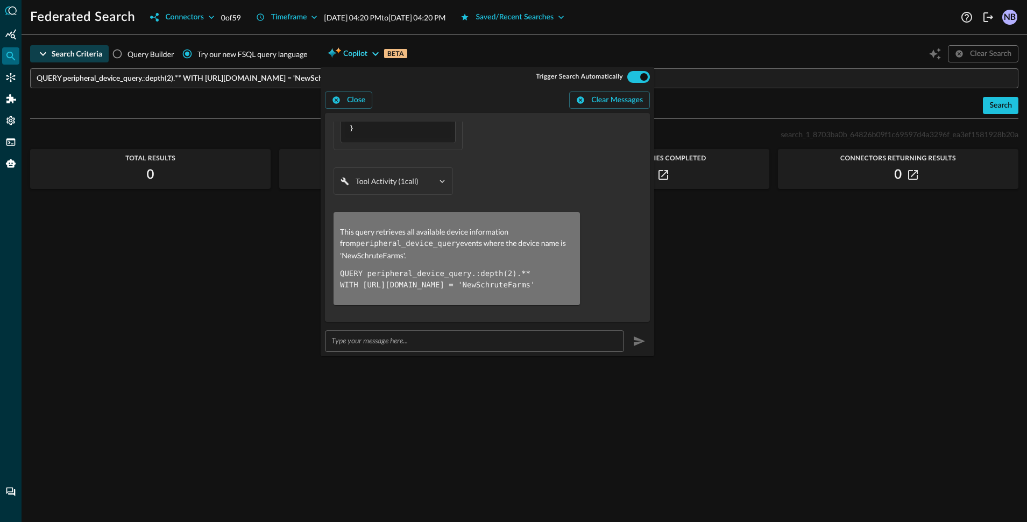
click at [377, 51] on icon "button" at bounding box center [375, 53] width 13 height 13
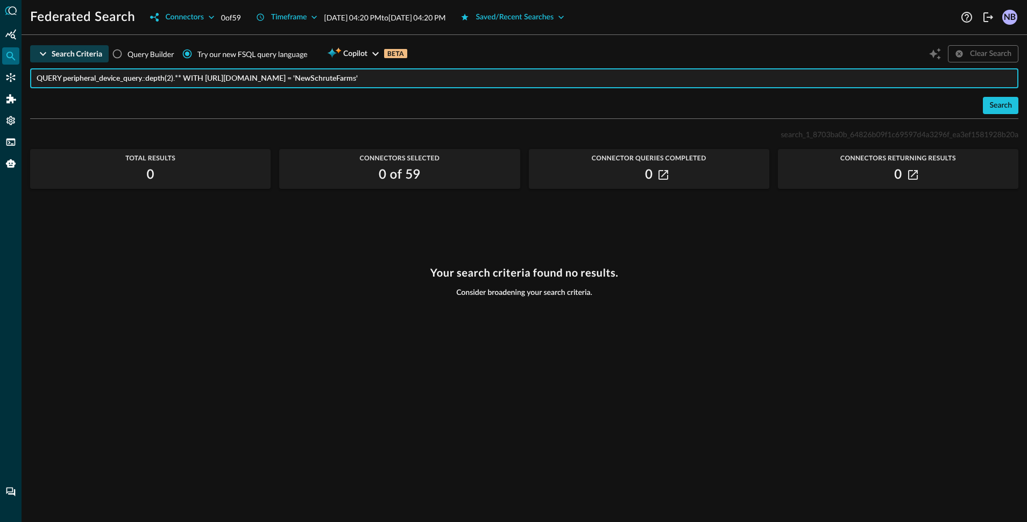
drag, startPoint x: 438, startPoint y: 75, endPoint x: 30, endPoint y: 74, distance: 408.8
click at [30, 74] on div "QUERY peripheral_device_query.:depth(2).** WITH [URL][DOMAIN_NAME] = 'NewSchrut…" at bounding box center [524, 78] width 988 height 20
click at [361, 52] on span "Copilot" at bounding box center [355, 53] width 24 height 13
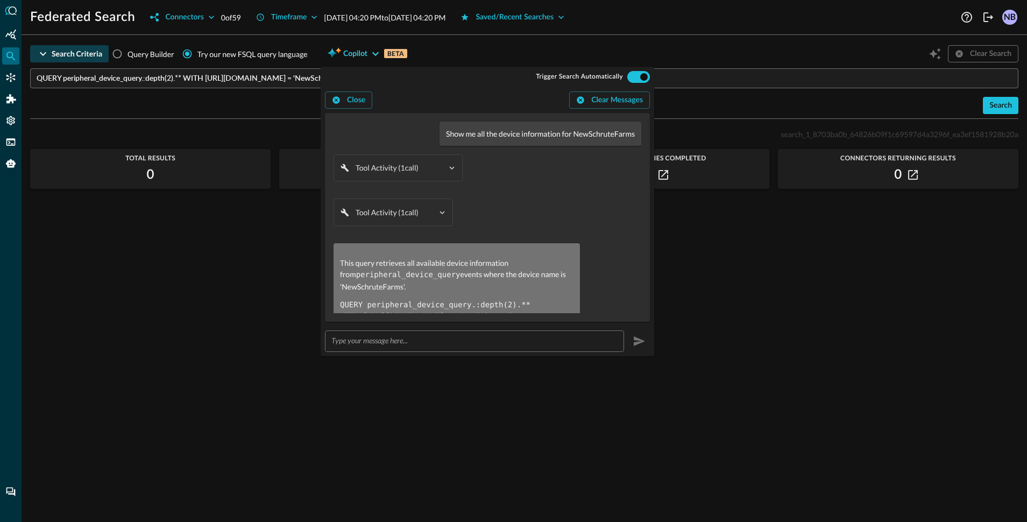
scroll to position [31, 0]
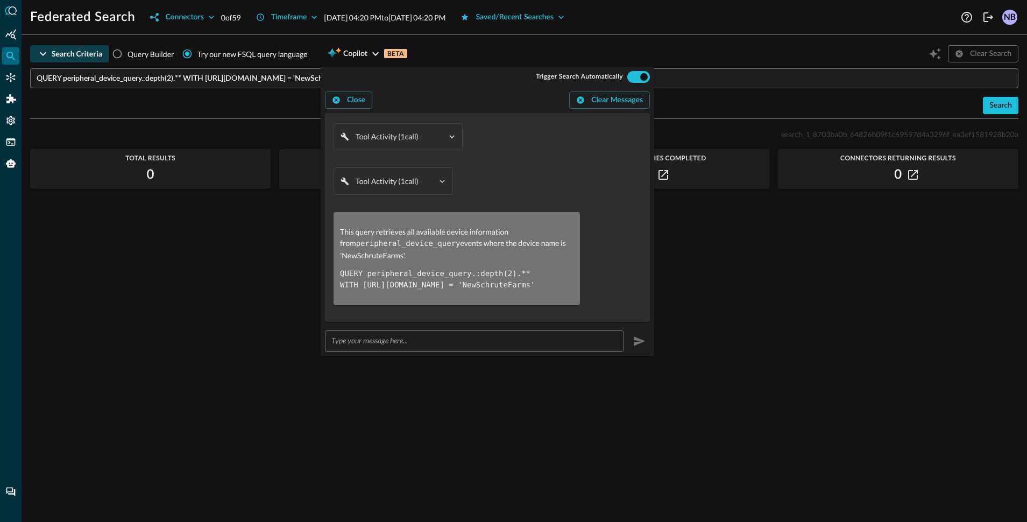
click at [286, 249] on div "search_1_8703ba0b_64826b09f1c69597d4a3296f_ea3ef1581928b20a Total Results 0 Con…" at bounding box center [524, 317] width 988 height 381
click at [223, 125] on div "Search Criteria Query Builder Try our new FSQL query language Copilot BETA Clea…" at bounding box center [524, 283] width 988 height 478
click at [379, 59] on icon "button" at bounding box center [375, 53] width 13 height 13
